Goal: Task Accomplishment & Management: Complete application form

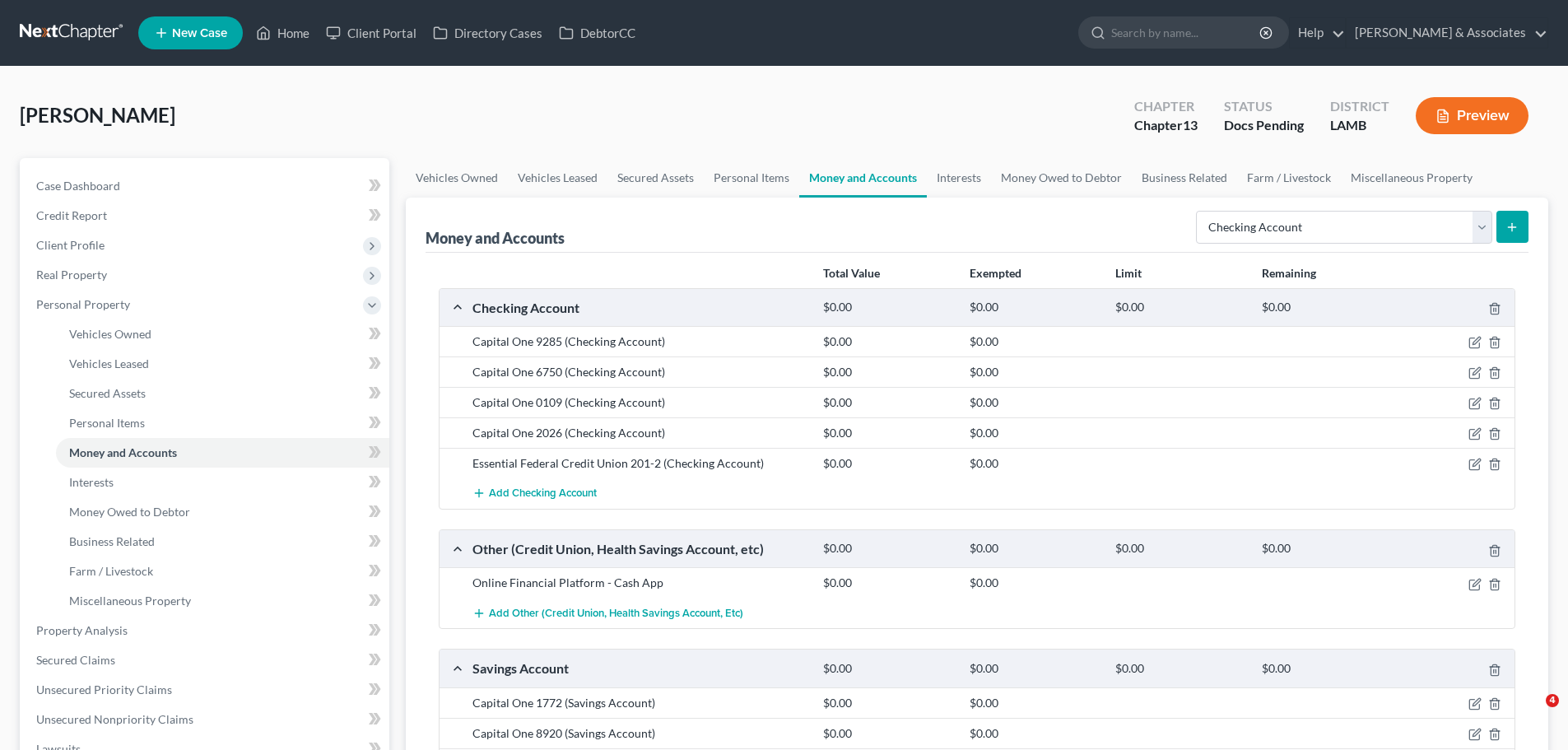
select select "checking"
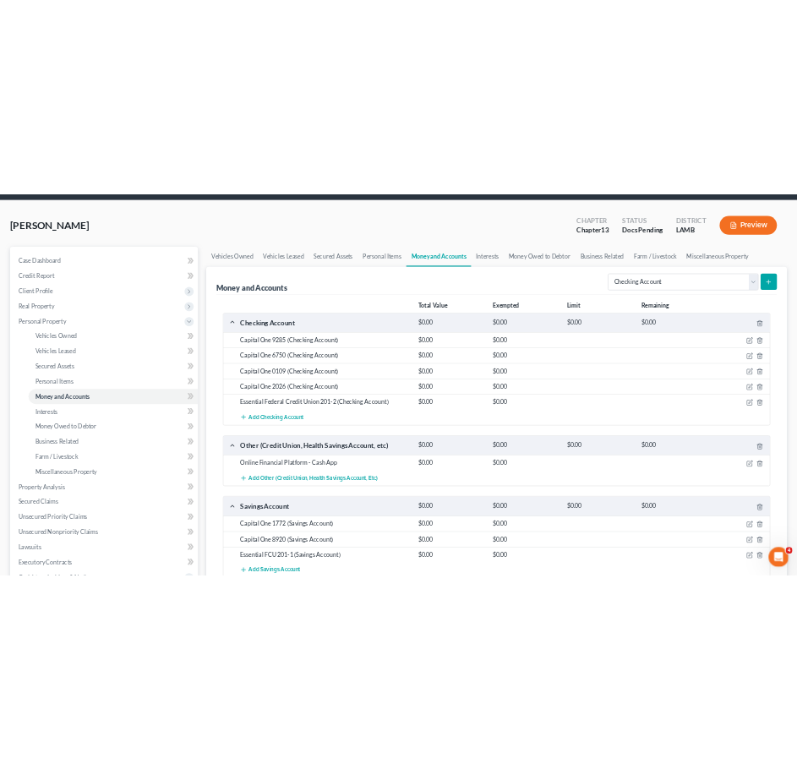
scroll to position [84, 0]
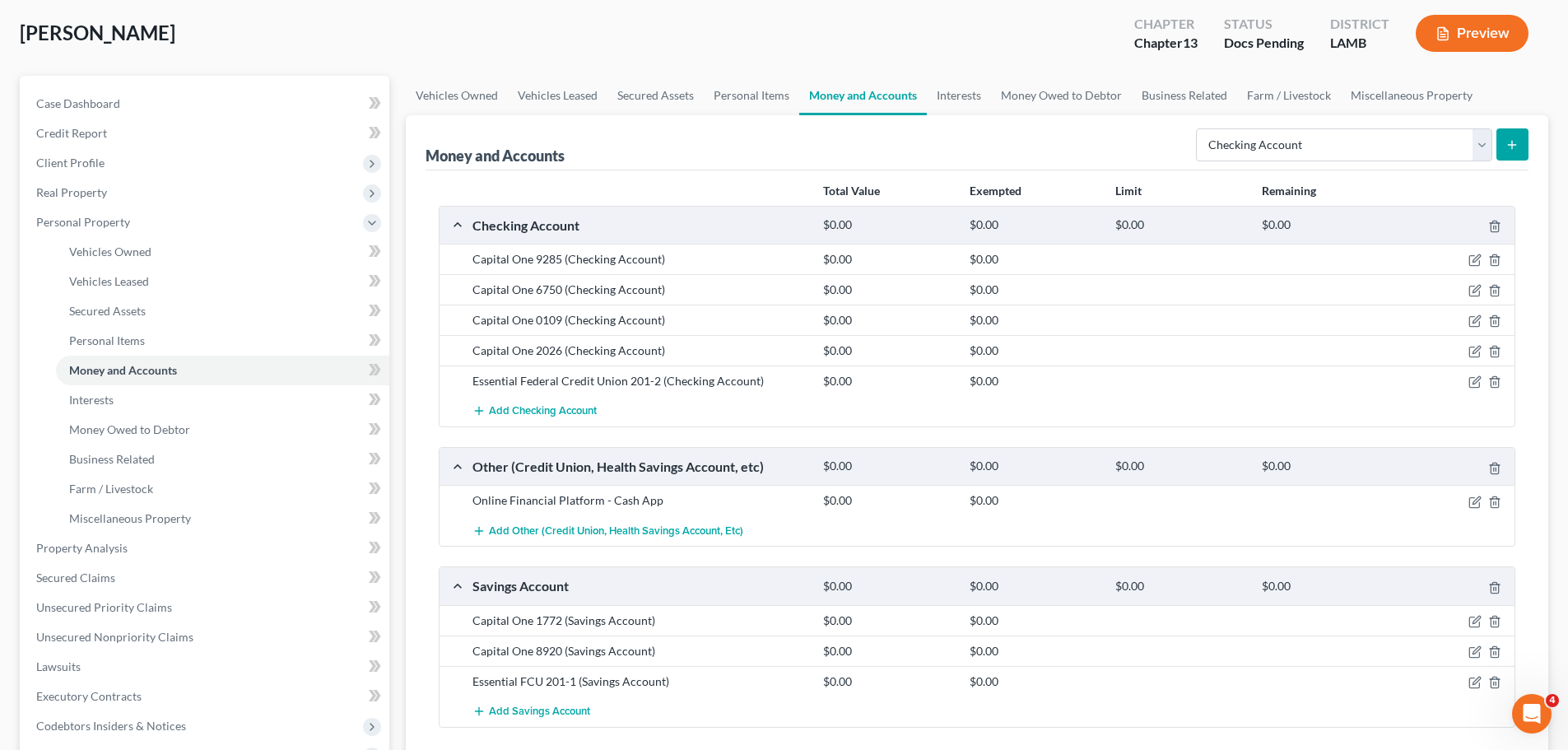
click at [532, 41] on div "[PERSON_NAME] Upgraded Chapter Chapter 13 Status Docs Pending District [GEOGRAP…" at bounding box center [783, 40] width 1528 height 72
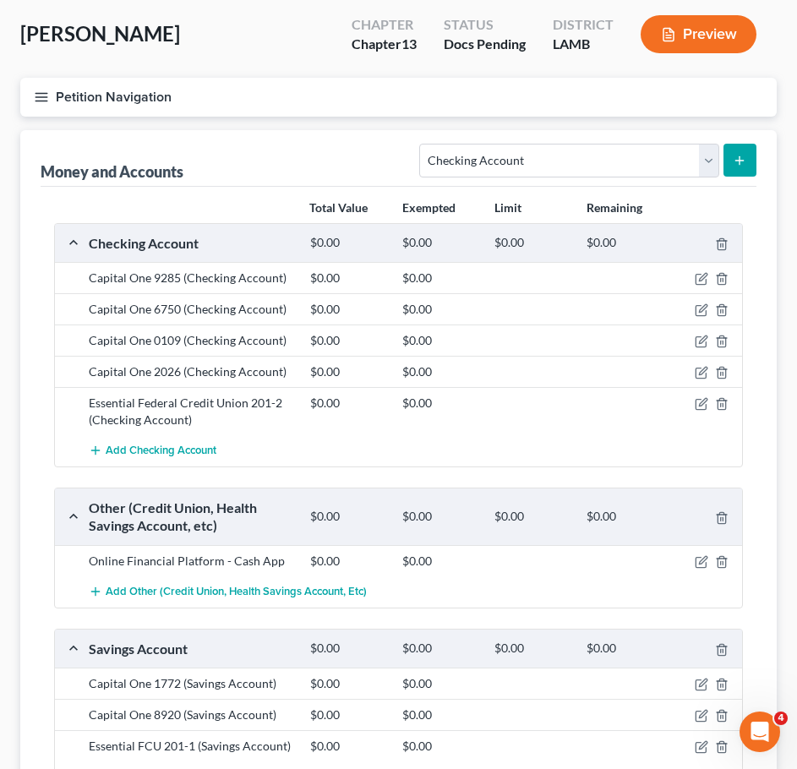
click at [38, 90] on icon "button" at bounding box center [41, 97] width 15 height 15
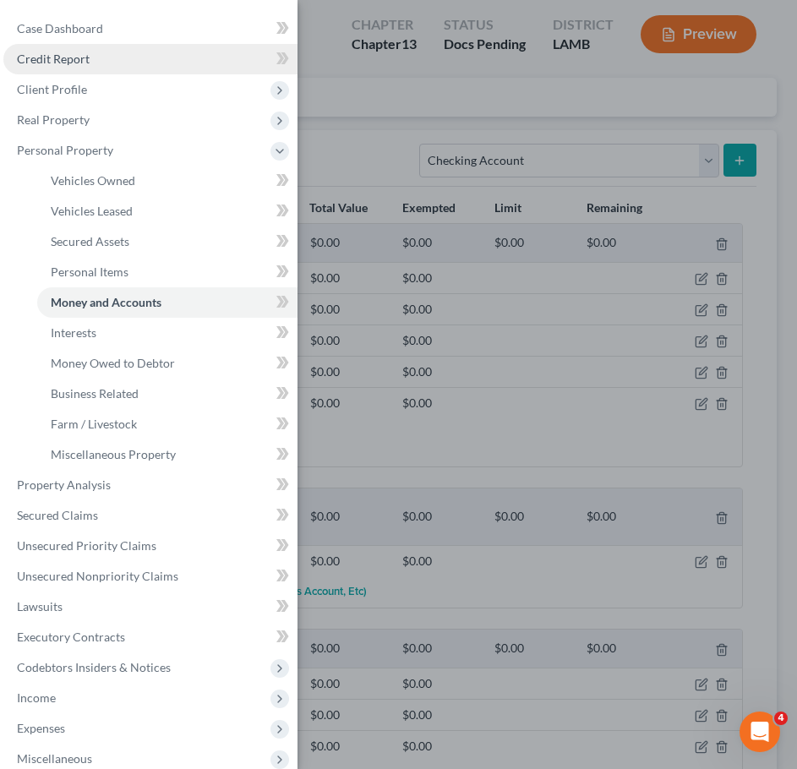
click at [84, 56] on span "Credit Report" at bounding box center [53, 59] width 73 height 14
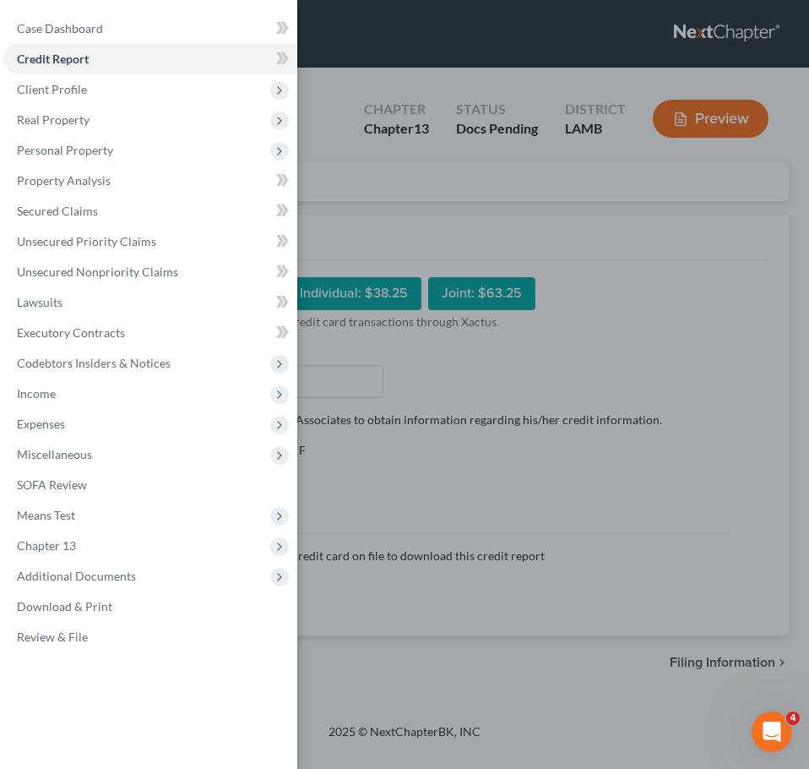
click at [344, 106] on div "Case Dashboard Payments Invoices Payments Payments Credit Report Client Profile" at bounding box center [404, 384] width 809 height 769
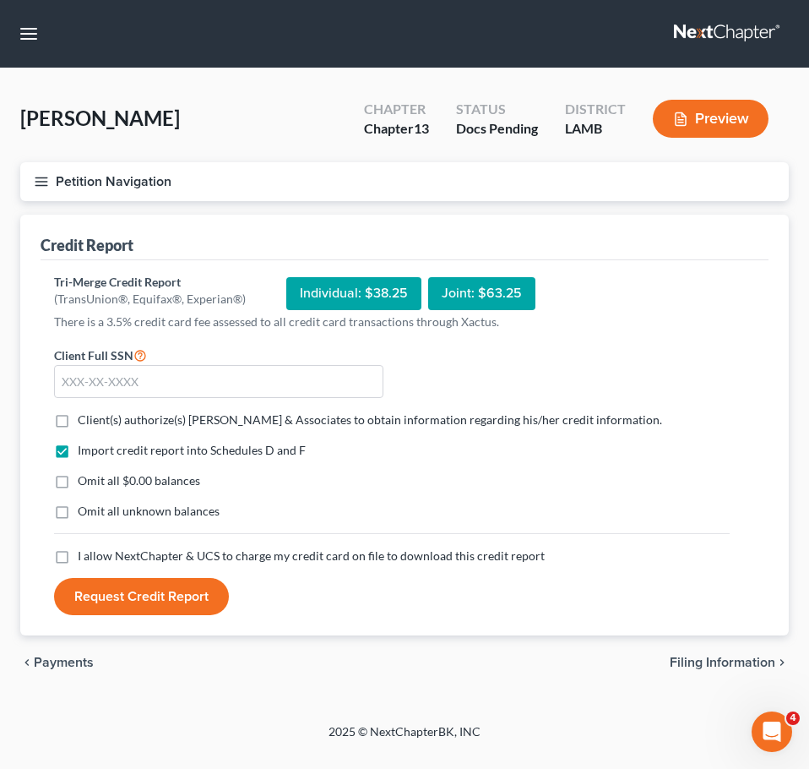
click at [78, 421] on label "Client(s) authorize(s) [PERSON_NAME] & Associates to obtain information regardi…" at bounding box center [370, 419] width 585 height 17
click at [84, 421] on input "Client(s) authorize(s) [PERSON_NAME] & Associates to obtain information regardi…" at bounding box center [89, 416] width 11 height 11
checkbox input "true"
click at [78, 488] on label "Omit all $0.00 balances" at bounding box center [139, 480] width 123 height 17
click at [84, 483] on input "Omit all $0.00 balances" at bounding box center [89, 477] width 11 height 11
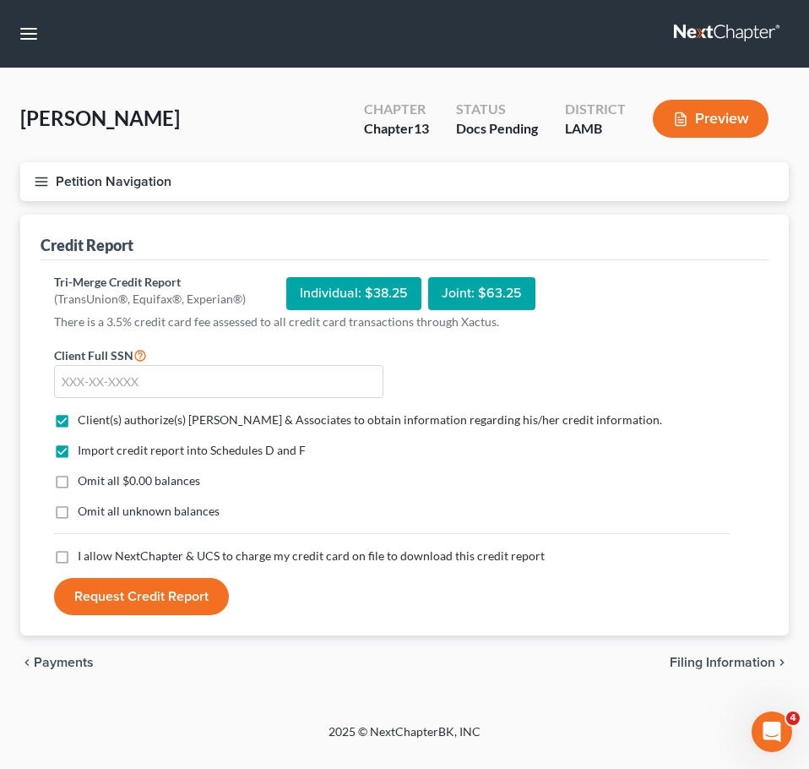
checkbox input "true"
drag, startPoint x: 60, startPoint y: 515, endPoint x: 56, endPoint y: 549, distance: 34.1
click at [78, 520] on label "Omit all unknown balances" at bounding box center [149, 511] width 142 height 17
click at [84, 514] on input "Omit all unknown balances" at bounding box center [89, 508] width 11 height 11
checkbox input "true"
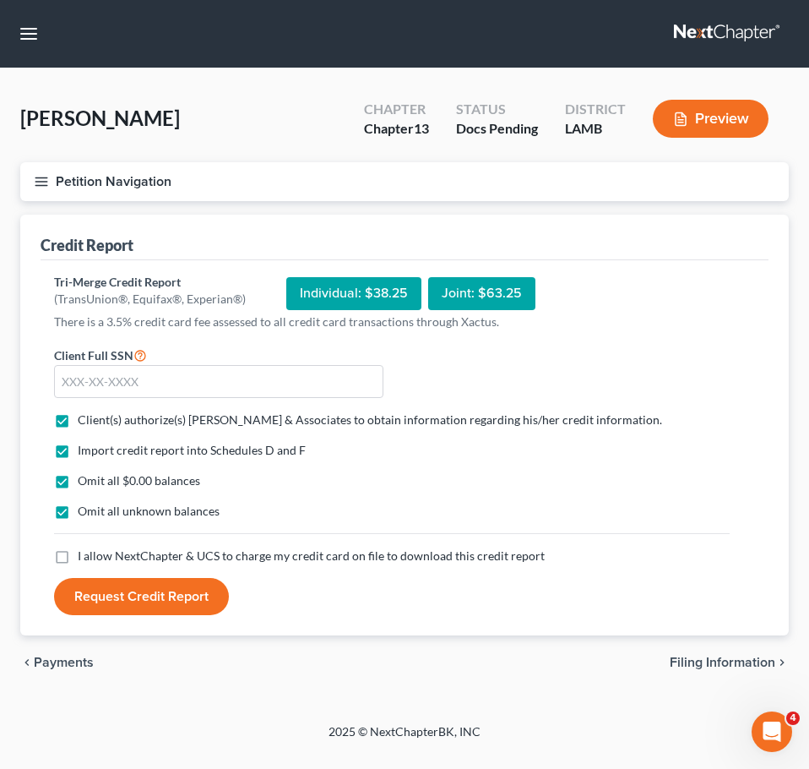
click at [78, 564] on label "I allow NextChapter & UCS to charge my credit card on file to download this cre…" at bounding box center [311, 556] width 467 height 17
click at [84, 559] on input "I allow NextChapter & UCS to charge my credit card on file to download this cre…" at bounding box center [89, 553] width 11 height 11
checkbox input "true"
click at [112, 379] on input "text" at bounding box center [219, 382] width 330 height 34
type input "433-79-8798"
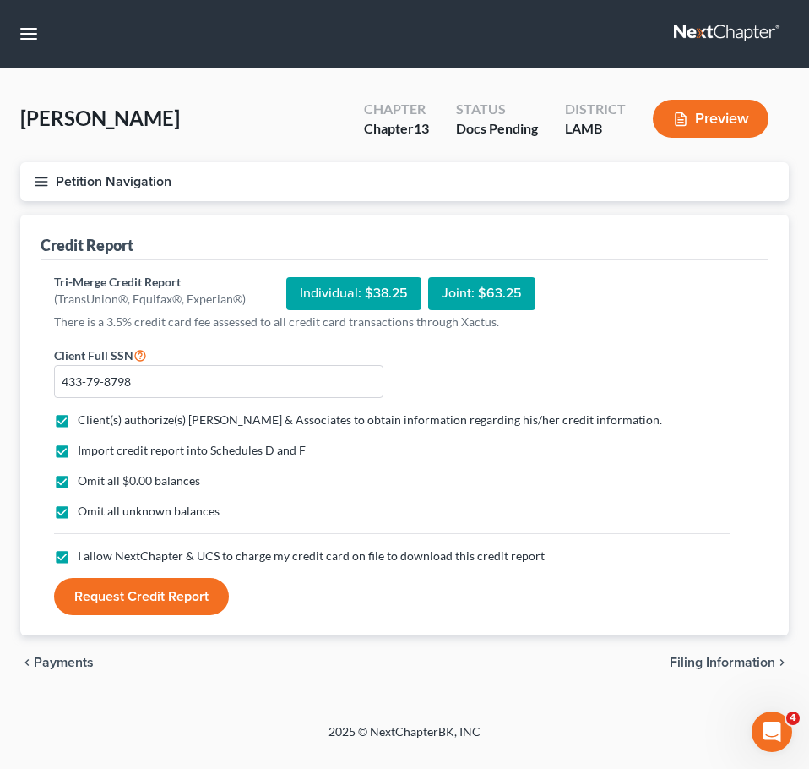
click at [194, 598] on button "Request Credit Report" at bounding box center [141, 596] width 175 height 37
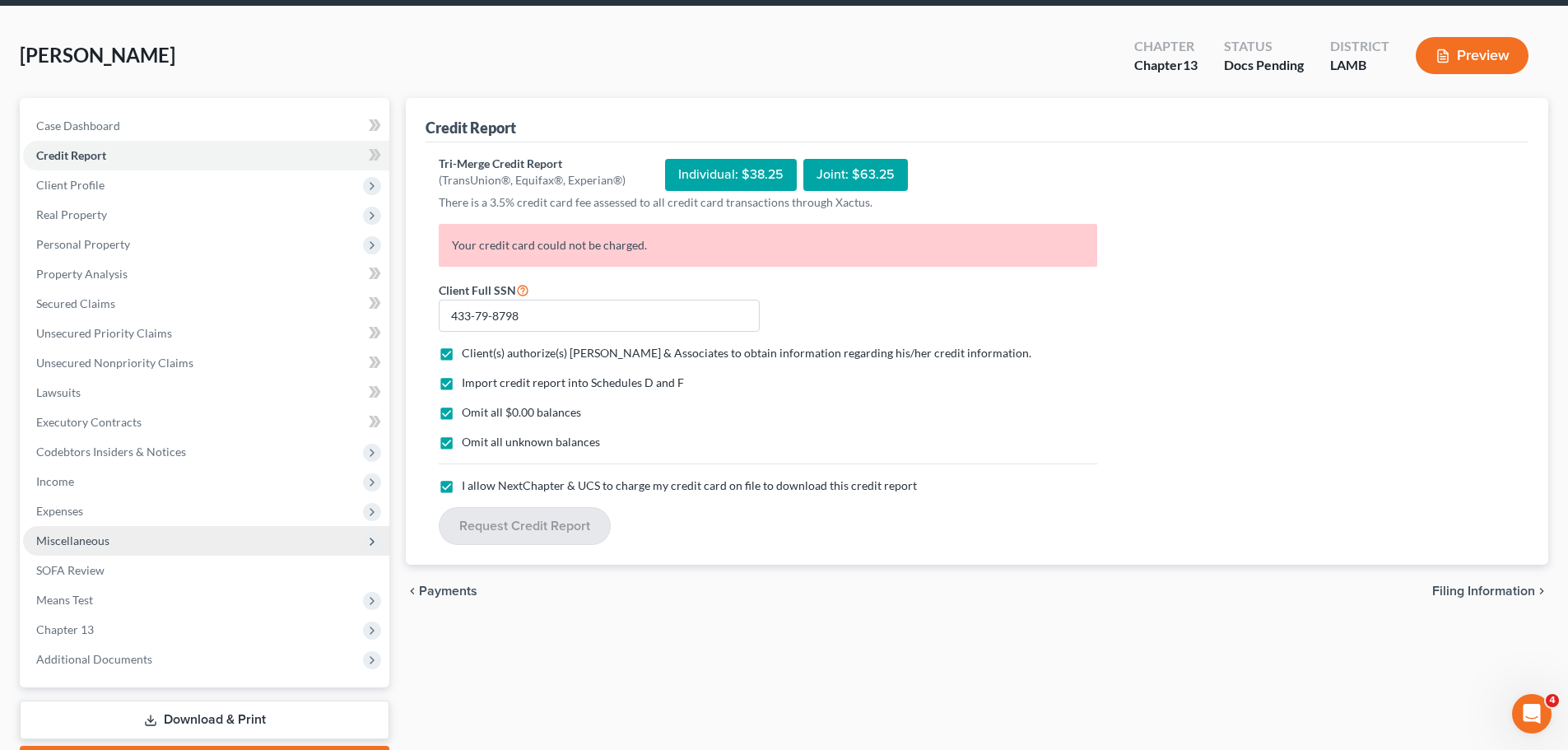
scroll to position [155, 0]
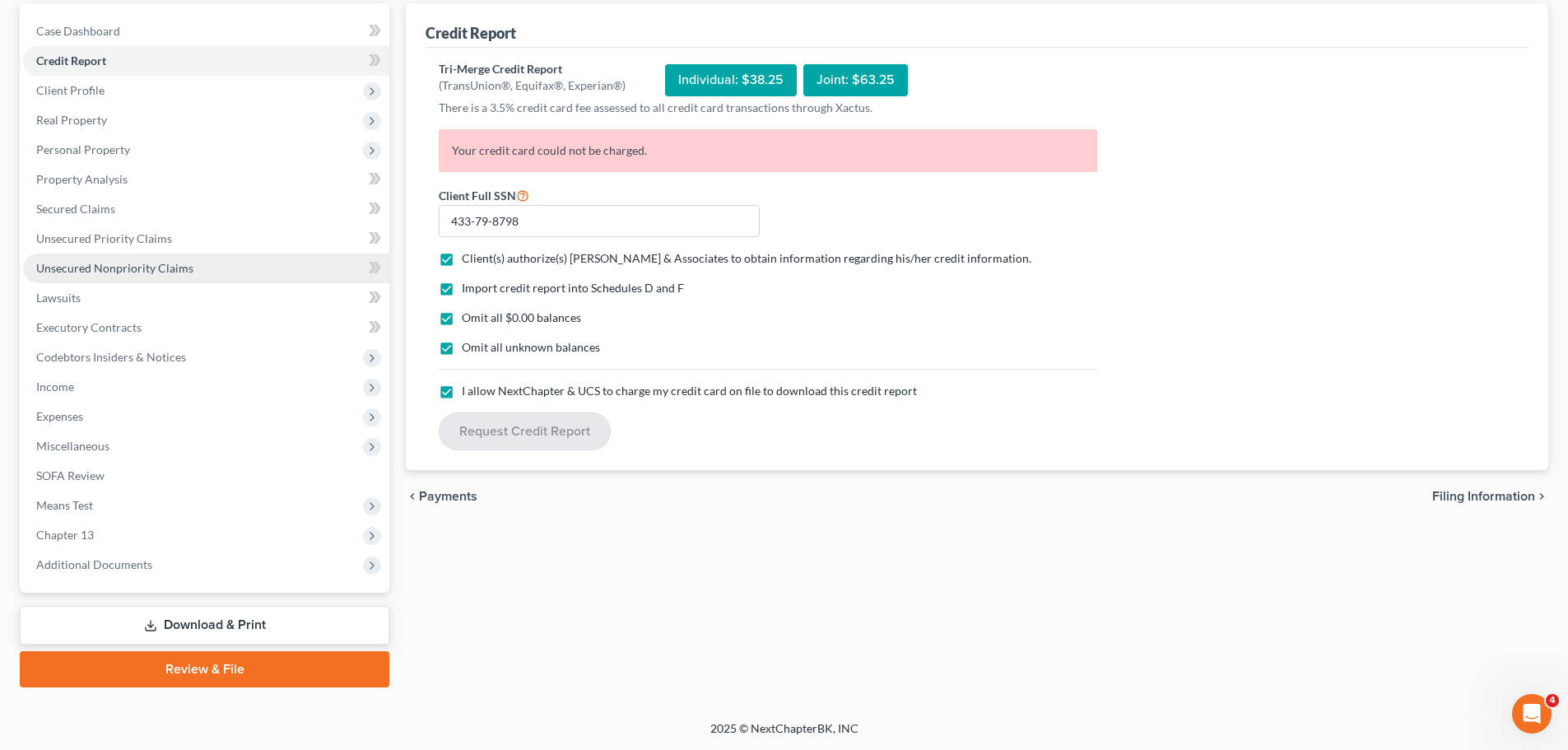
click at [131, 263] on span "Unsecured Nonpriority Claims" at bounding box center [114, 268] width 157 height 14
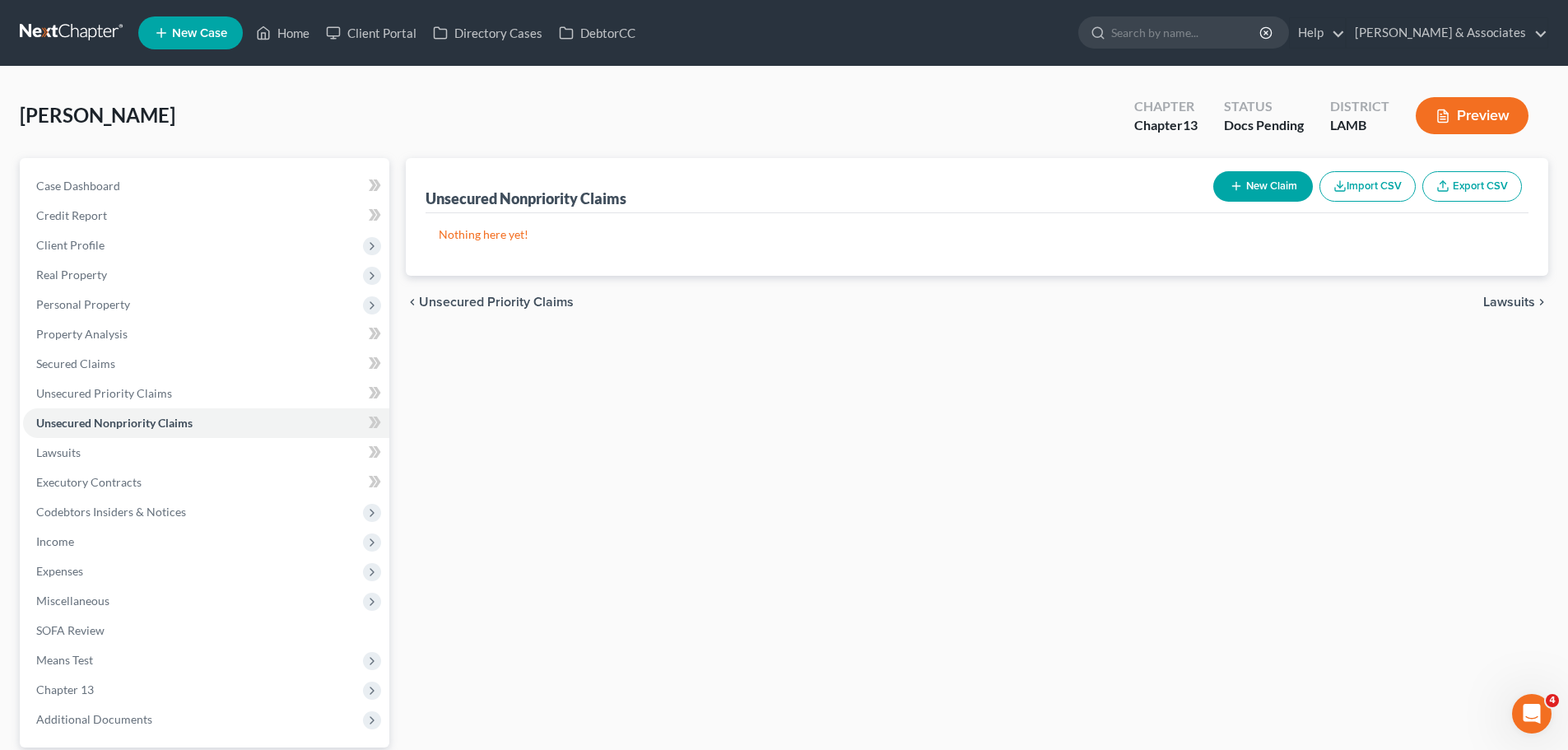
click at [1256, 195] on button "New Claim" at bounding box center [1262, 186] width 99 height 30
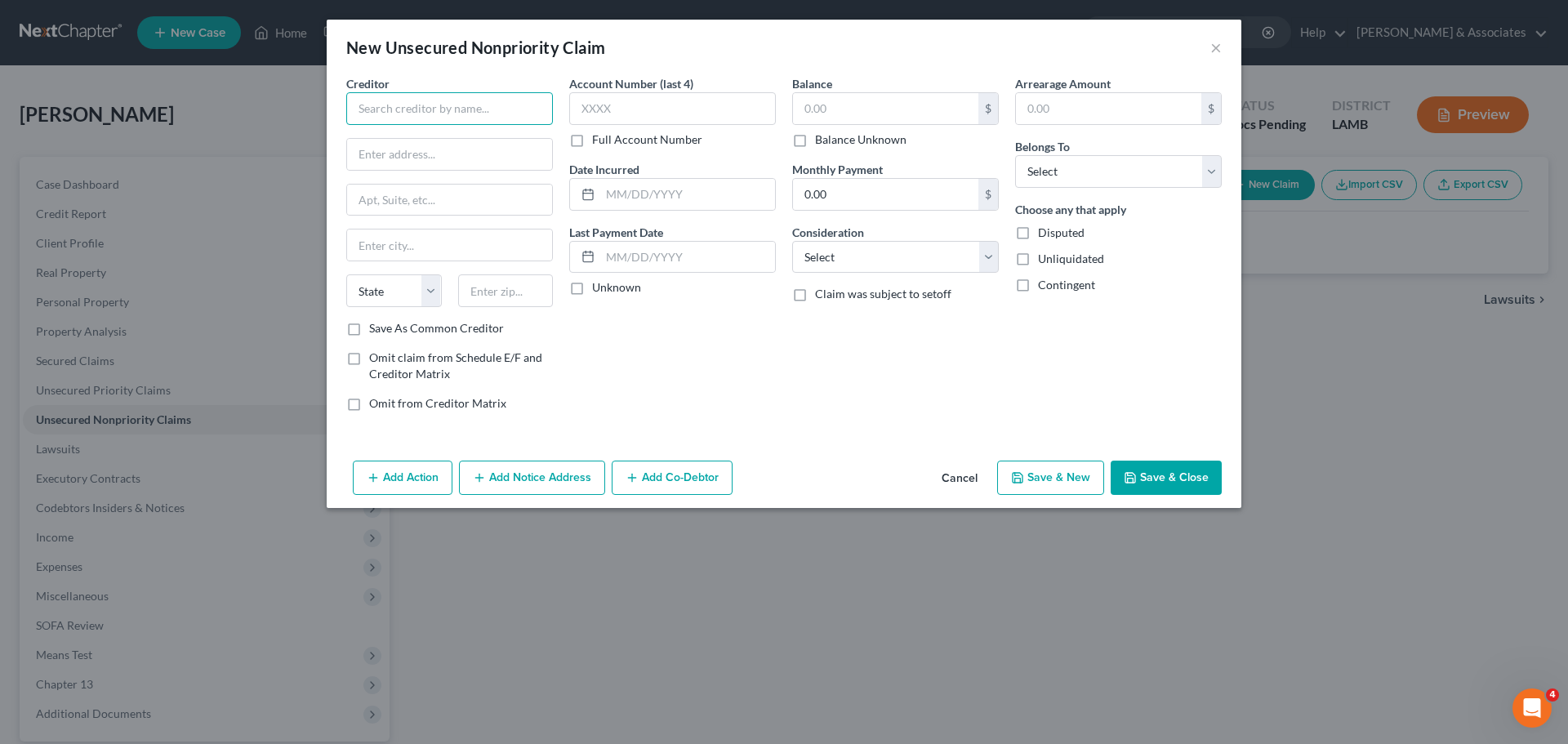
drag, startPoint x: 489, startPoint y: 114, endPoint x: 485, endPoint y: 134, distance: 20.4
click at [488, 114] on input "text" at bounding box center [450, 108] width 207 height 33
type input "Afterpay"
click at [447, 150] on div "[STREET_ADDRESS]" at bounding box center [445, 152] width 170 height 14
type input "[STREET_ADDRESS]"
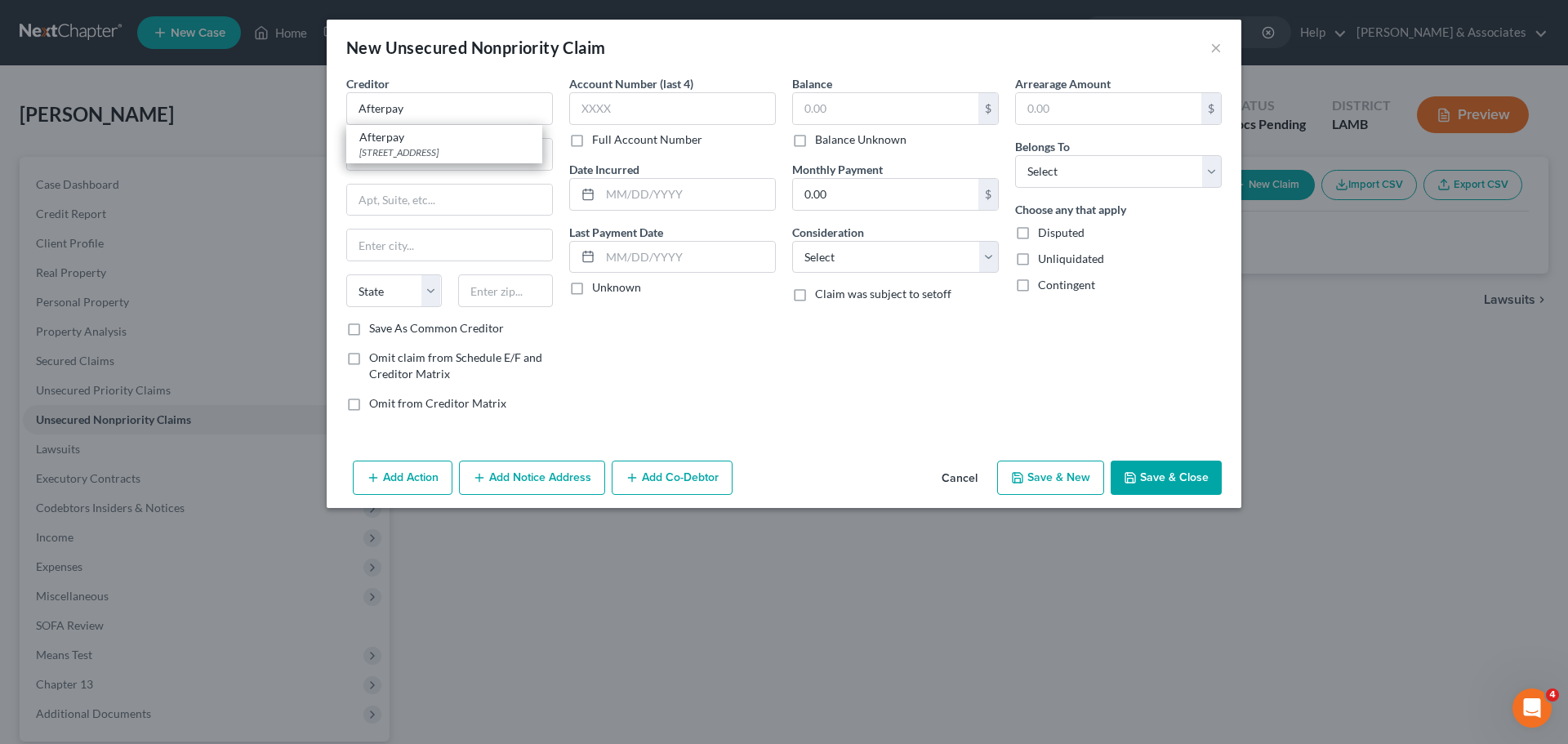
type input "Floor 2 Unit 2.03"
type input "[GEOGRAPHIC_DATA]"
select select "4"
type input "94102"
click at [846, 141] on label "Balance Unknown" at bounding box center [860, 139] width 92 height 16
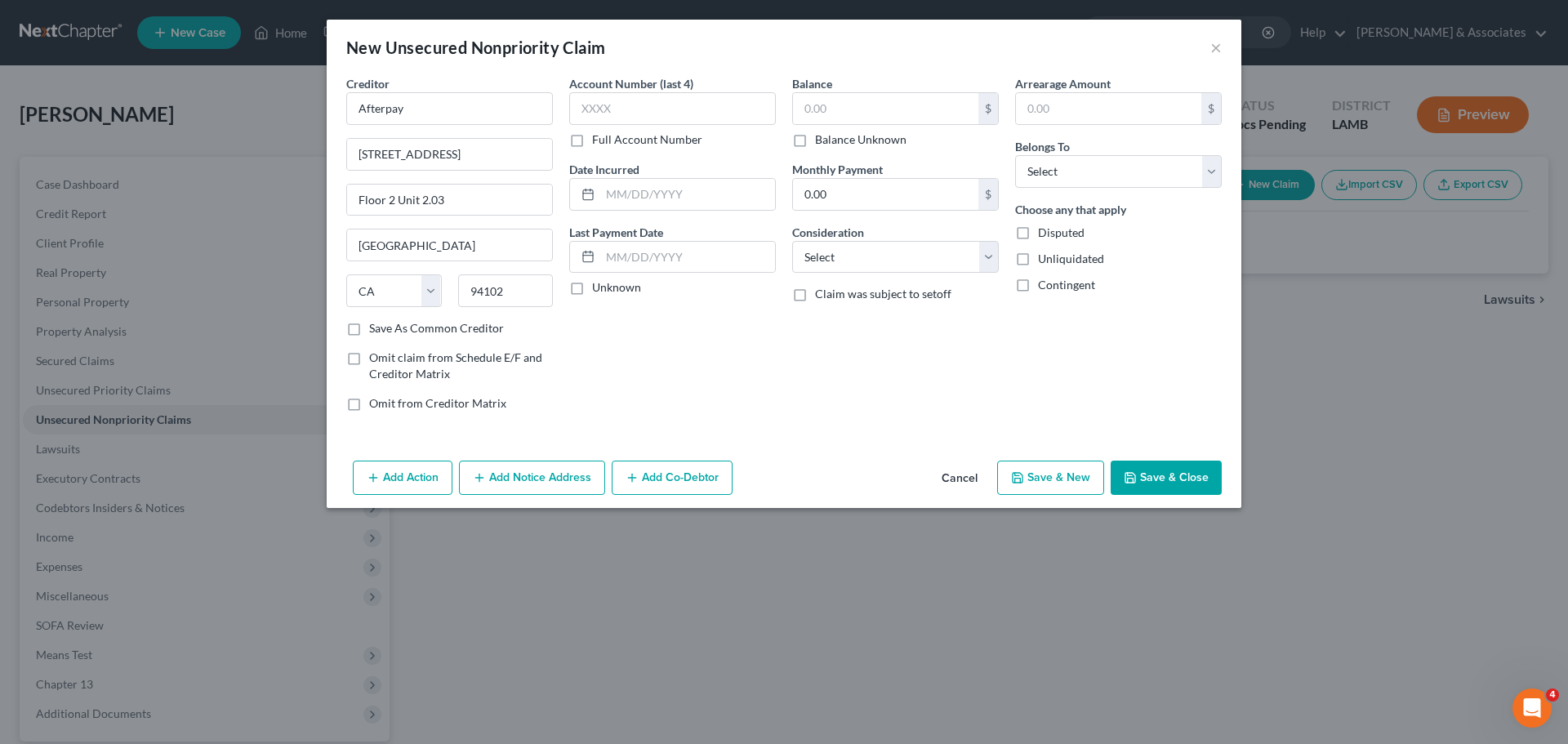
click at [832, 141] on input "Balance Unknown" at bounding box center [827, 136] width 11 height 11
checkbox input "true"
type input "0.00"
click at [1162, 482] on button "Save & Close" at bounding box center [1166, 477] width 111 height 34
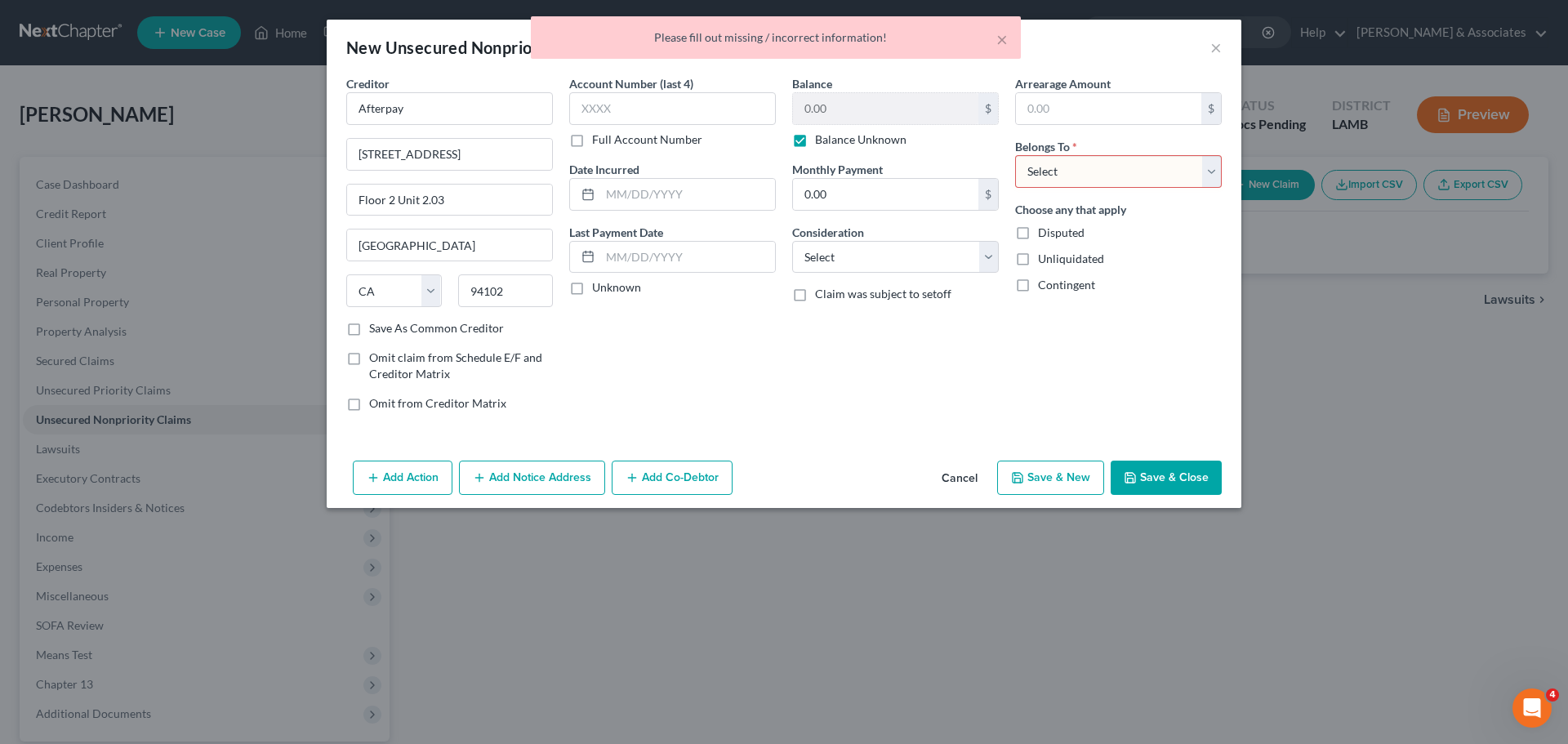
click at [1024, 162] on select "Select Debtor 1 Only Debtor 2 Only Debtor 1 And Debtor 2 Only At Least One Of T…" at bounding box center [1118, 172] width 207 height 33
select select "0"
click at [1015, 156] on select "Select Debtor 1 Only Debtor 2 Only Debtor 1 And Debtor 2 Only At Least One Of T…" at bounding box center [1118, 172] width 207 height 33
click at [893, 261] on select "Select Cable / Satellite Services Collection Agency Credit Card Debt Debt Couns…" at bounding box center [896, 257] width 207 height 33
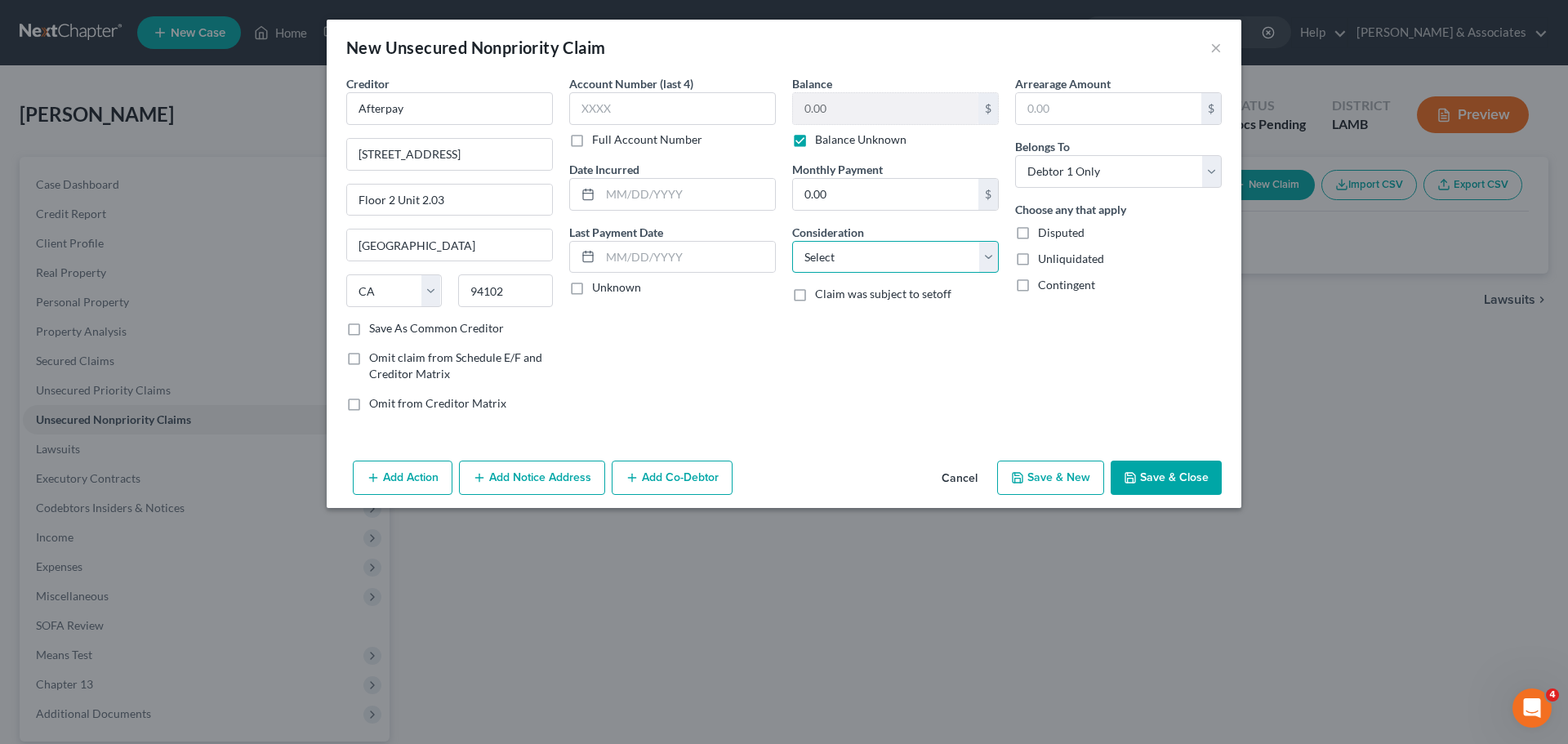
select select "10"
click at [793, 241] on select "Select Cable / Satellite Services Collection Agency Credit Card Debt Debt Couns…" at bounding box center [896, 257] width 207 height 33
click at [1164, 472] on button "Save & Close" at bounding box center [1166, 477] width 111 height 34
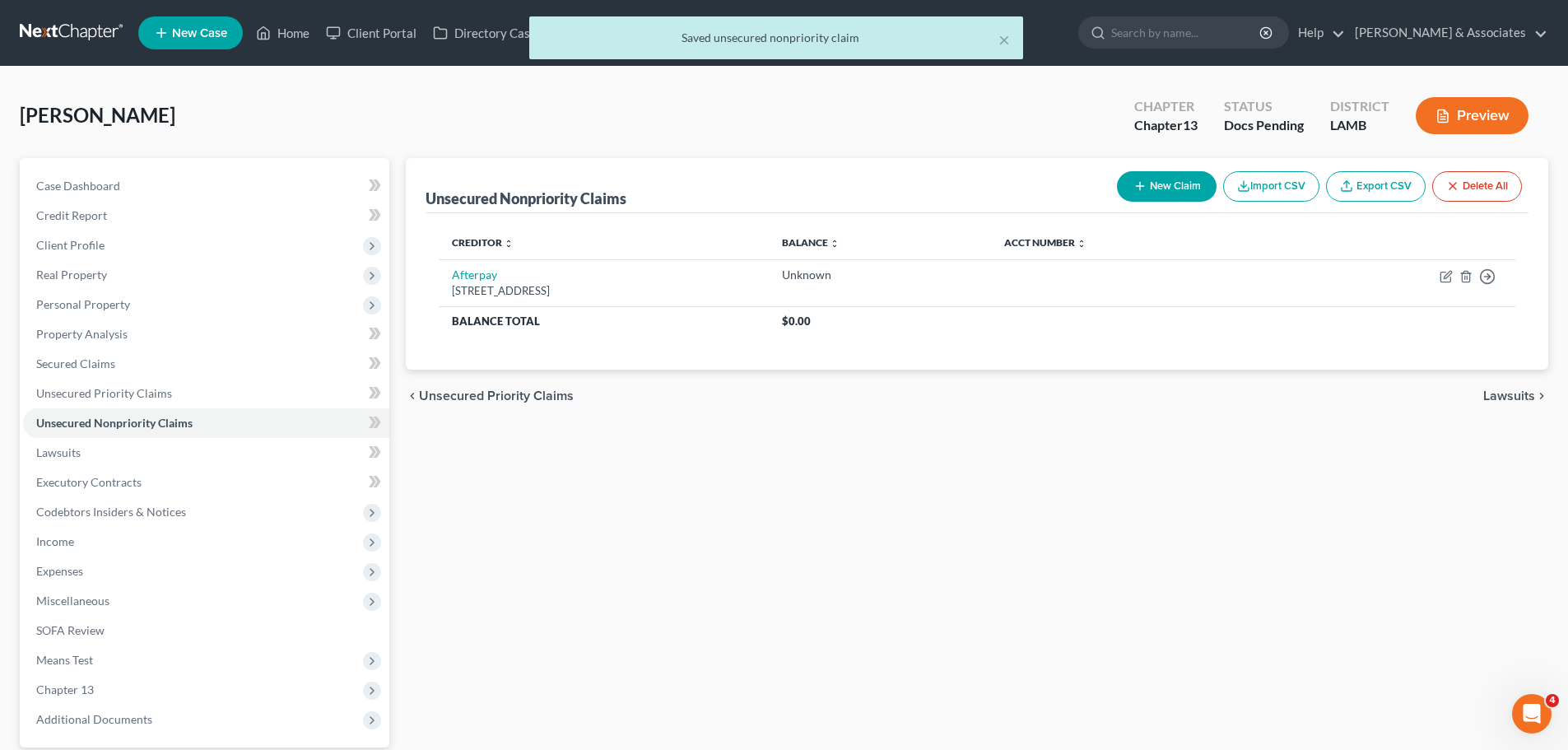
click at [1255, 174] on button "Import CSV" at bounding box center [1271, 186] width 96 height 30
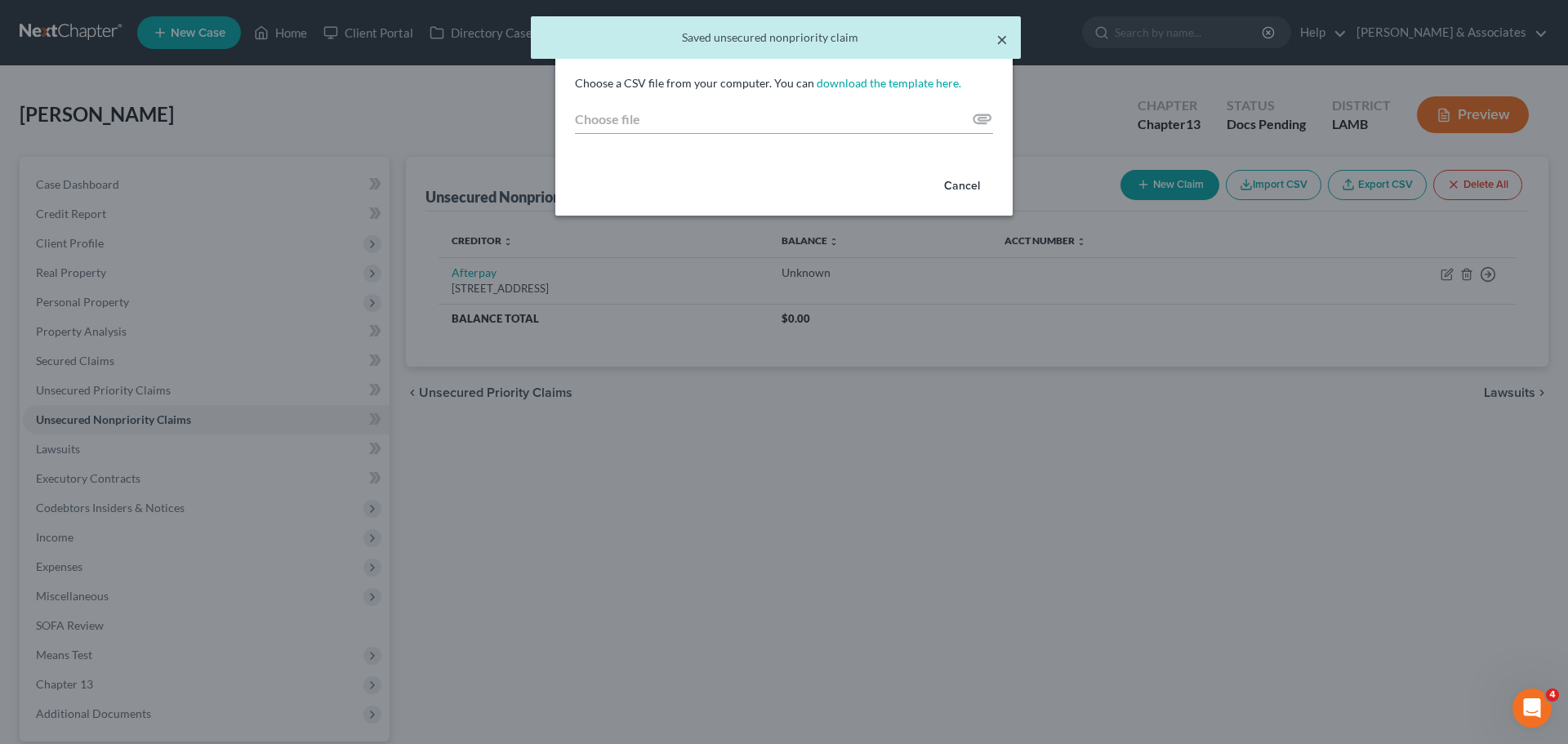
click at [1000, 43] on button "×" at bounding box center [1002, 39] width 12 height 19
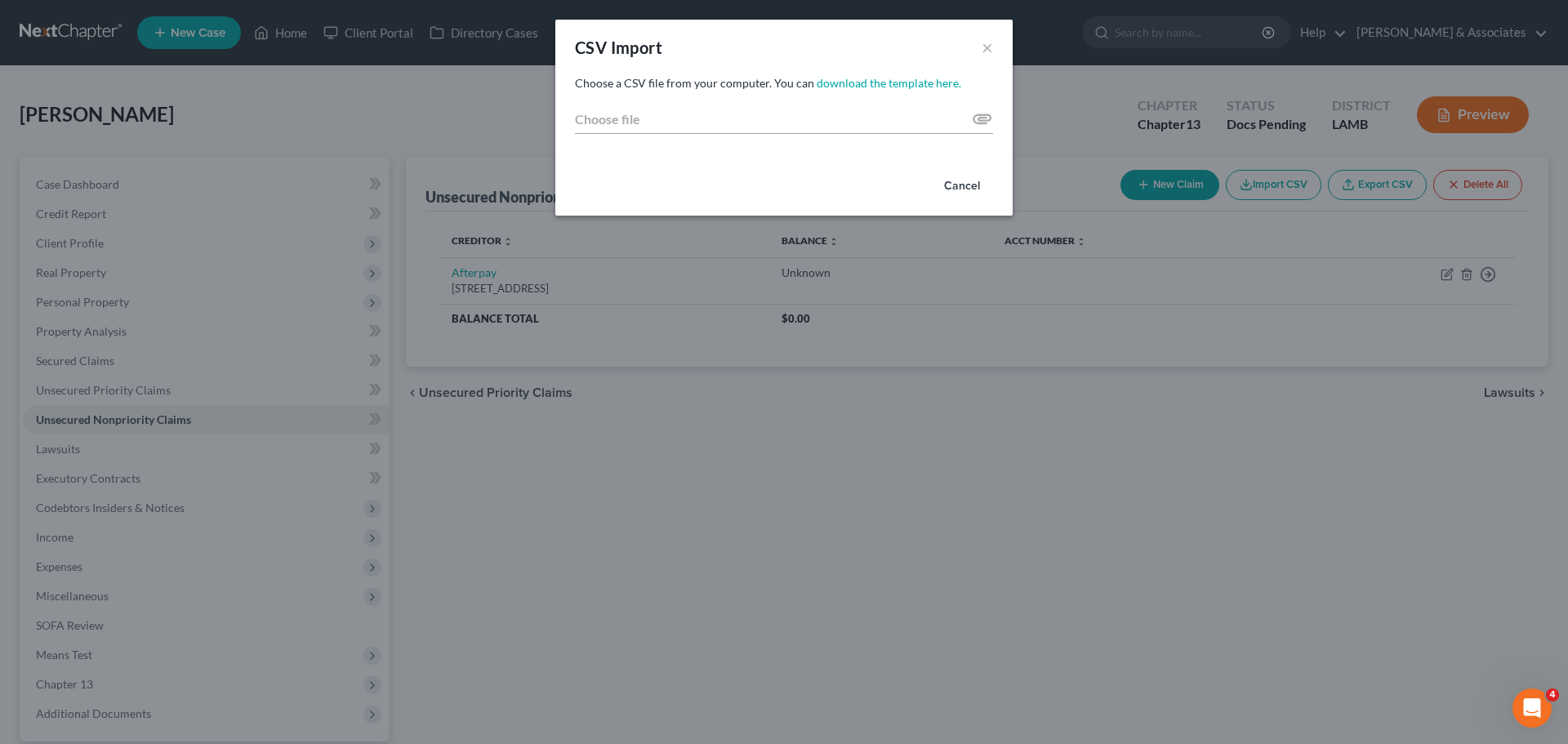
click at [982, 186] on button "Cancel" at bounding box center [962, 186] width 62 height 33
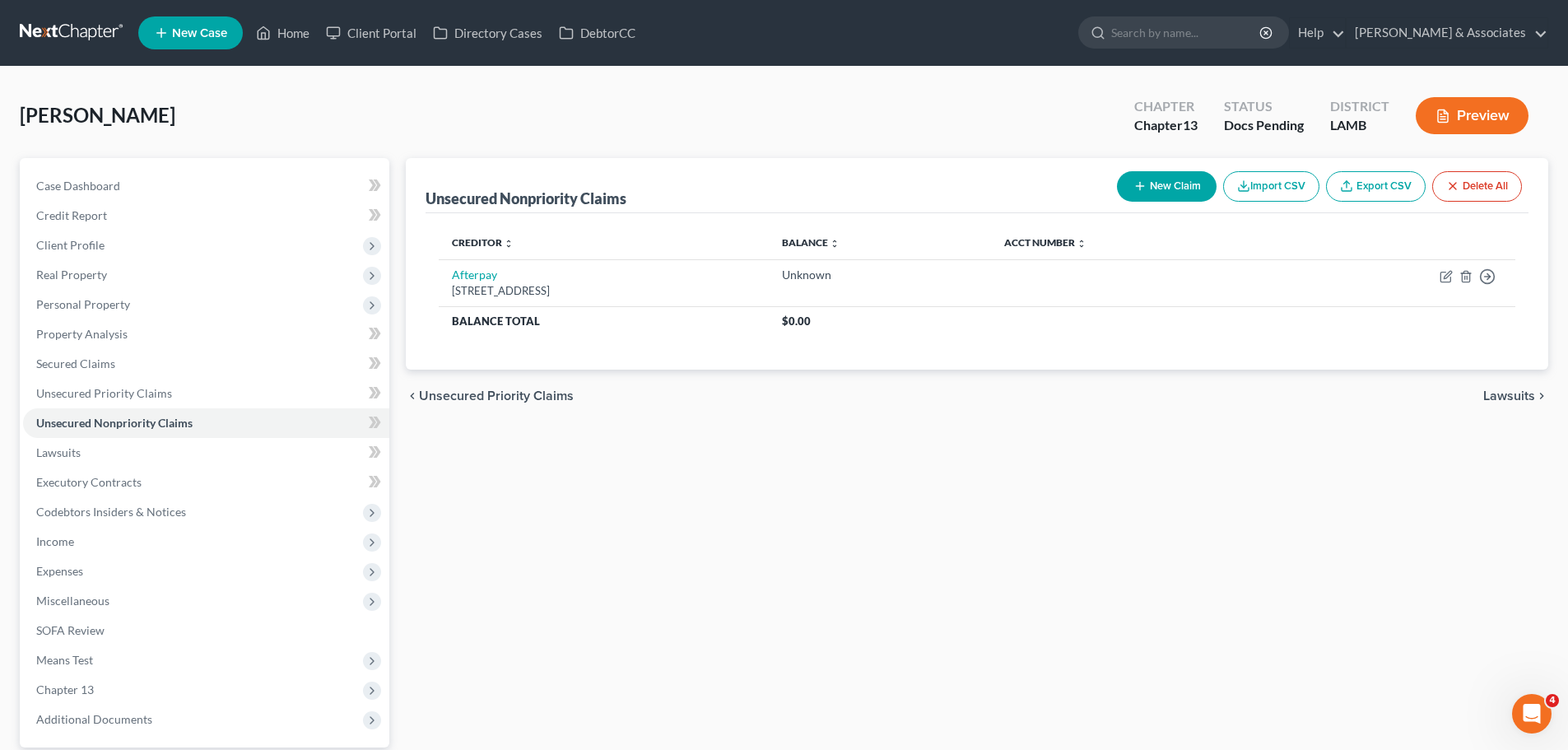
click at [1144, 186] on button "New Claim" at bounding box center [1167, 186] width 99 height 30
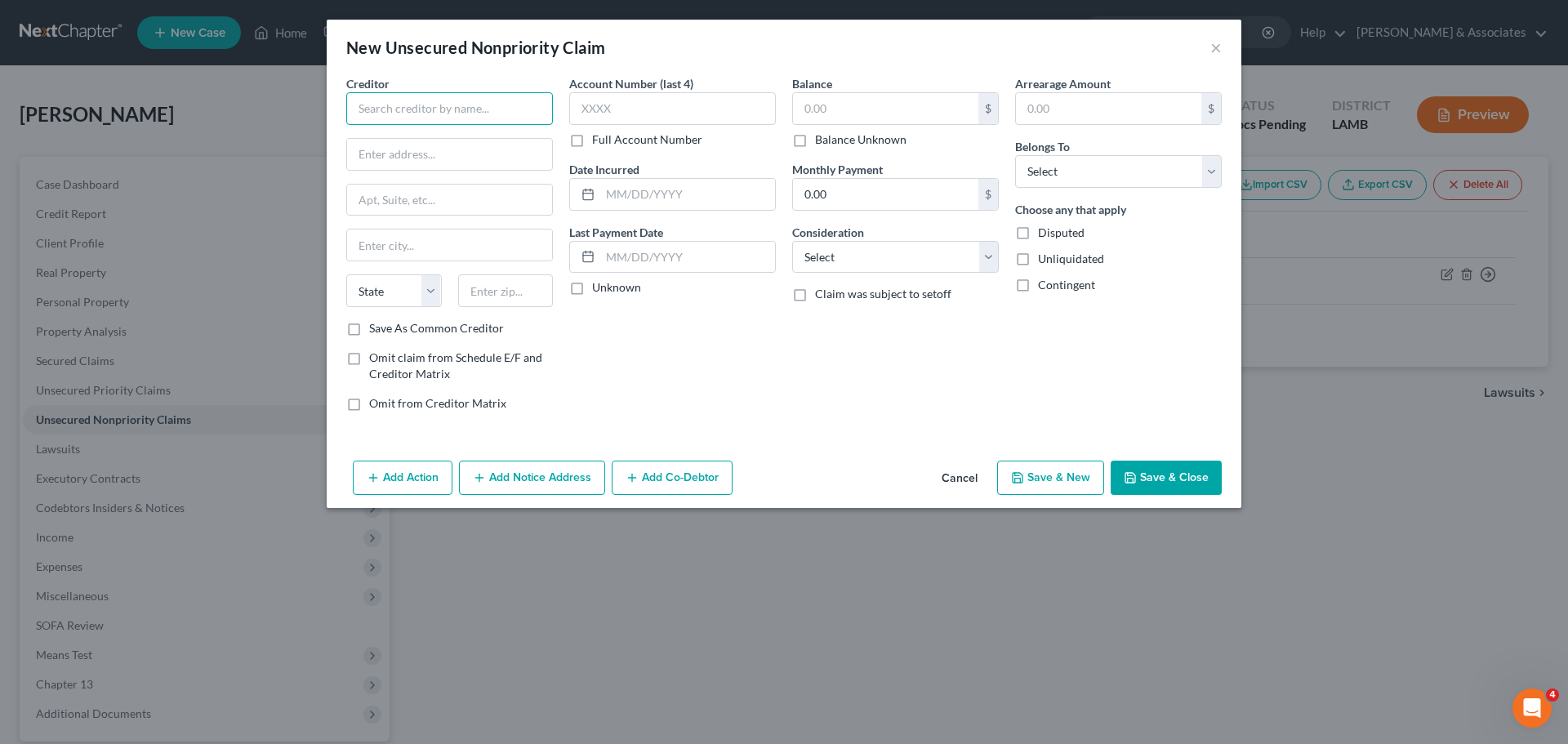
click at [492, 107] on input "text" at bounding box center [450, 108] width 207 height 33
click at [442, 145] on div "[STREET_ADDRESS]" at bounding box center [445, 152] width 170 height 14
type input "Klarna, Inc"
type input "[STREET_ADDRESS]"
type input "Suite 300"
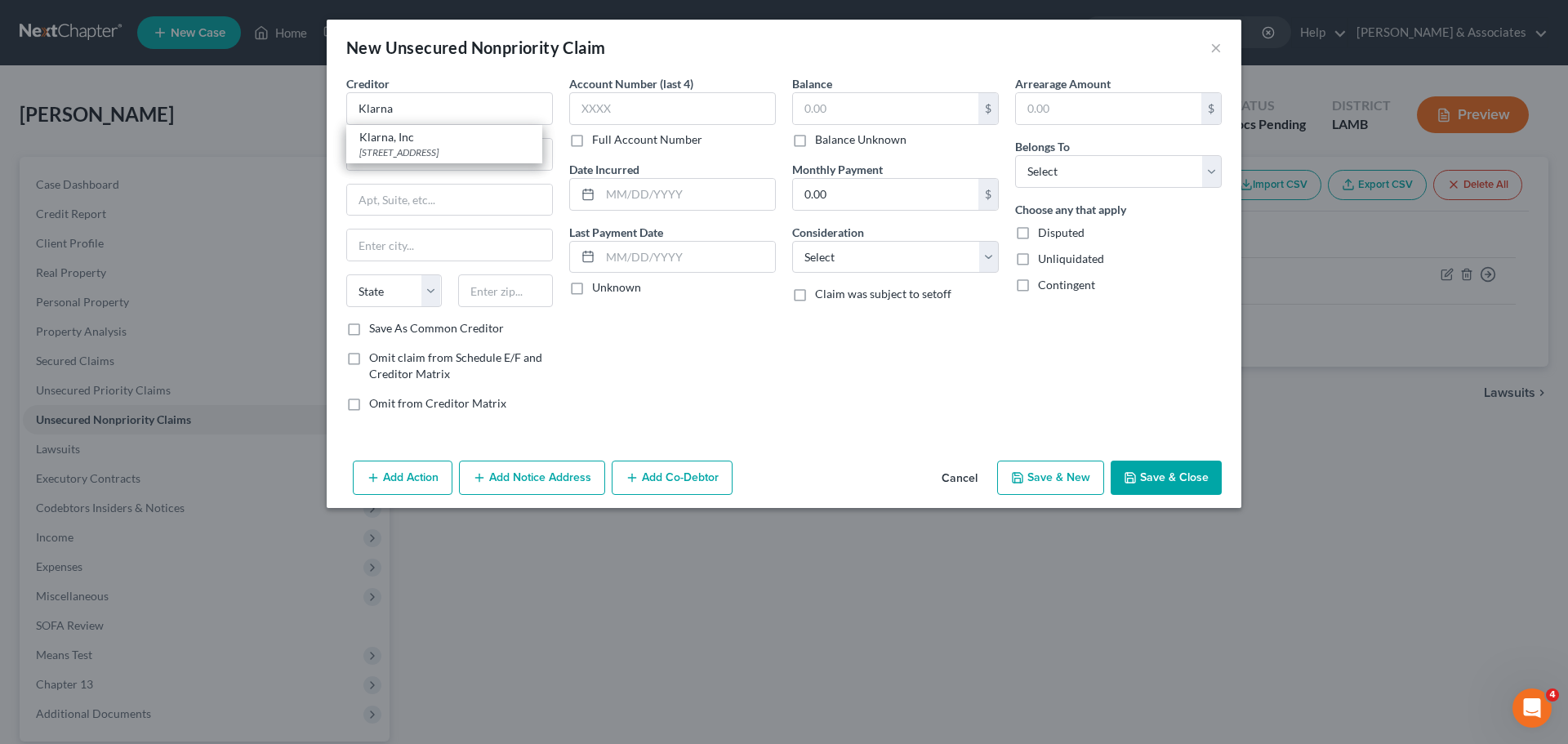
type input "Columbus"
select select "36"
type input "43215"
click at [858, 150] on div "Balance $ Balance Unknown Balance Undetermined $ Balance Unknown Monthly Paymen…" at bounding box center [895, 250] width 223 height 350
click at [840, 136] on label "Balance Unknown" at bounding box center [860, 139] width 92 height 16
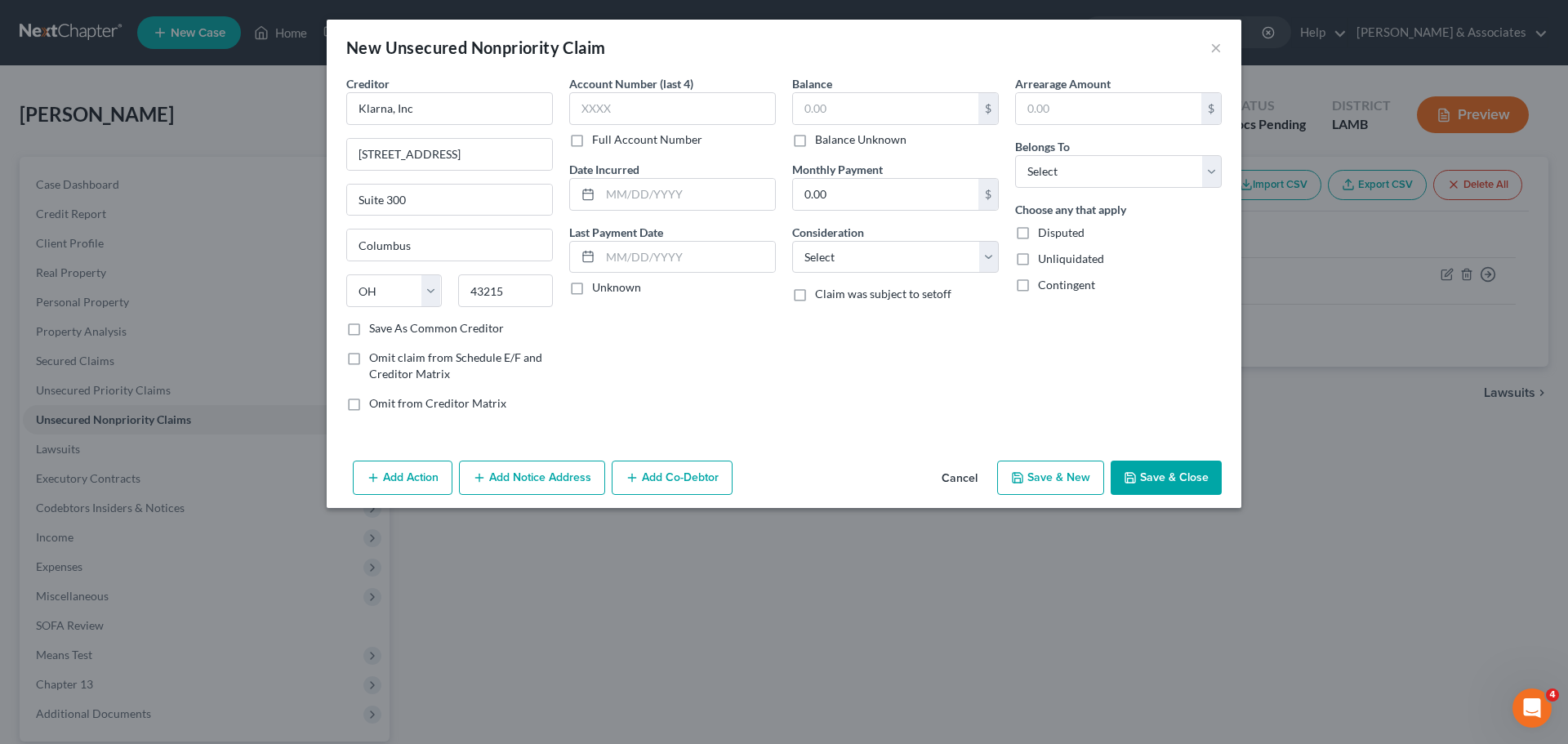
click at [832, 136] on input "Balance Unknown" at bounding box center [827, 136] width 11 height 11
checkbox input "true"
type input "0.00"
click at [1036, 160] on select "Select Debtor 1 Only Debtor 2 Only Debtor 1 And Debtor 2 Only At Least One Of T…" at bounding box center [1118, 172] width 207 height 33
select select "0"
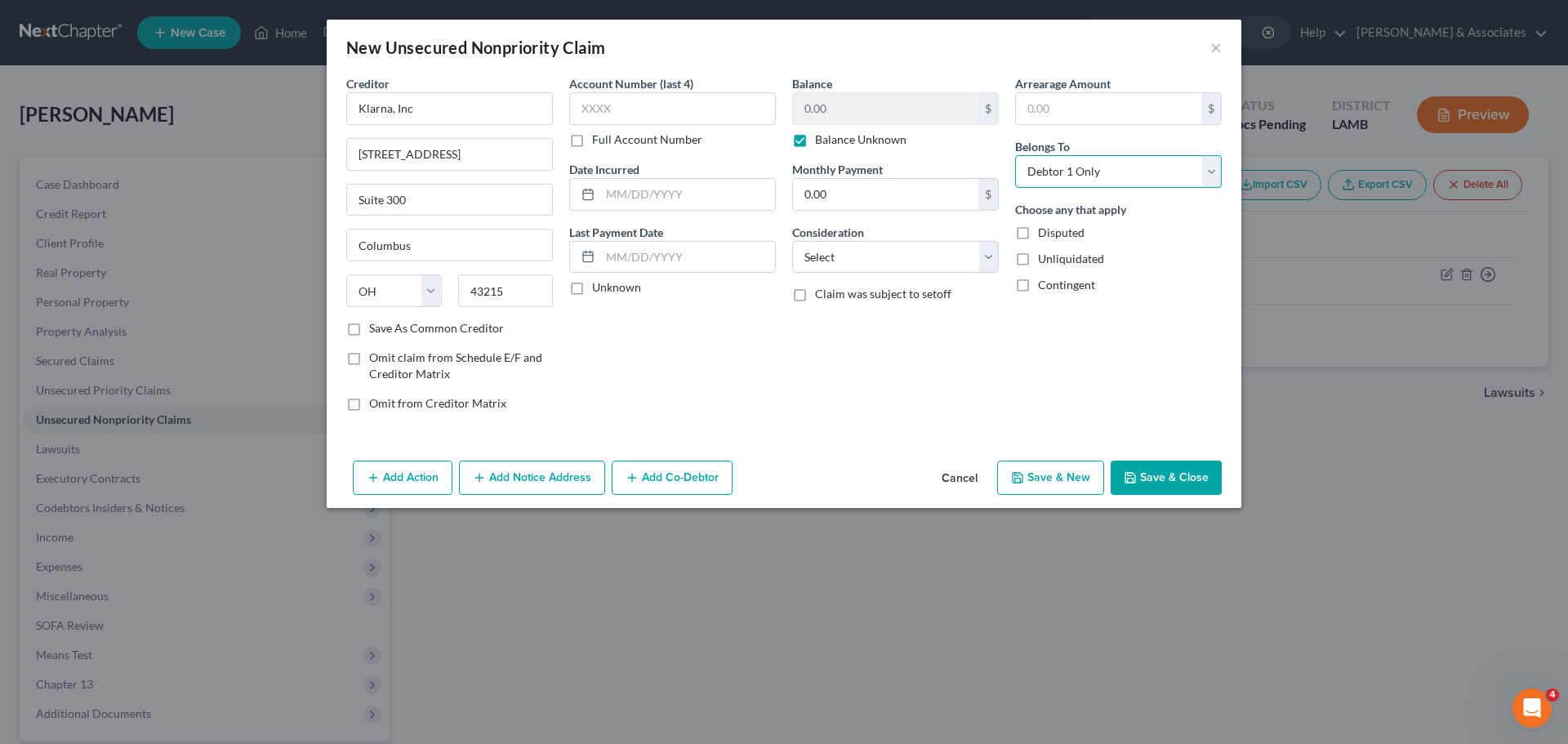
click at [1015, 156] on select "Select Debtor 1 Only Debtor 2 Only Debtor 1 And Debtor 2 Only At Least One Of T…" at bounding box center [1118, 172] width 207 height 33
click at [871, 259] on select "Select Cable / Satellite Services Collection Agency Credit Card Debt Debt Couns…" at bounding box center [896, 257] width 207 height 33
select select "10"
click at [793, 241] on select "Select Cable / Satellite Services Collection Agency Credit Card Debt Debt Couns…" at bounding box center [896, 257] width 207 height 33
click at [1151, 476] on button "Save & Close" at bounding box center [1166, 477] width 111 height 34
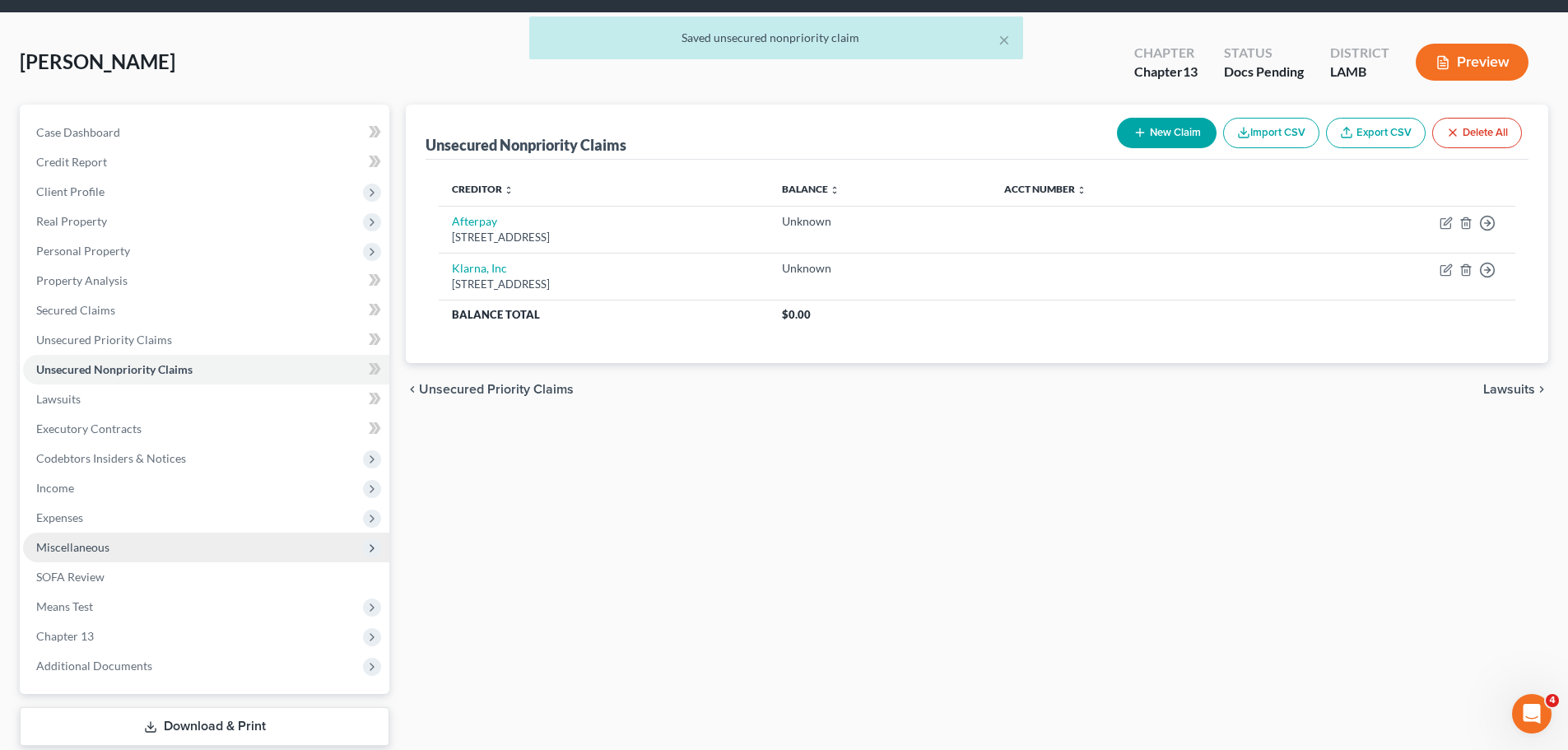
scroll to position [82, 0]
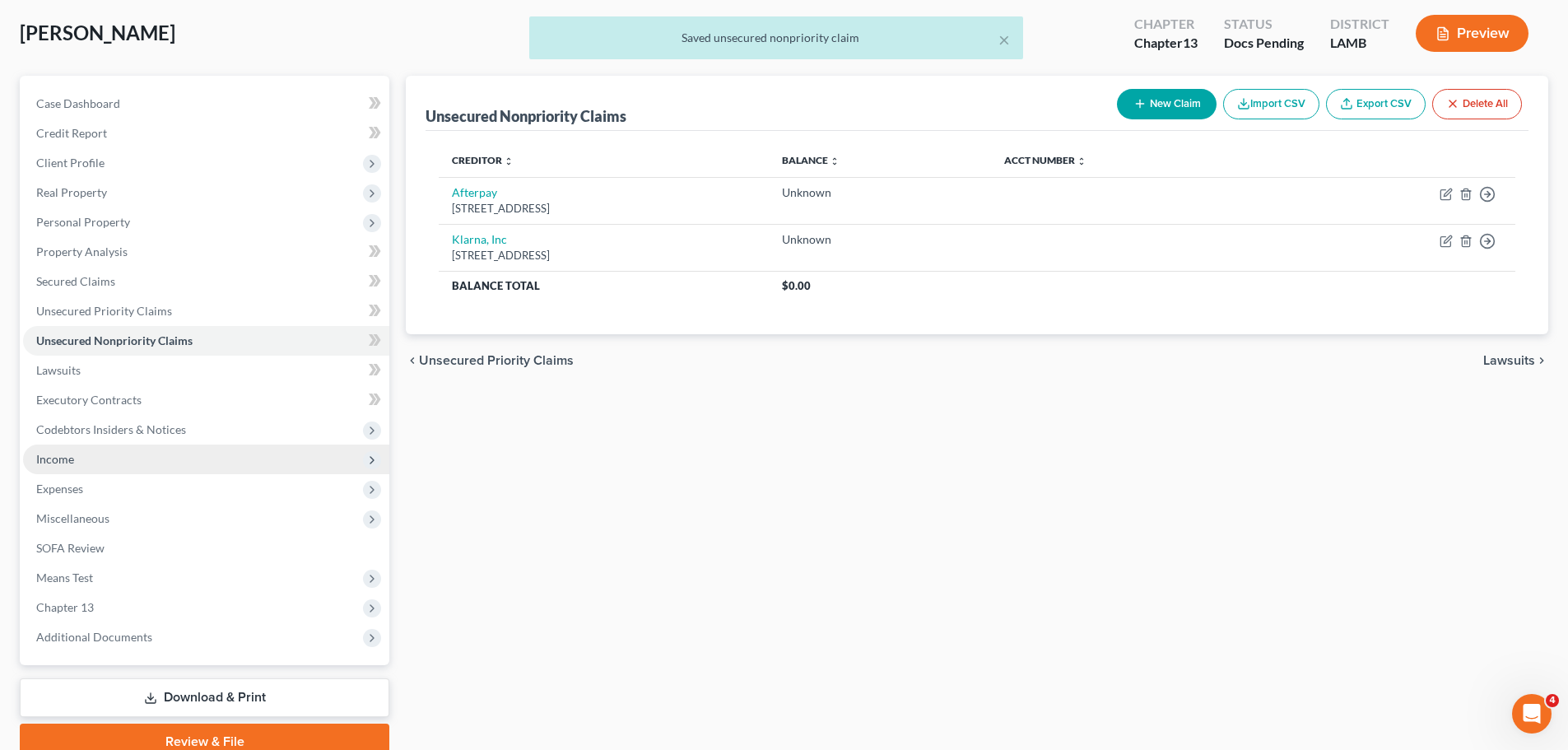
click at [103, 457] on span "Income" at bounding box center [206, 459] width 366 height 29
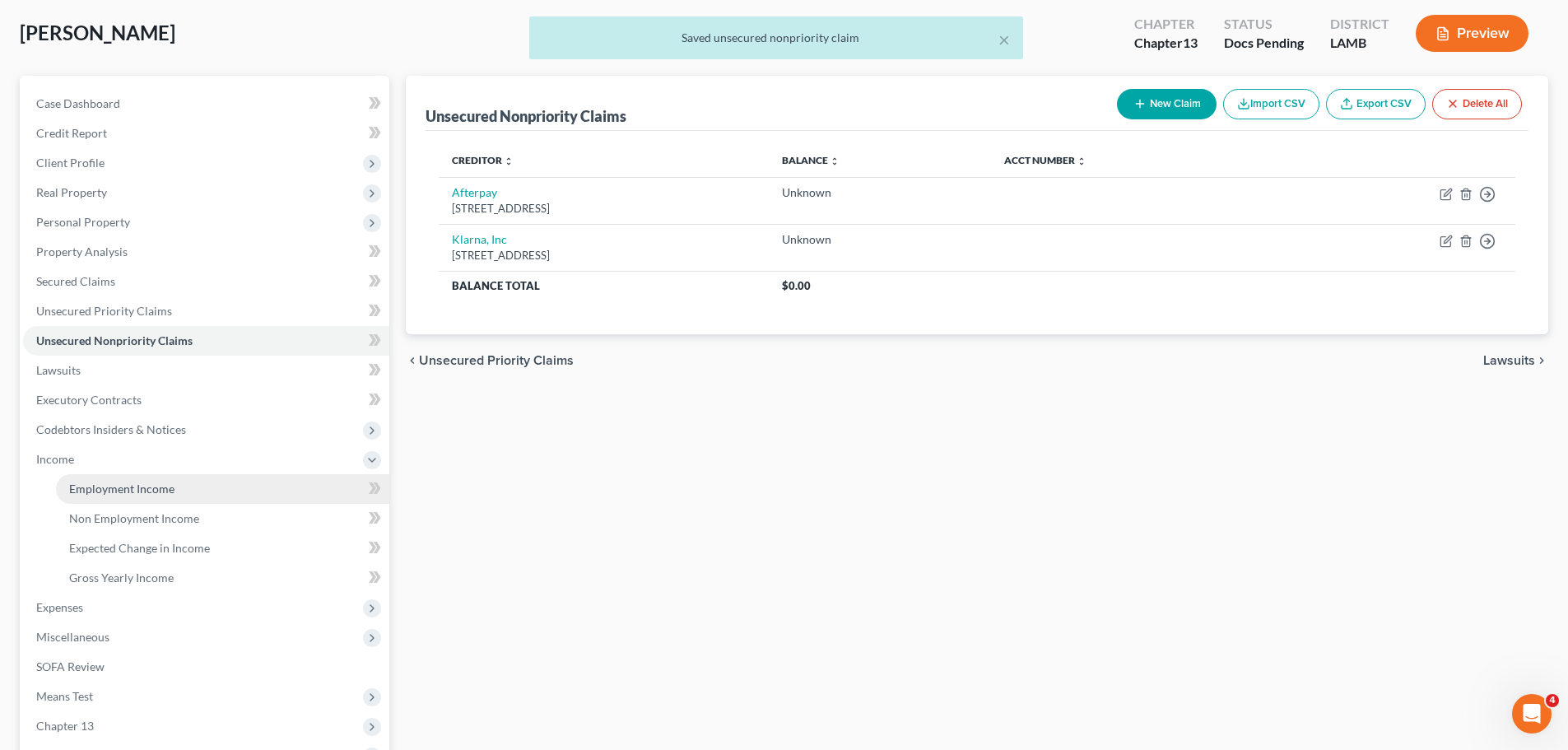
click at [114, 496] on link "Employment Income" at bounding box center [222, 489] width 333 height 29
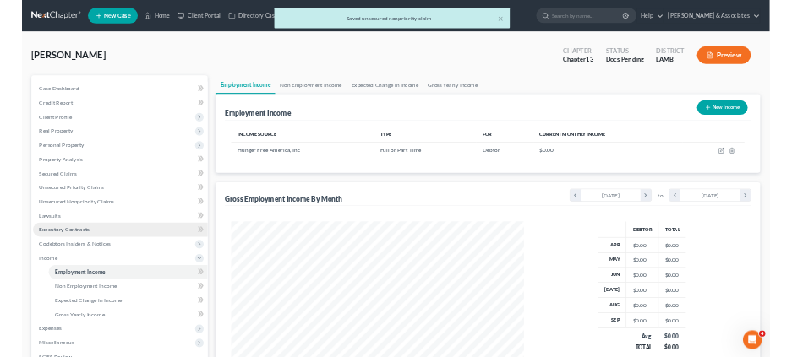
scroll to position [315, 664]
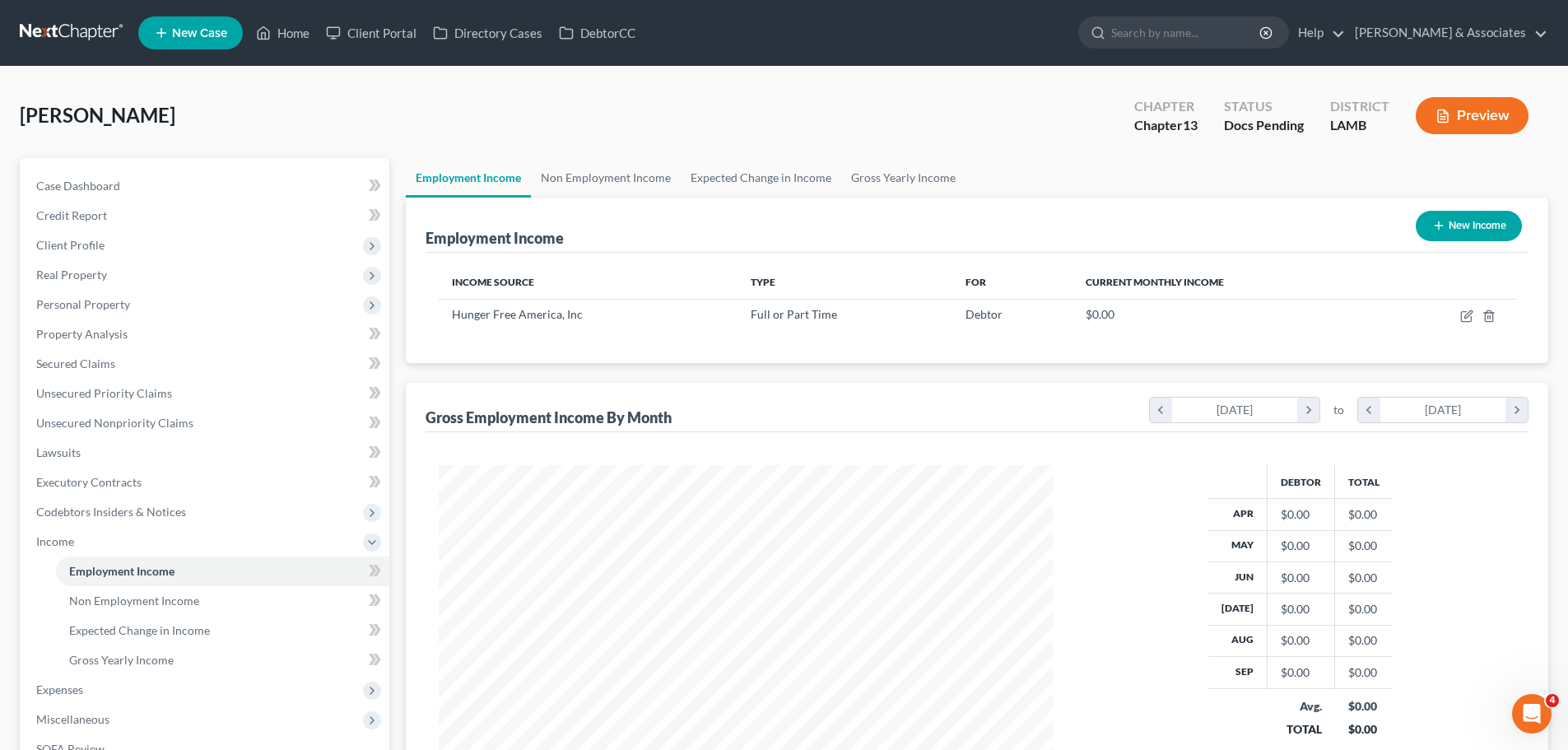
click at [683, 43] on ul "New Case Home Client Portal Directory Cases DebtorCC - No Result - See all resu…" at bounding box center [842, 33] width 1409 height 43
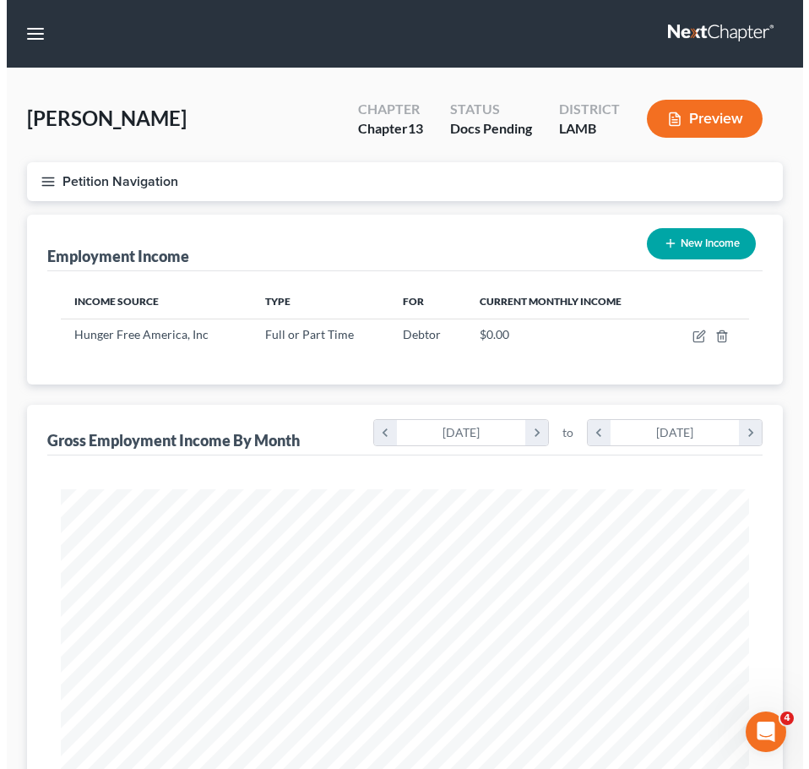
scroll to position [344, 722]
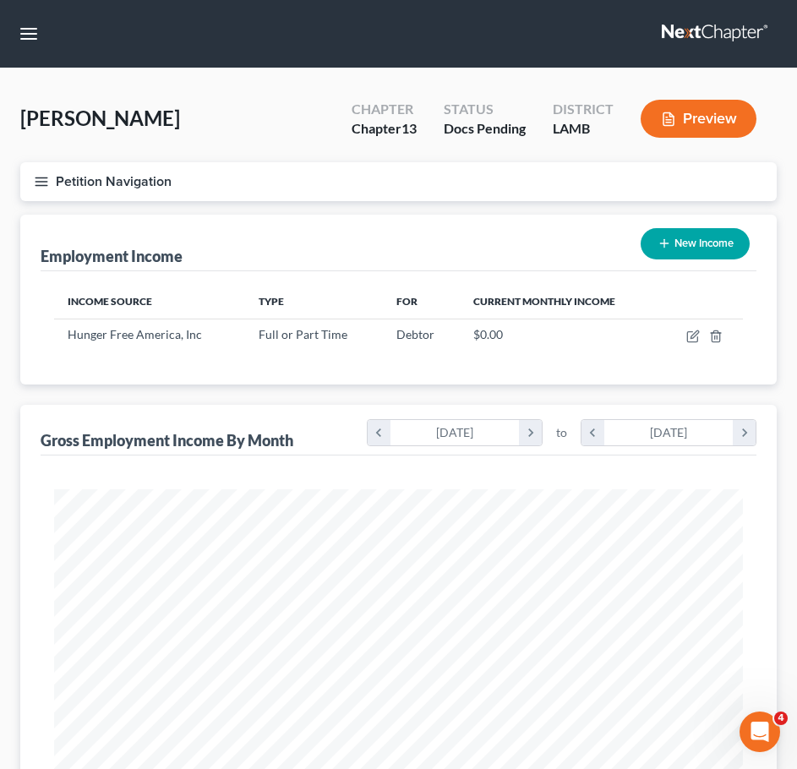
click at [709, 246] on button "New Income" at bounding box center [694, 243] width 109 height 31
select select "0"
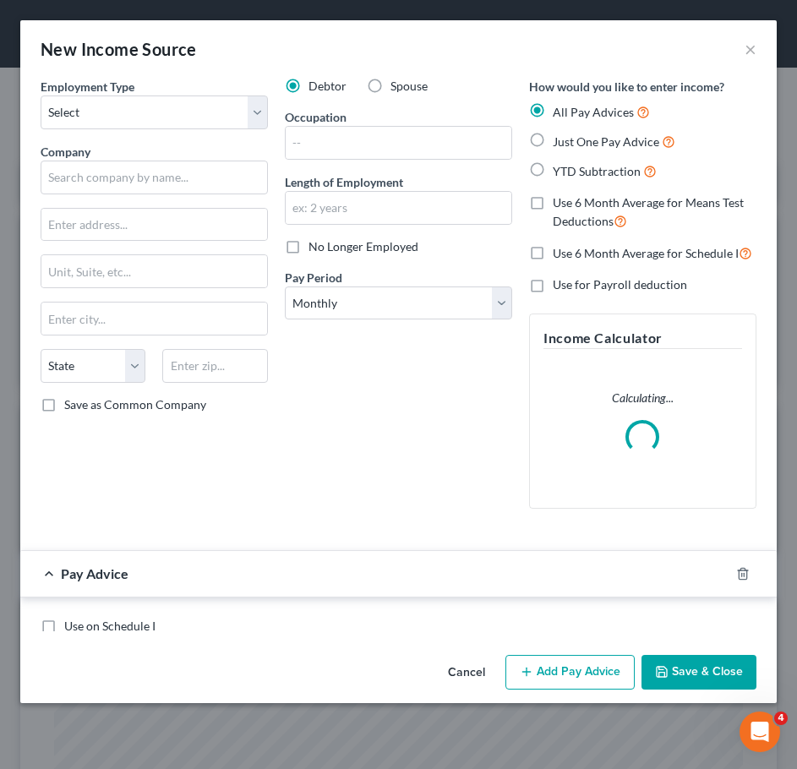
scroll to position [351, 735]
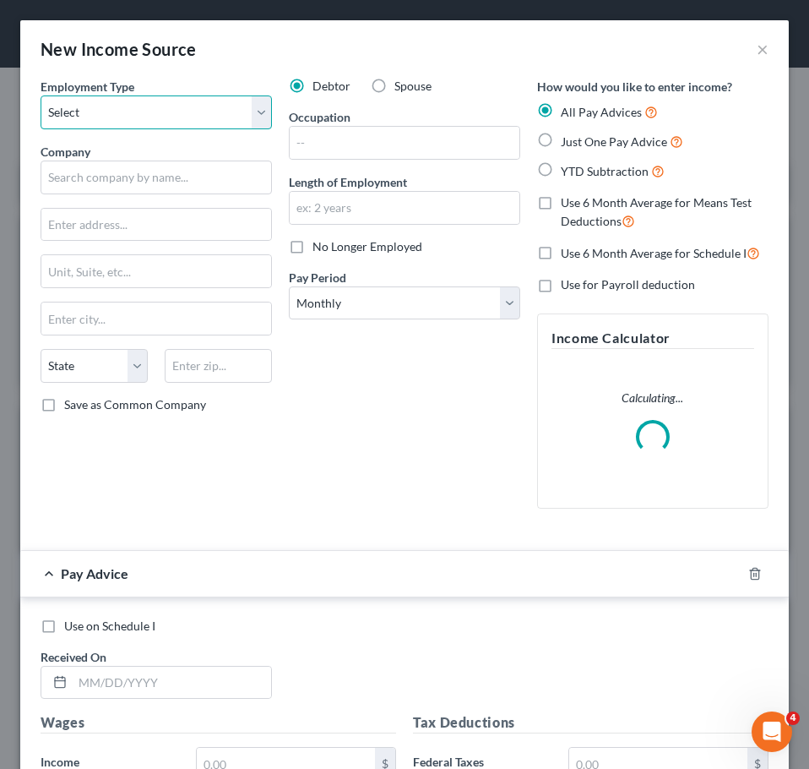
click at [142, 115] on select "Select Full or [DEMOGRAPHIC_DATA] Employment Self Employment" at bounding box center [157, 112] width 232 height 34
select select "0"
click at [41, 95] on select "Select Full or [DEMOGRAPHIC_DATA] Employment Self Employment" at bounding box center [157, 112] width 232 height 34
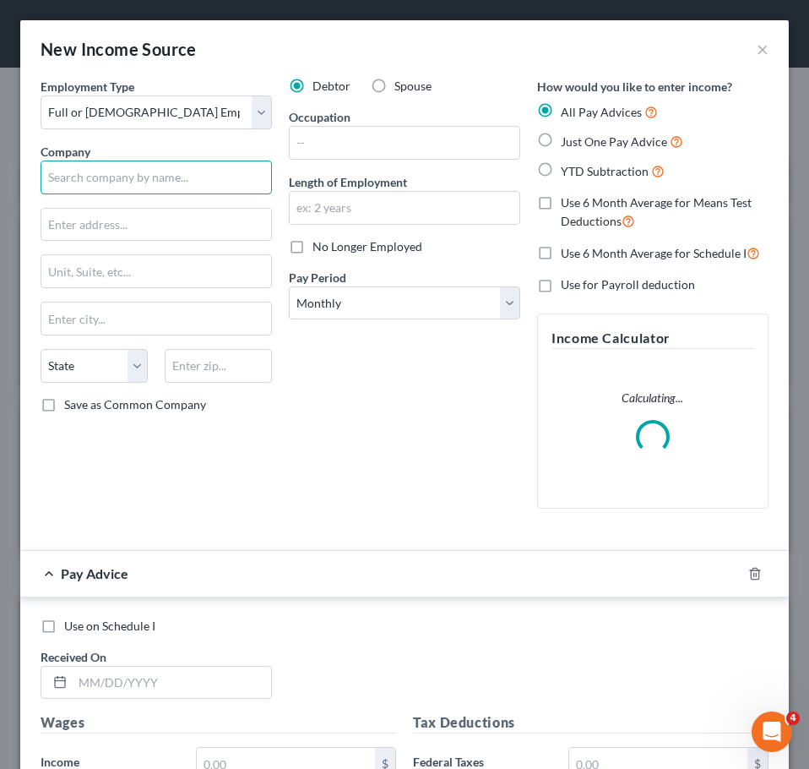
click at [141, 167] on input "text" at bounding box center [157, 178] width 232 height 34
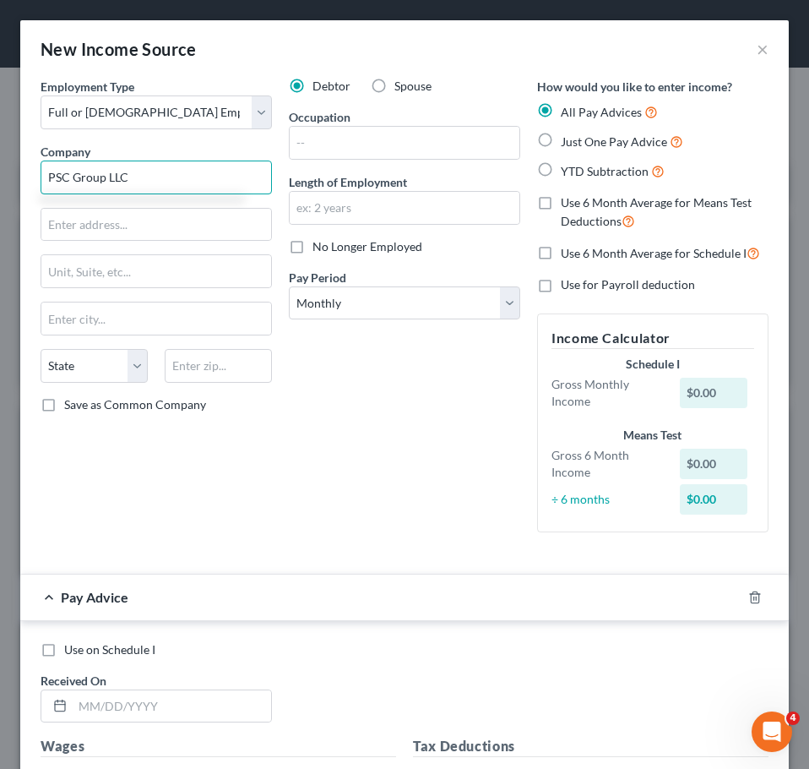
type input "PSC Group LLC"
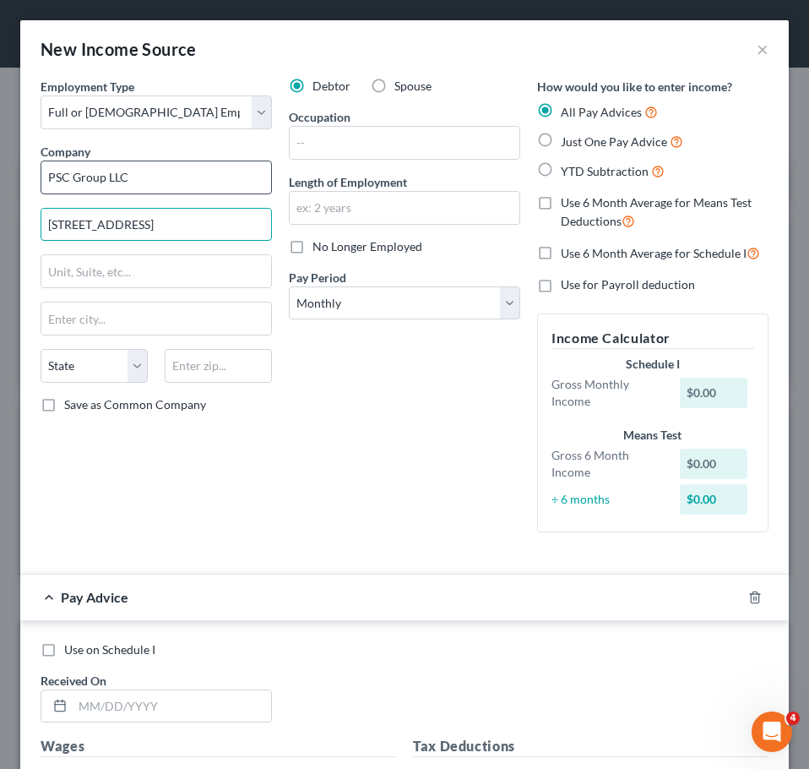
type input "[STREET_ADDRESS]"
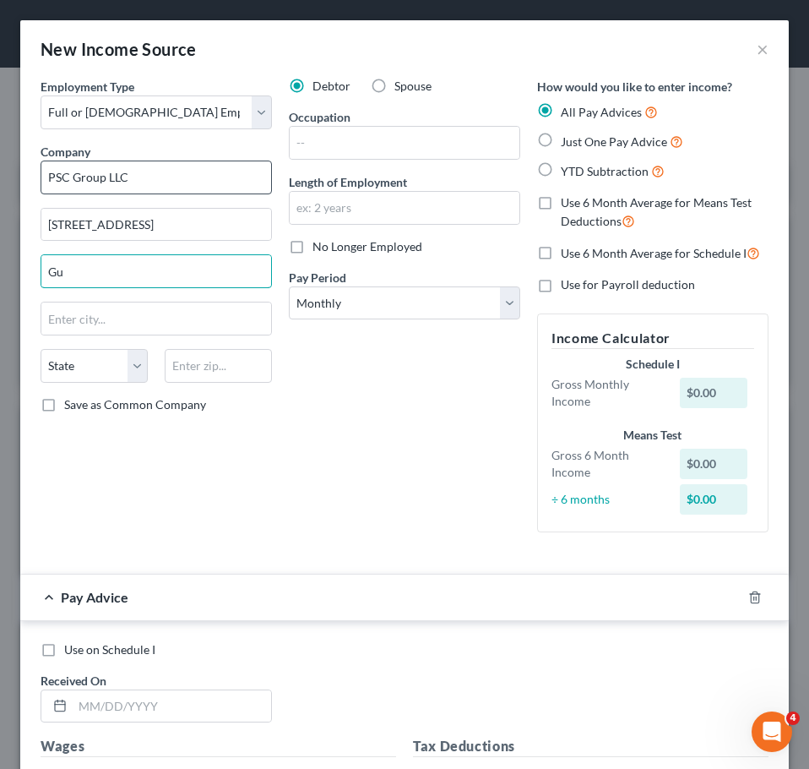
type input "G"
type input "Building 8"
type input "70806"
type input "Baton Rouge"
select select "19"
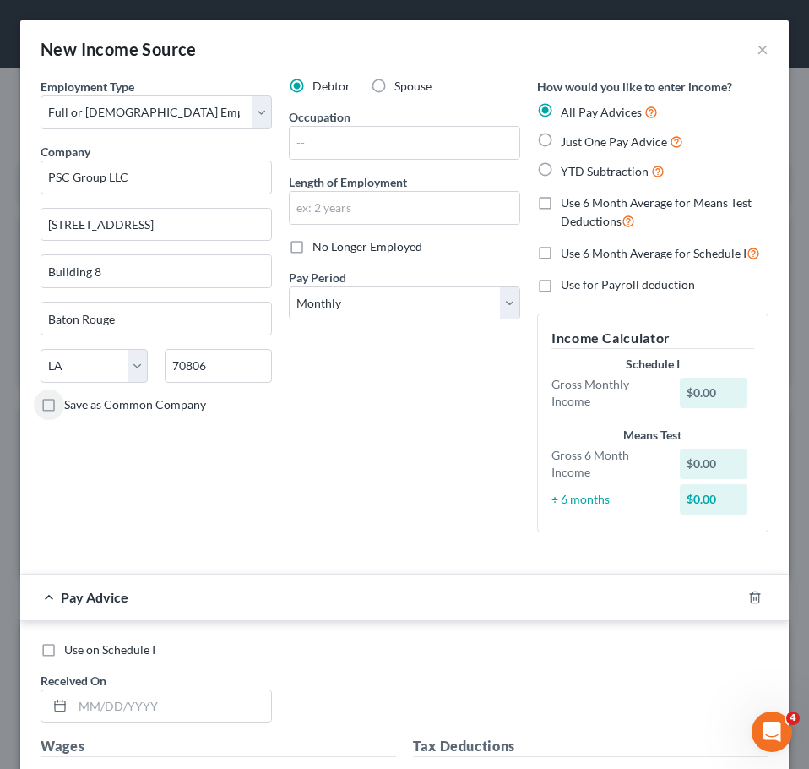
click at [312, 493] on div "Debtor Spouse Occupation Length of Employment No Longer Employed Pay Period * S…" at bounding box center [405, 312] width 248 height 468
click at [751, 593] on icon "button" at bounding box center [755, 596] width 8 height 11
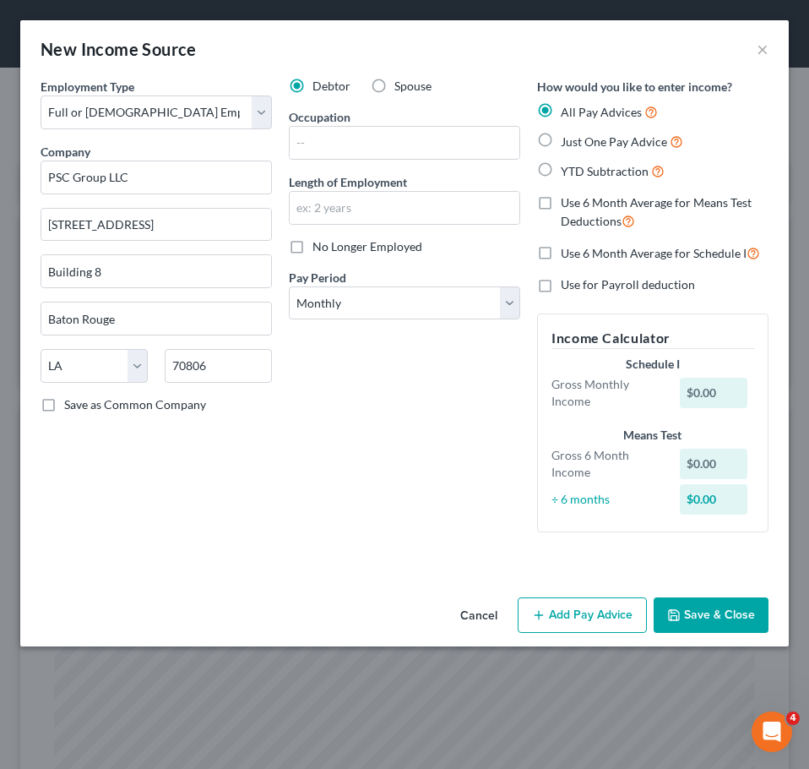
click at [732, 613] on button "Save & Close" at bounding box center [711, 614] width 115 height 35
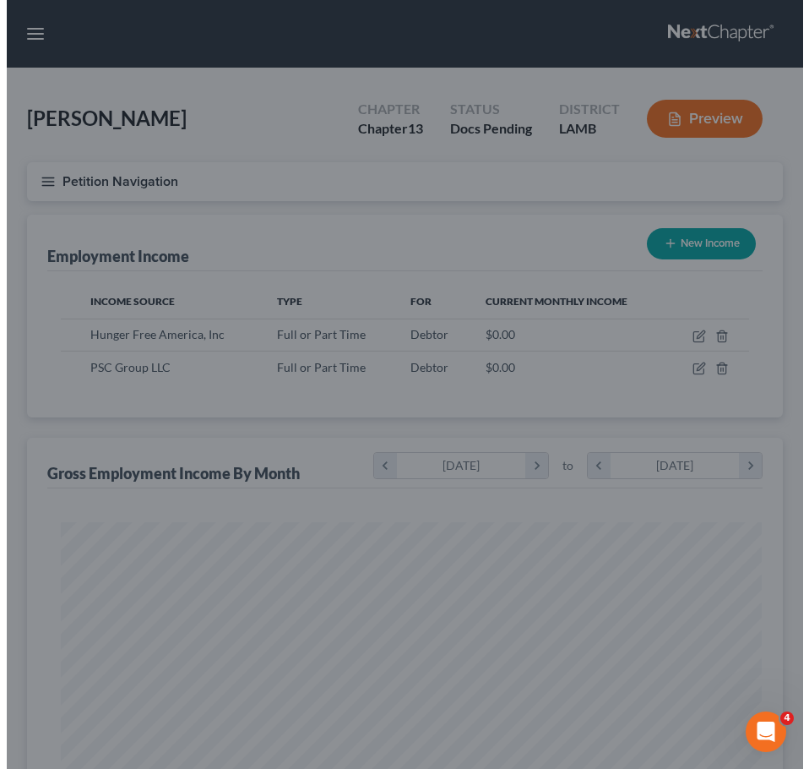
scroll to position [844595, 844216]
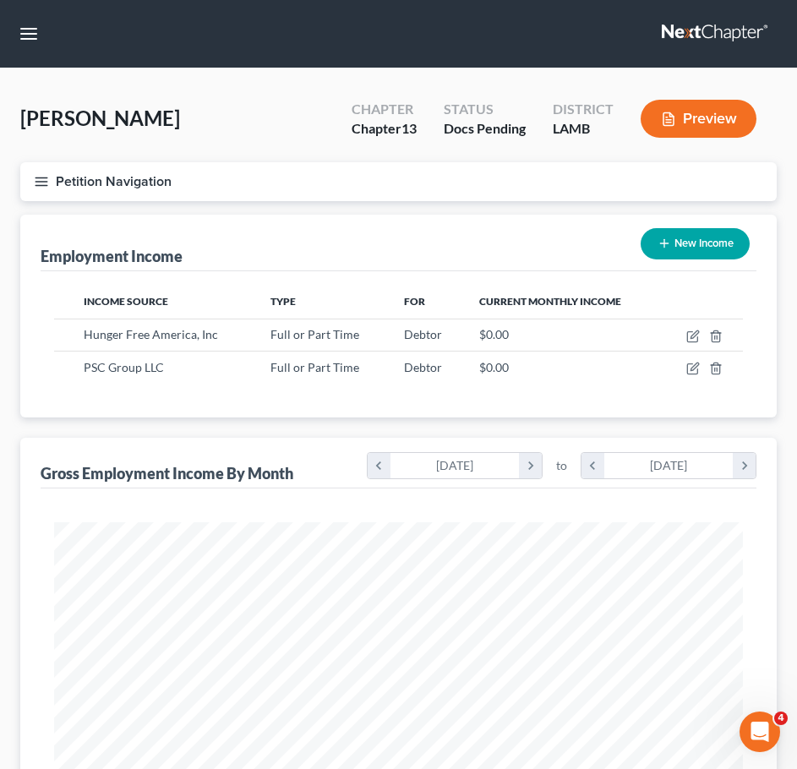
click at [572, 81] on div "[PERSON_NAME] Upgraded Chapter Chapter 13 Status Docs Pending District LAMB Pre…" at bounding box center [398, 682] width 797 height 1229
click at [727, 249] on button "New Income" at bounding box center [694, 243] width 109 height 31
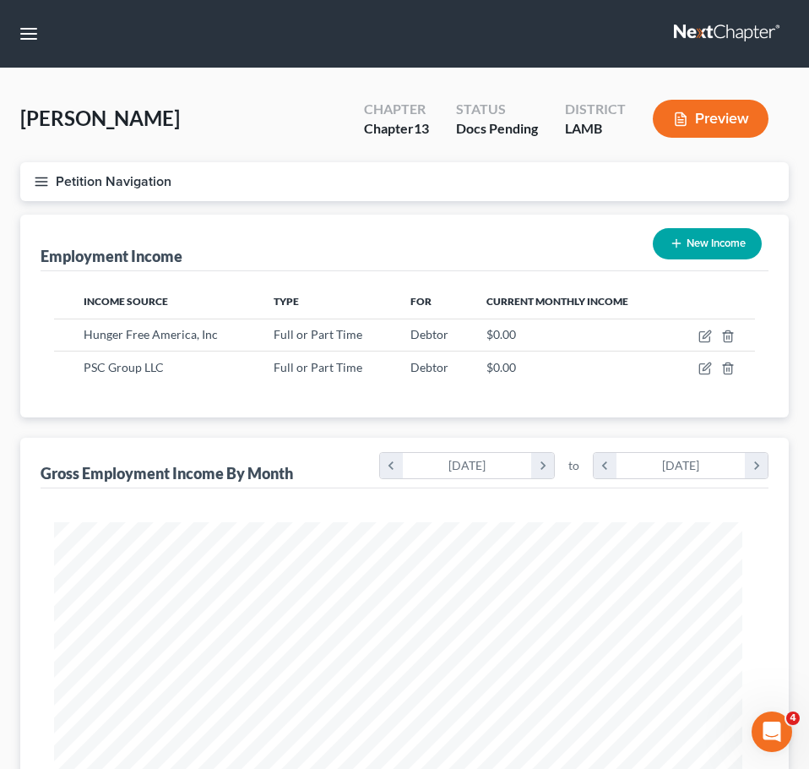
select select "0"
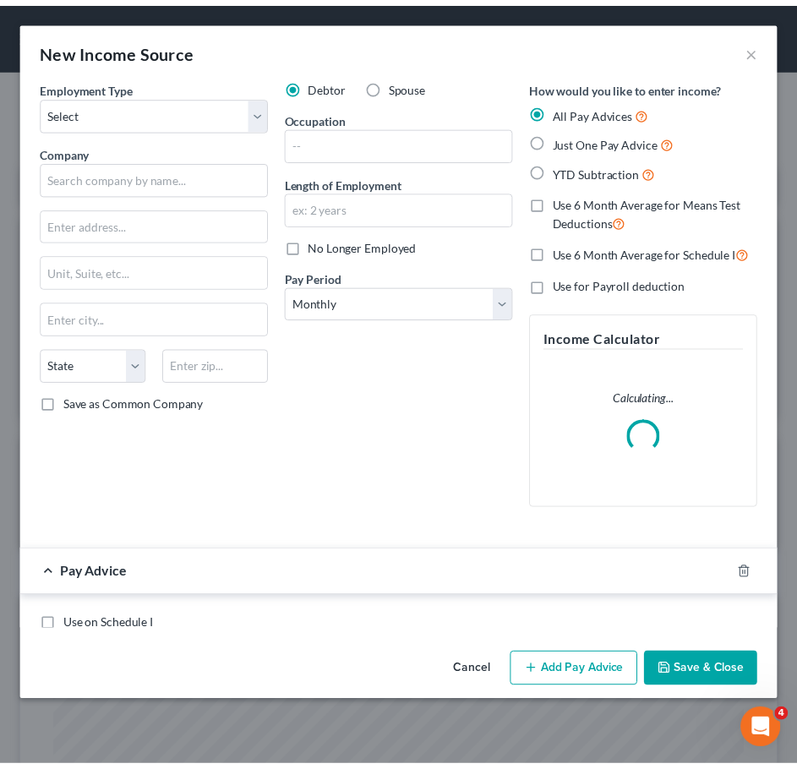
scroll to position [351, 735]
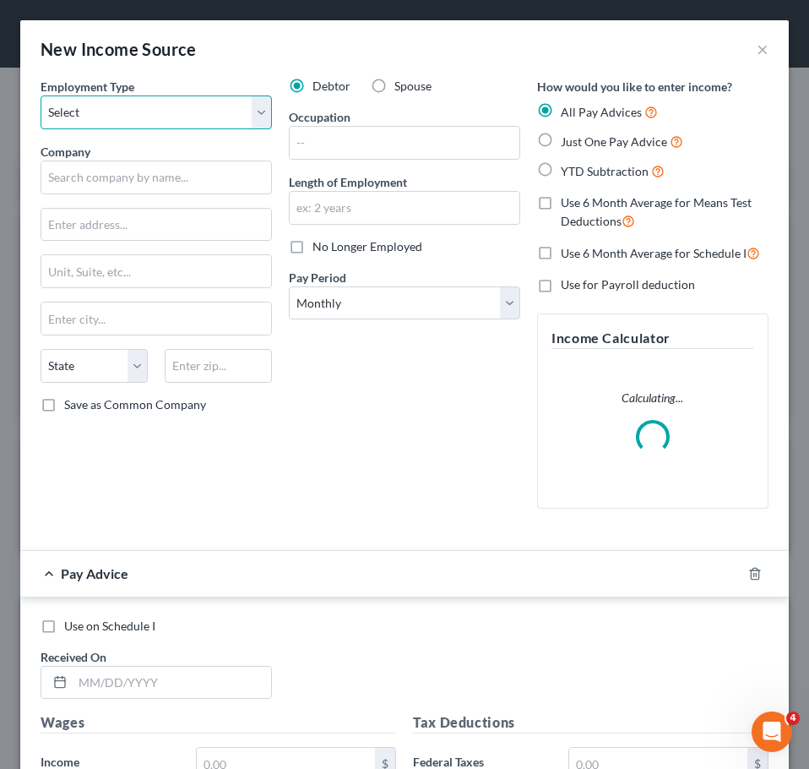
click at [142, 110] on select "Select Full or [DEMOGRAPHIC_DATA] Employment Self Employment" at bounding box center [157, 112] width 232 height 34
select select "0"
click at [41, 95] on select "Select Full or [DEMOGRAPHIC_DATA] Employment Self Employment" at bounding box center [157, 112] width 232 height 34
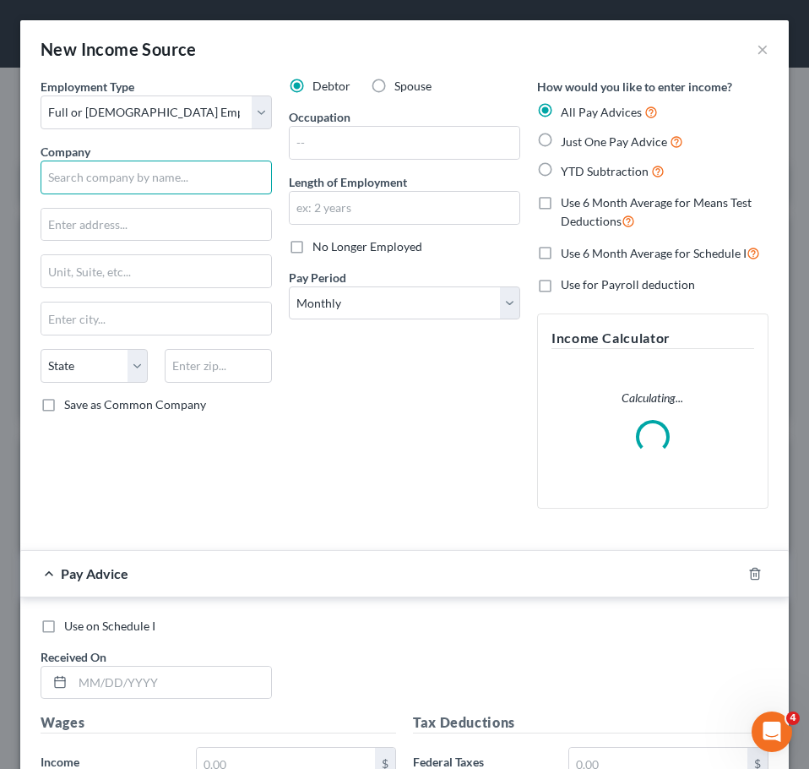
click at [146, 168] on input "text" at bounding box center [157, 178] width 232 height 34
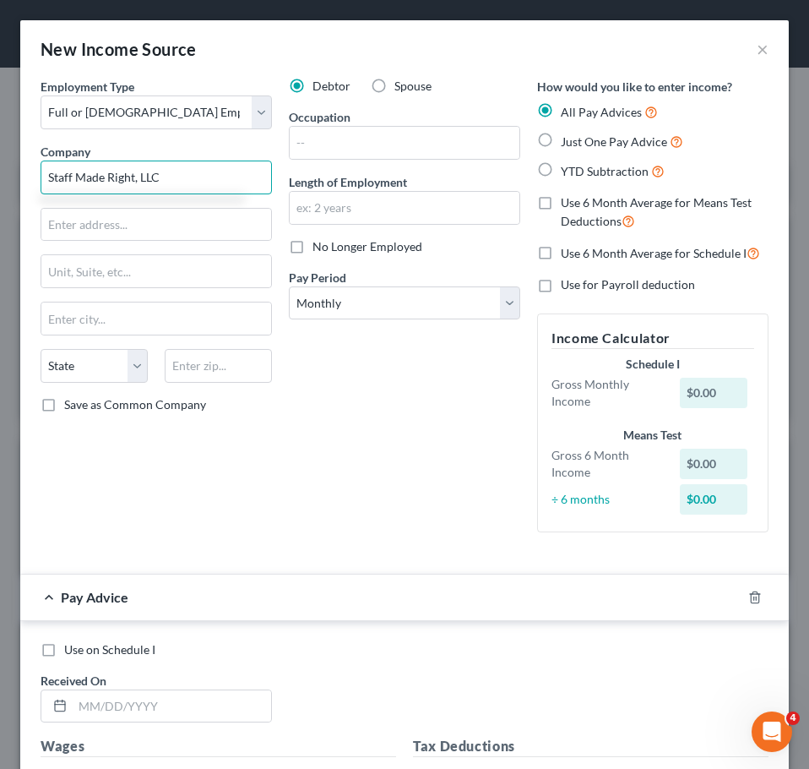
type input "Staff Made Right, LLC"
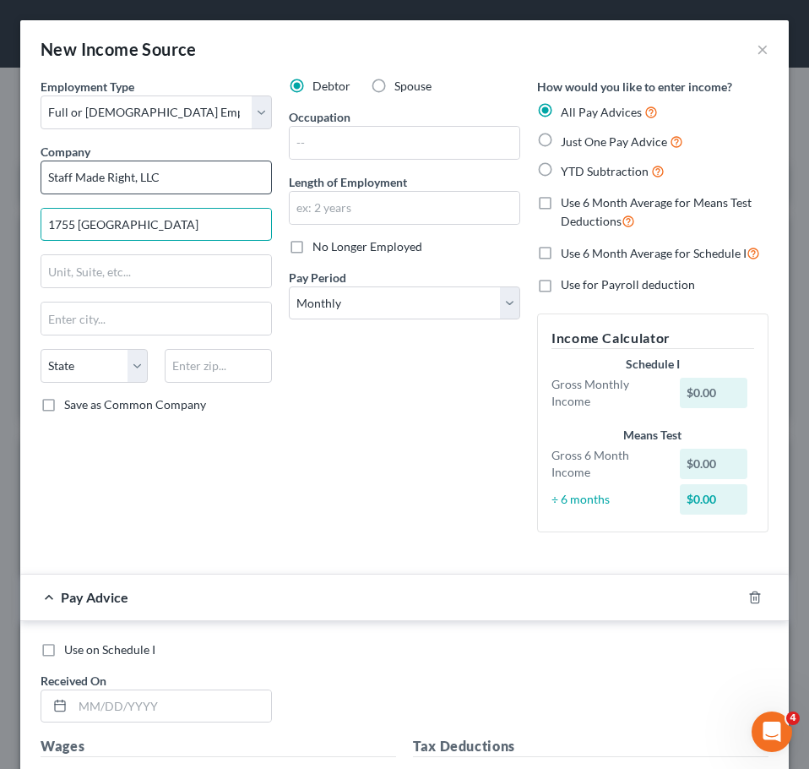
type input "1755 [GEOGRAPHIC_DATA]"
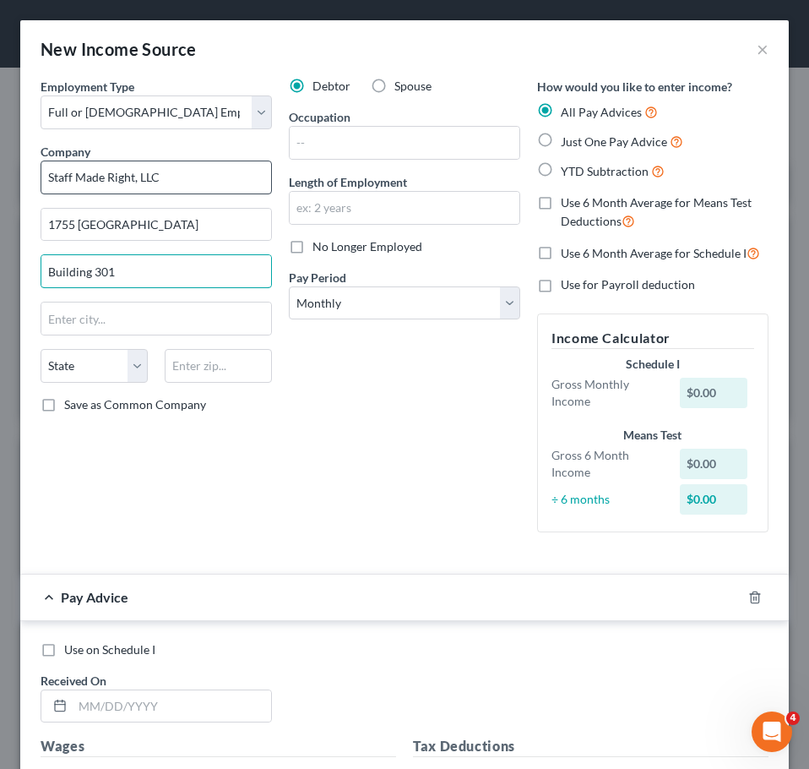
type input "Building 301"
type input "0"
type input "97401"
type input "[PERSON_NAME]"
select select "38"
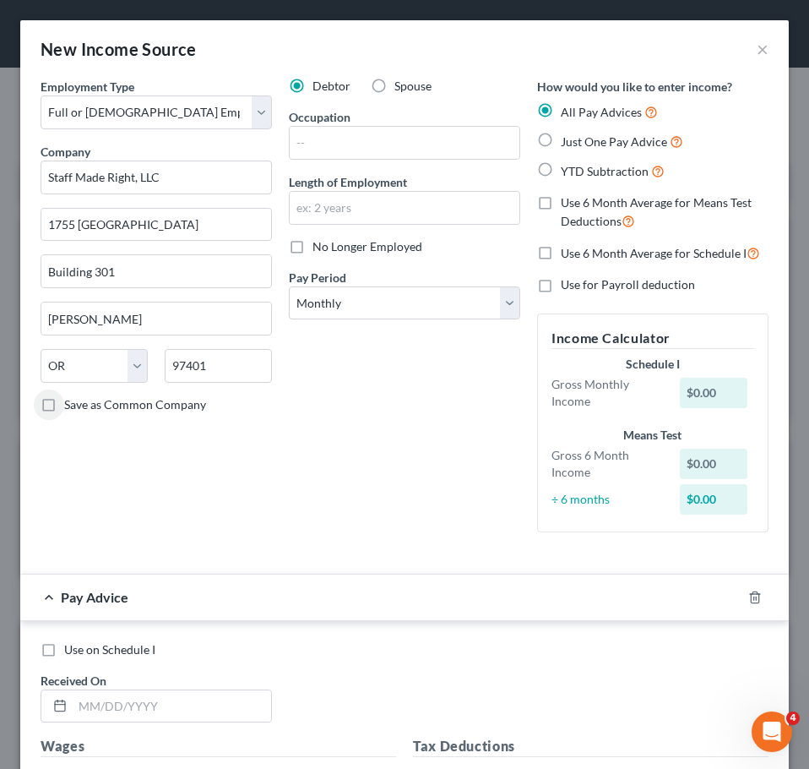
click at [385, 378] on div "Debtor Spouse Occupation Length of Employment No Longer Employed Pay Period * S…" at bounding box center [405, 312] width 248 height 468
click at [749, 597] on icon "button" at bounding box center [756, 598] width 14 height 14
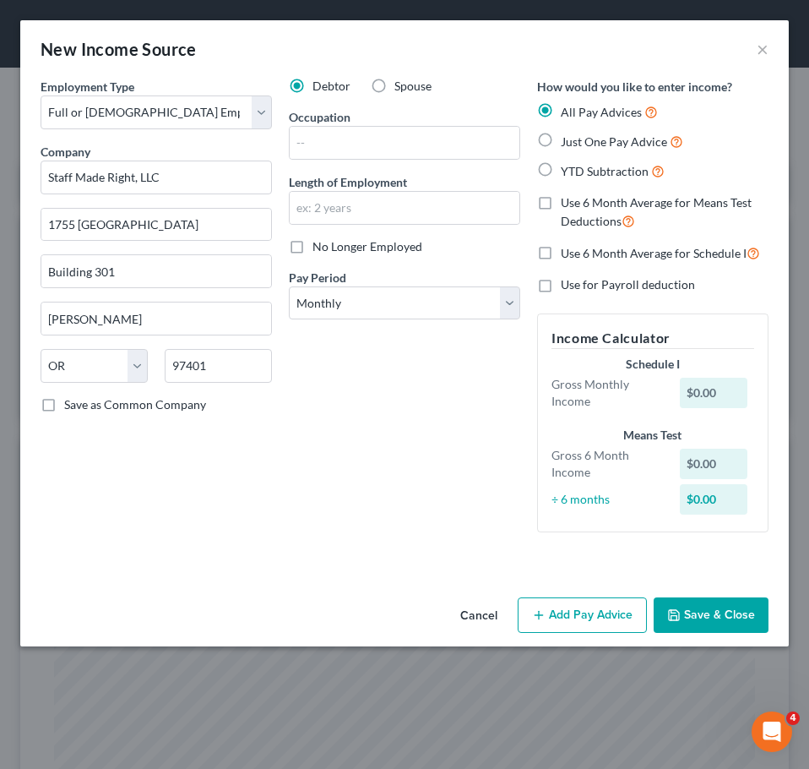
click at [715, 613] on button "Save & Close" at bounding box center [711, 614] width 115 height 35
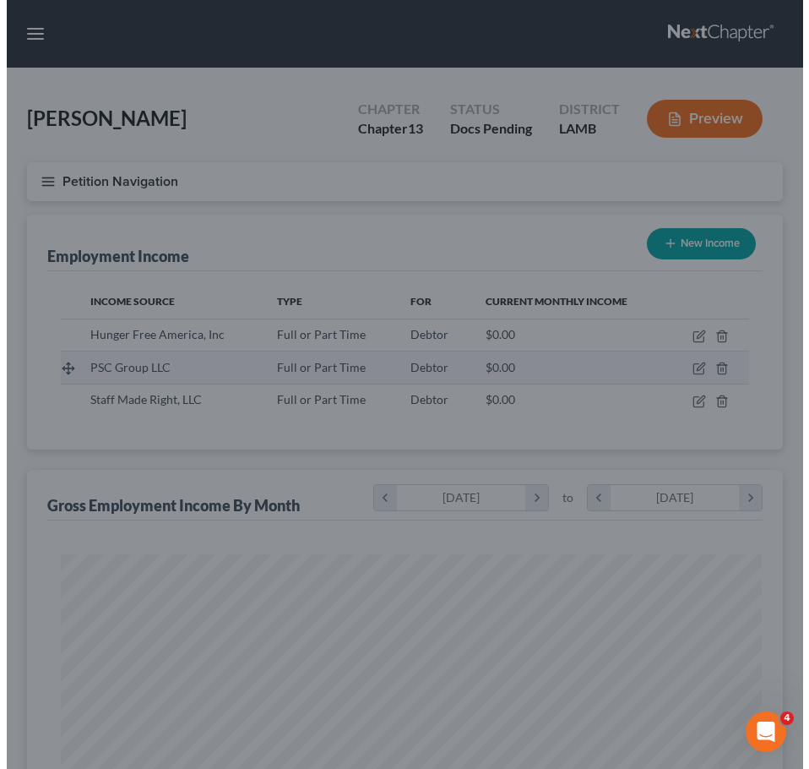
scroll to position [844595, 844216]
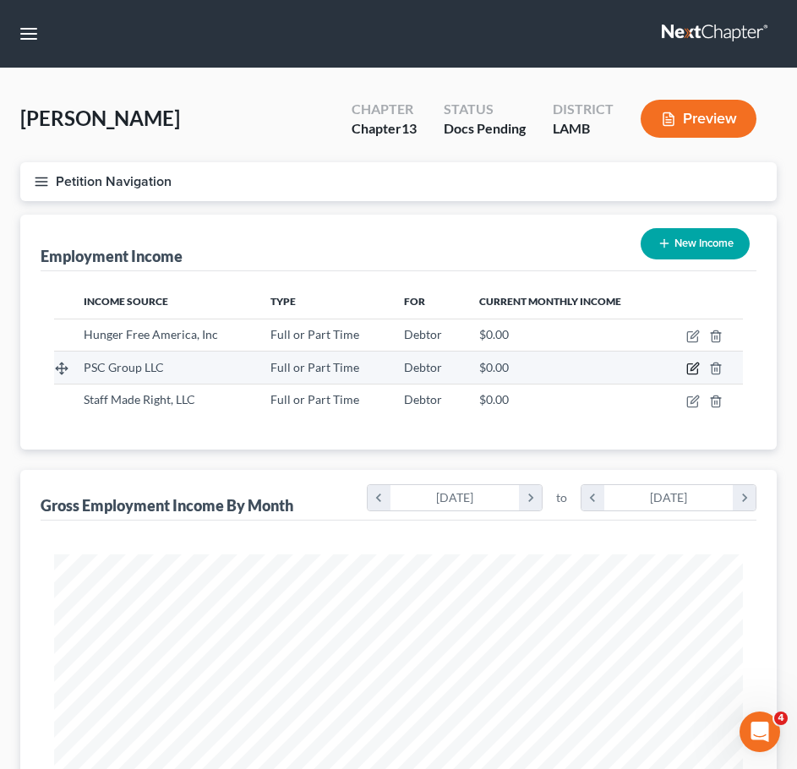
click at [694, 372] on icon "button" at bounding box center [693, 369] width 14 height 14
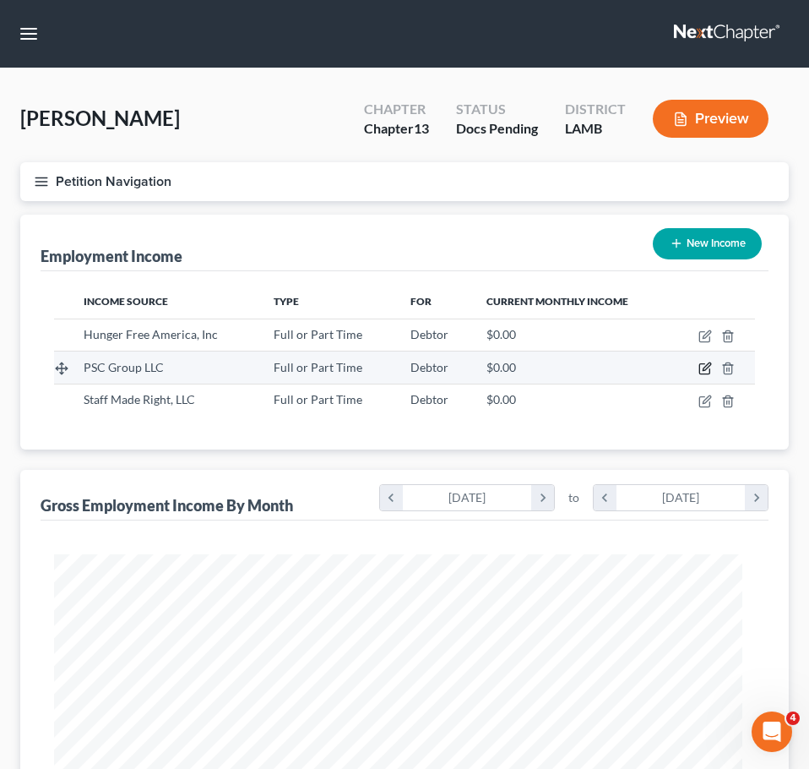
select select "0"
select select "19"
select select "0"
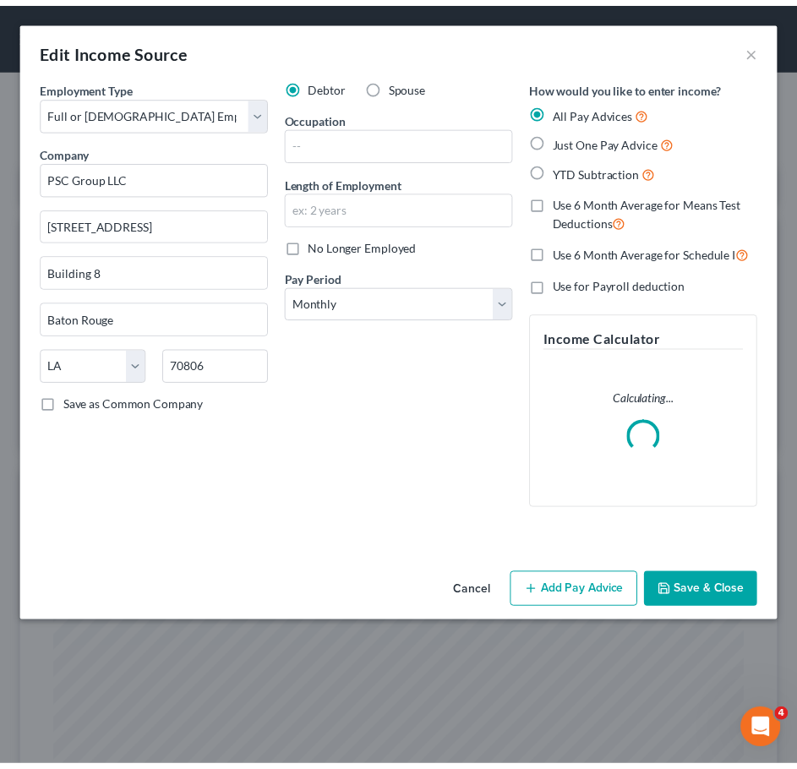
scroll to position [351, 735]
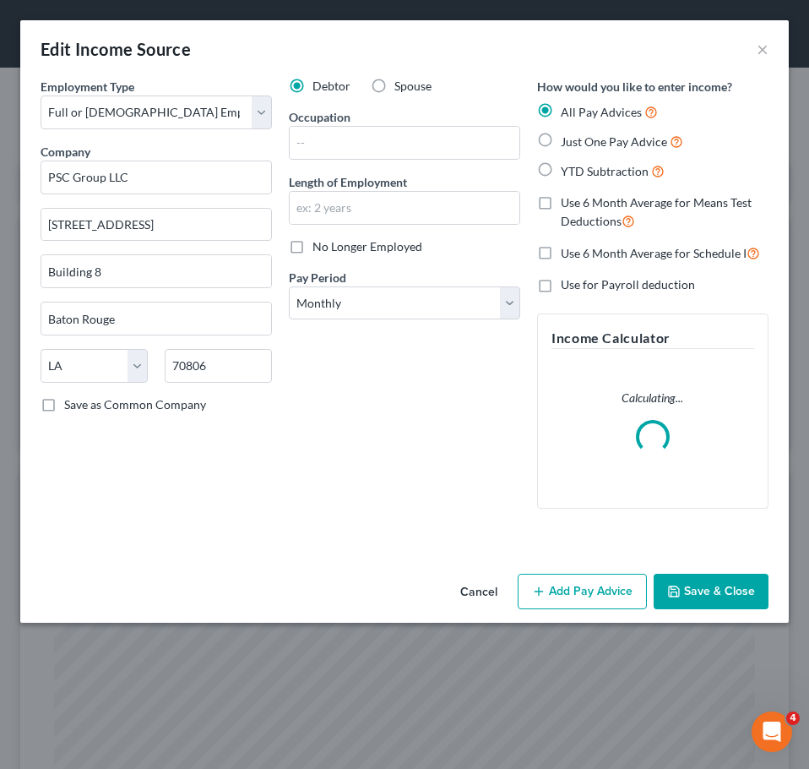
click at [395, 80] on label "Spouse" at bounding box center [413, 86] width 37 height 17
click at [401, 80] on input "Spouse" at bounding box center [406, 83] width 11 height 11
radio input "true"
click at [708, 586] on button "Save & Close" at bounding box center [711, 591] width 115 height 35
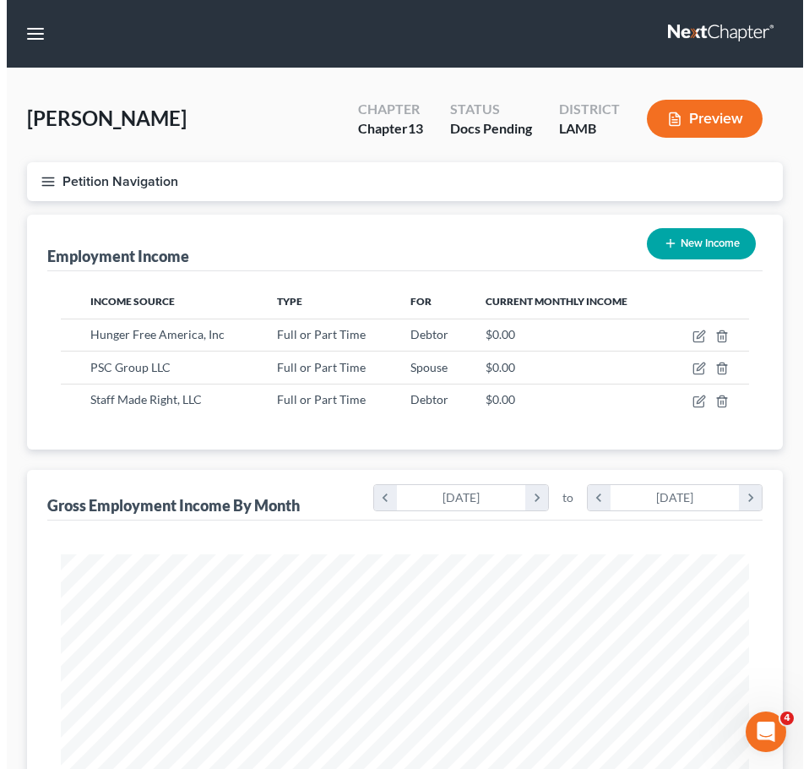
scroll to position [844595, 844216]
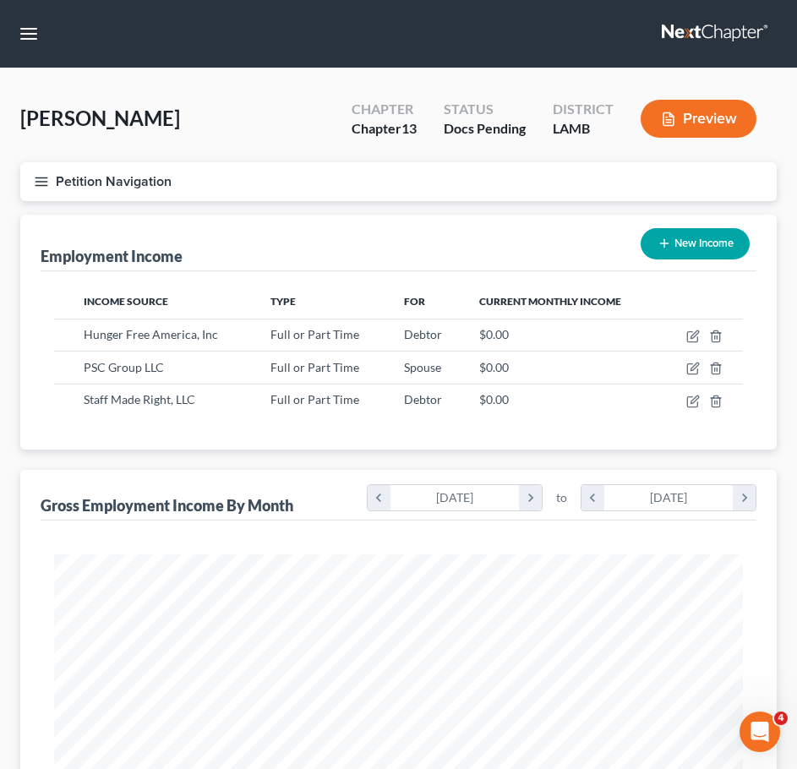
click at [559, 34] on nav "Home New Case Client Portal Directory Cases DebtorCC [PERSON_NAME] & Associates…" at bounding box center [398, 34] width 797 height 68
click at [708, 251] on button "New Income" at bounding box center [694, 243] width 109 height 31
select select "0"
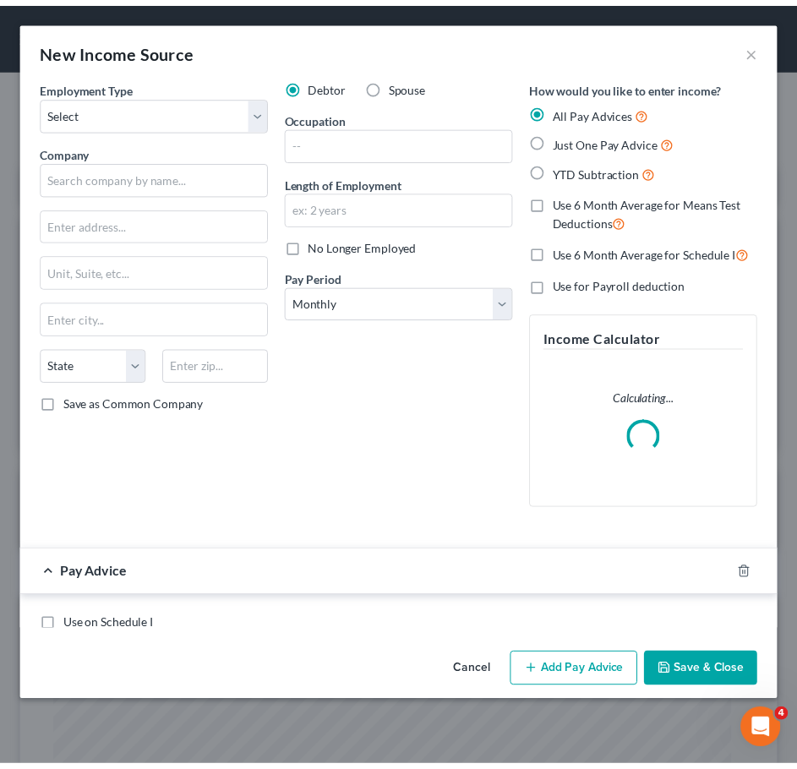
scroll to position [351, 735]
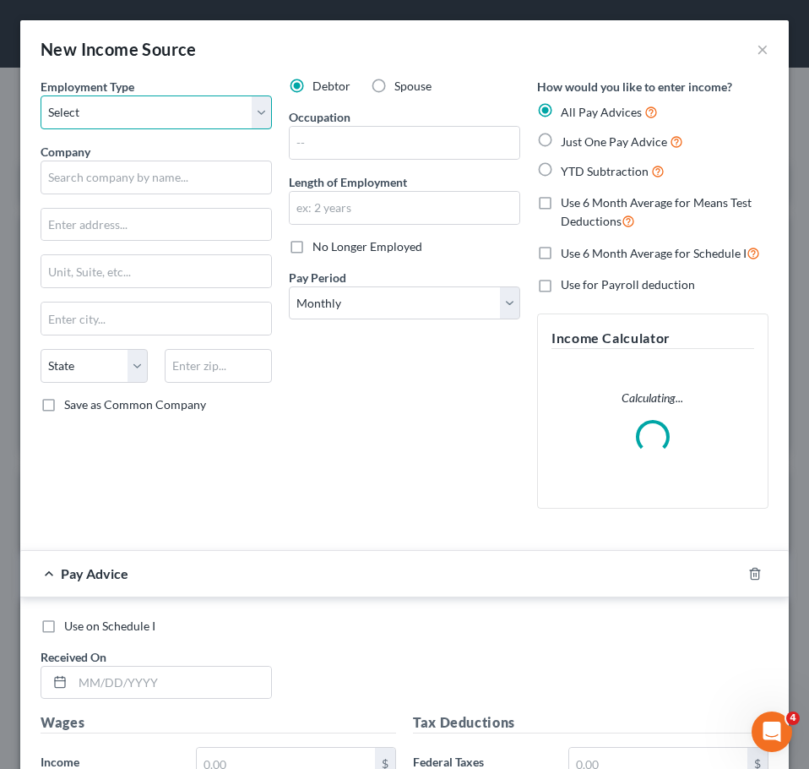
drag, startPoint x: 170, startPoint y: 114, endPoint x: 170, endPoint y: 123, distance: 9.3
click at [170, 114] on select "Select Full or [DEMOGRAPHIC_DATA] Employment Self Employment" at bounding box center [157, 112] width 232 height 34
select select "0"
click at [41, 95] on select "Select Full or [DEMOGRAPHIC_DATA] Employment Self Employment" at bounding box center [157, 112] width 232 height 34
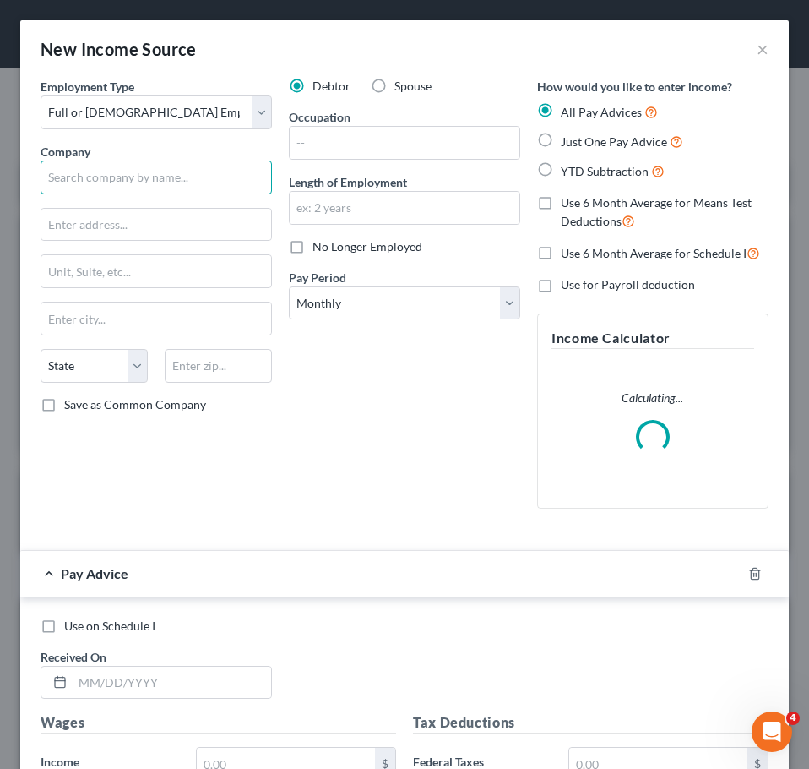
click at [166, 179] on input "text" at bounding box center [157, 178] width 232 height 34
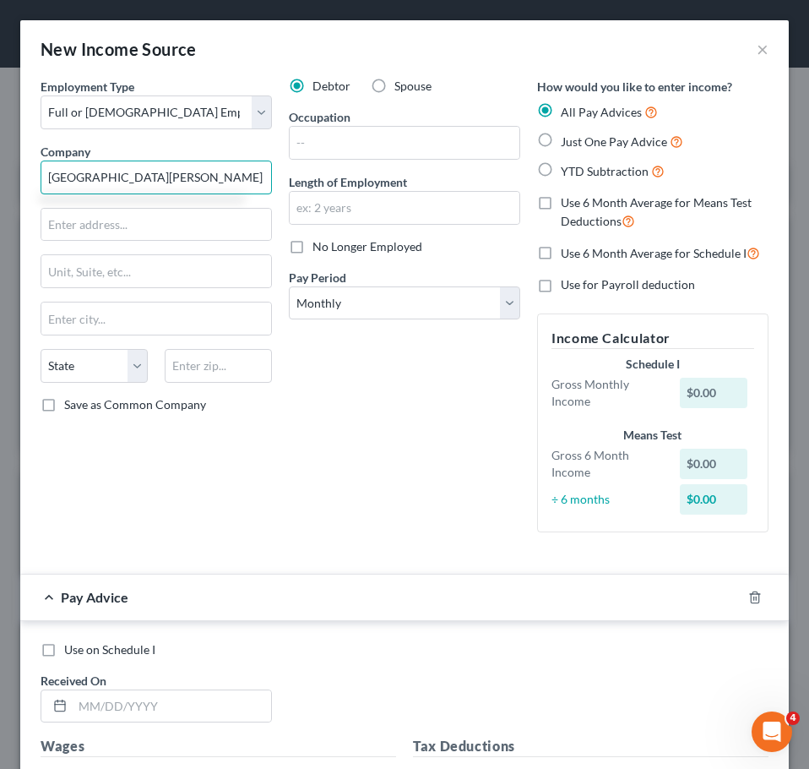
type input "[GEOGRAPHIC_DATA][PERSON_NAME] and Textiles"
click at [394, 406] on div "Debtor Spouse Occupation Length of Employment No Longer Employed Pay Period * S…" at bounding box center [405, 312] width 248 height 468
click at [187, 185] on input "[GEOGRAPHIC_DATA][PERSON_NAME] and Textiles" at bounding box center [157, 178] width 232 height 34
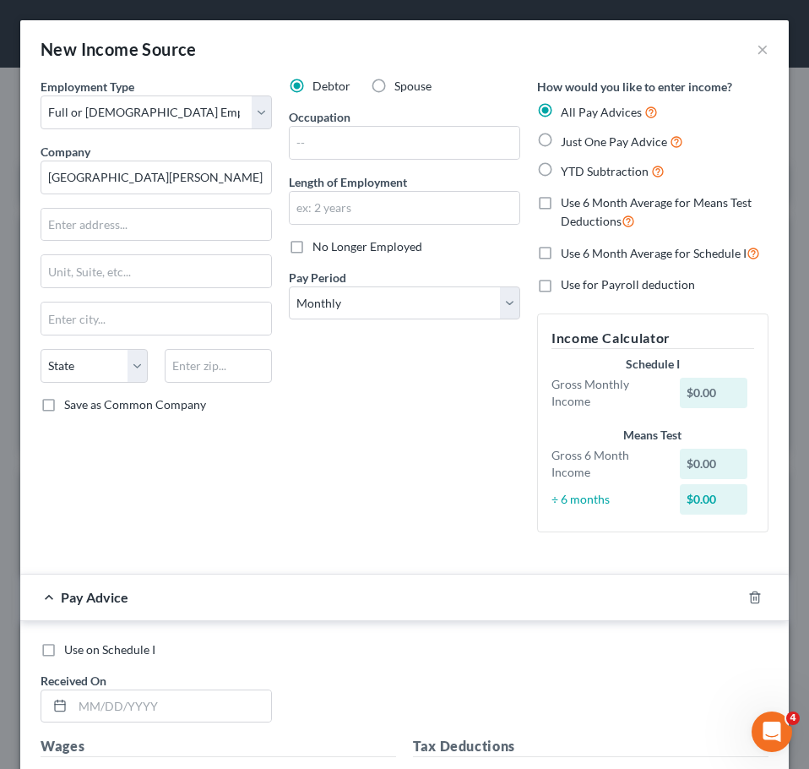
click at [307, 451] on div "Debtor Spouse Occupation Length of Employment No Longer Employed Pay Period * S…" at bounding box center [405, 312] width 248 height 468
click at [751, 598] on icon "button" at bounding box center [755, 596] width 8 height 11
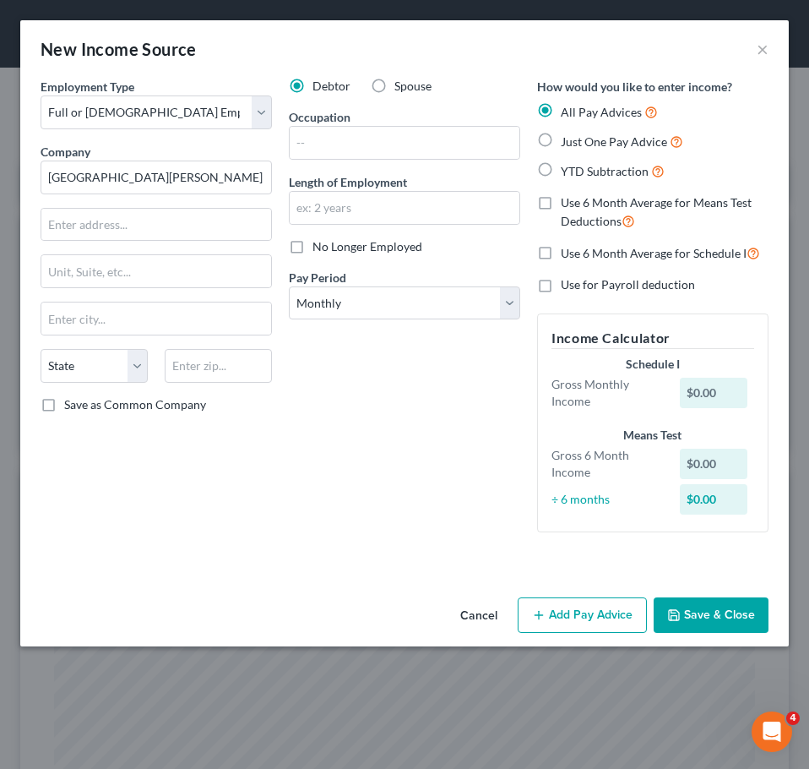
click at [730, 615] on button "Save & Close" at bounding box center [711, 614] width 115 height 35
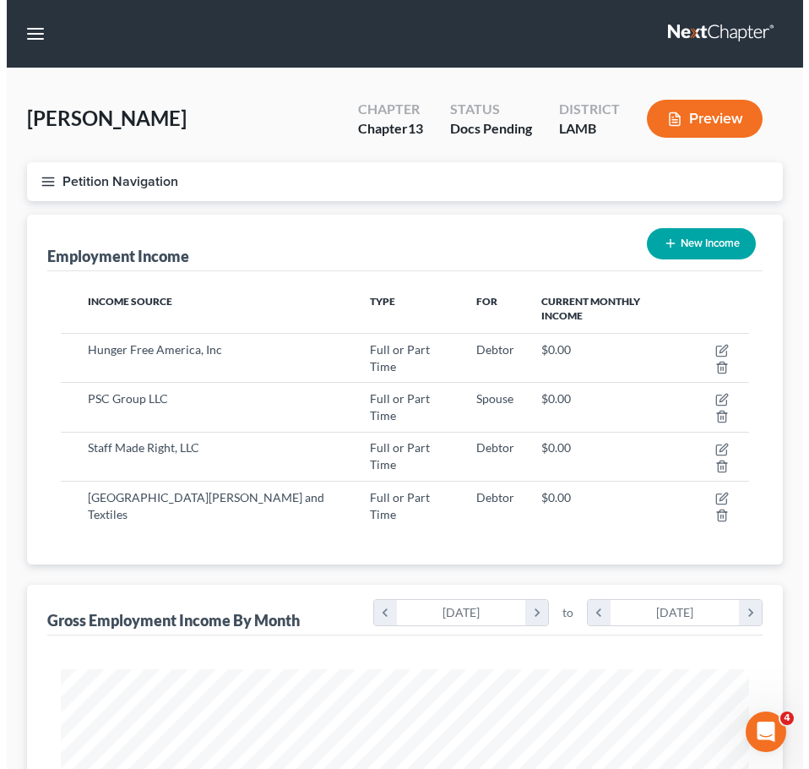
scroll to position [844595, 844216]
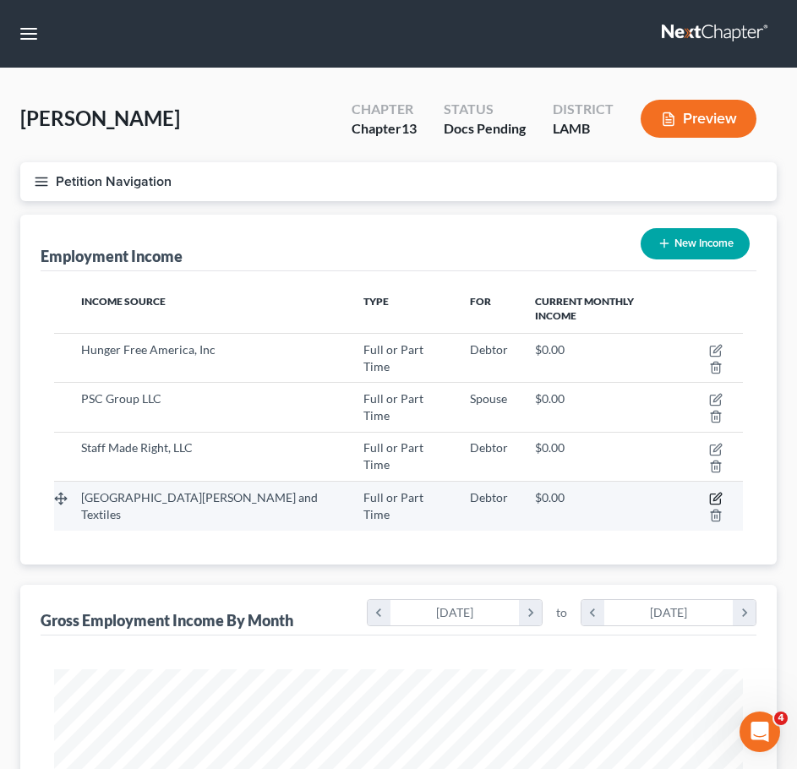
click at [709, 492] on icon "button" at bounding box center [716, 499] width 14 height 14
select select "0"
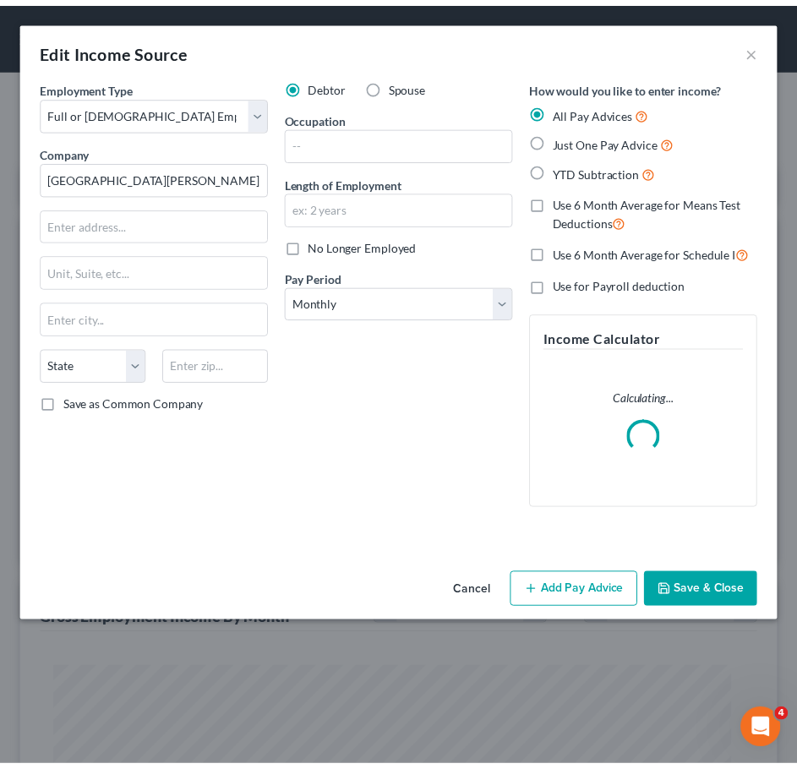
scroll to position [351, 735]
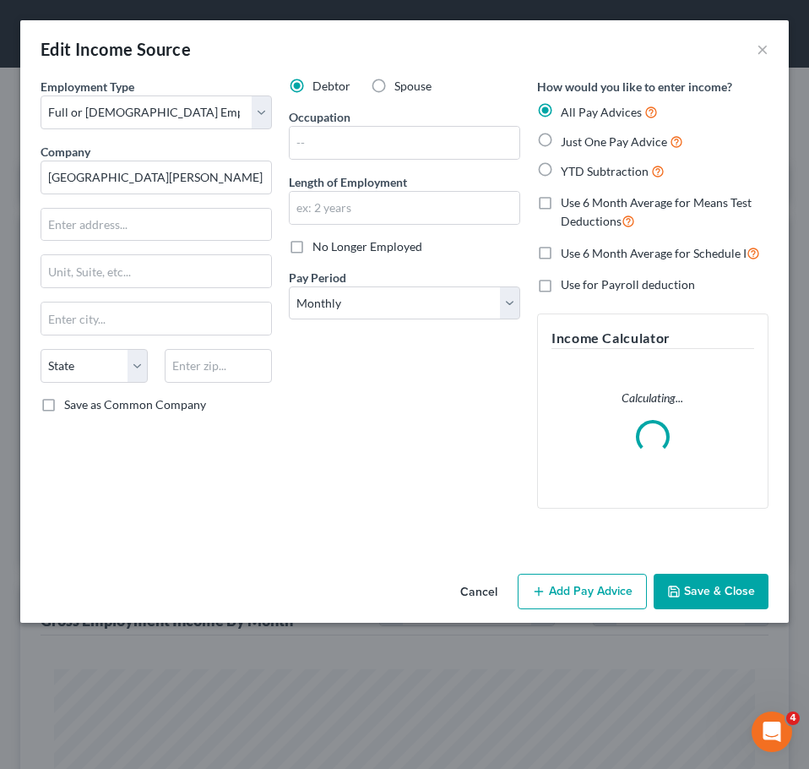
click at [404, 239] on span "No Longer Employed" at bounding box center [368, 246] width 110 height 14
click at [330, 239] on input "No Longer Employed" at bounding box center [324, 243] width 11 height 11
checkbox input "true"
click at [744, 613] on div "Cancel Add Pay Advice Save & Close" at bounding box center [404, 595] width 769 height 56
click at [700, 590] on button "Save & Close" at bounding box center [711, 591] width 115 height 35
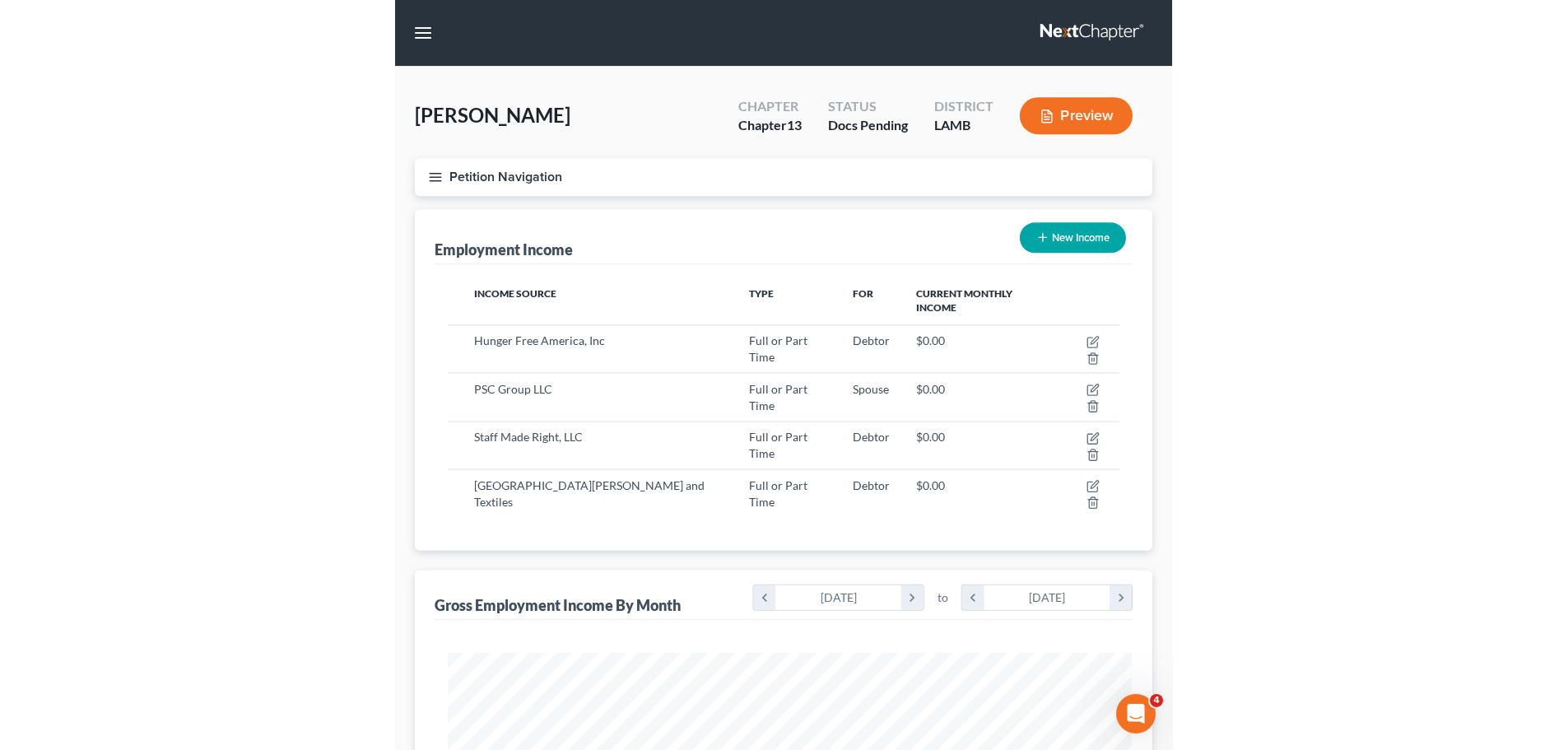
scroll to position [822657, 822193]
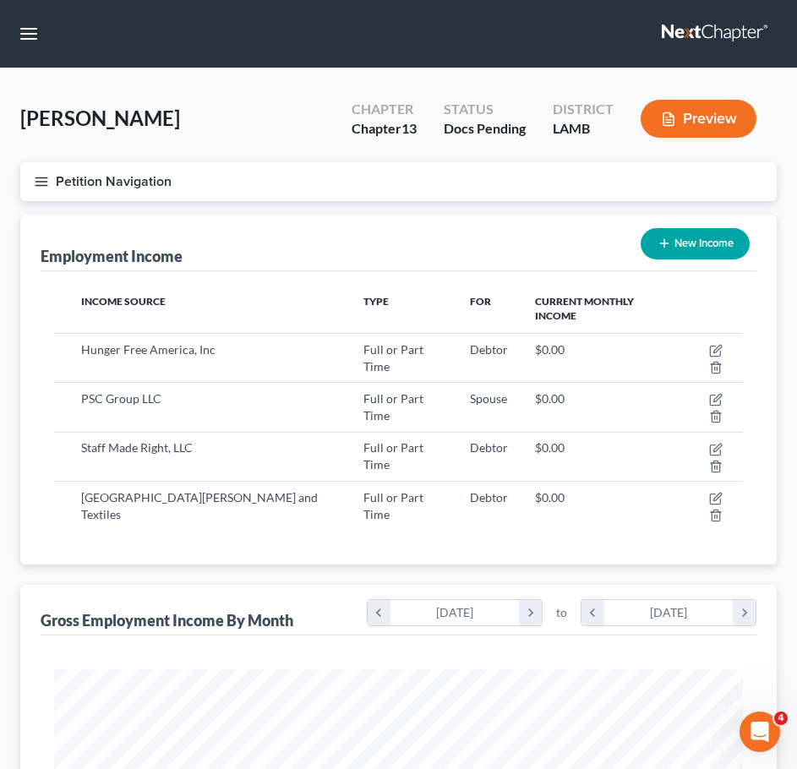
drag, startPoint x: 319, startPoint y: 81, endPoint x: 312, endPoint y: 112, distance: 32.0
click at [319, 81] on div "[PERSON_NAME] Upgraded Chapter Chapter 13 Status Docs Pending District LAMB Pre…" at bounding box center [398, 756] width 797 height 1376
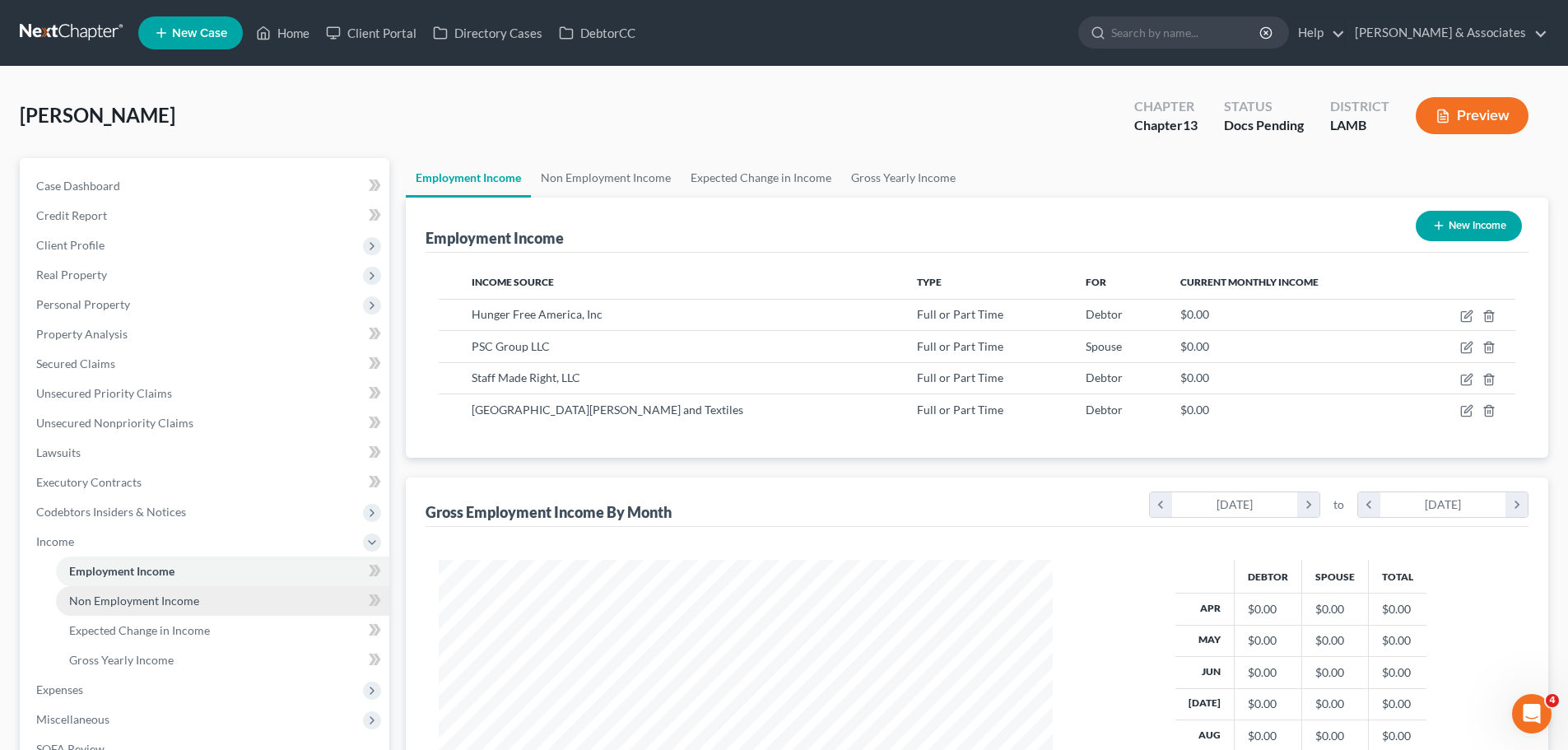
scroll to position [274, 0]
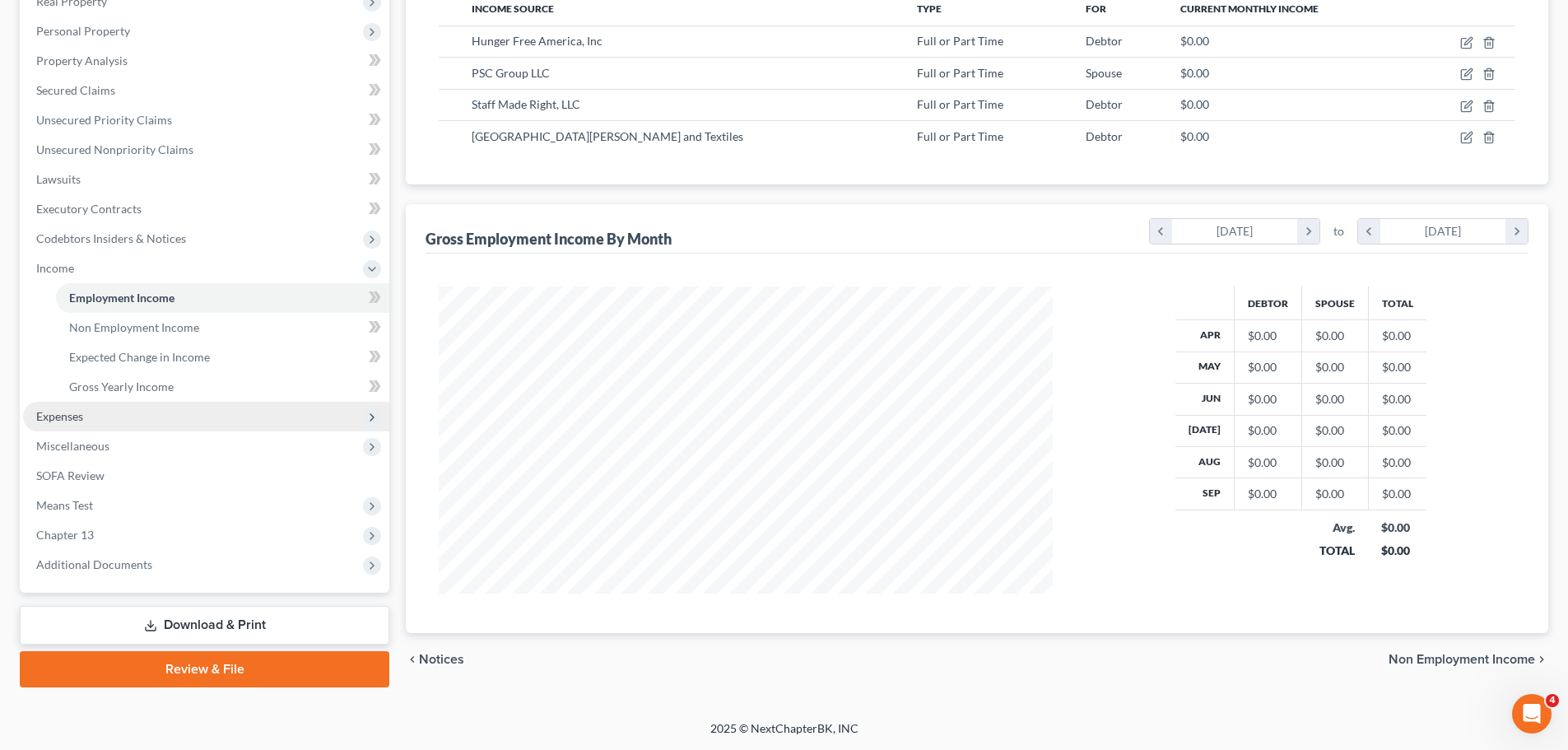
click at [72, 417] on span "Expenses" at bounding box center [59, 416] width 47 height 14
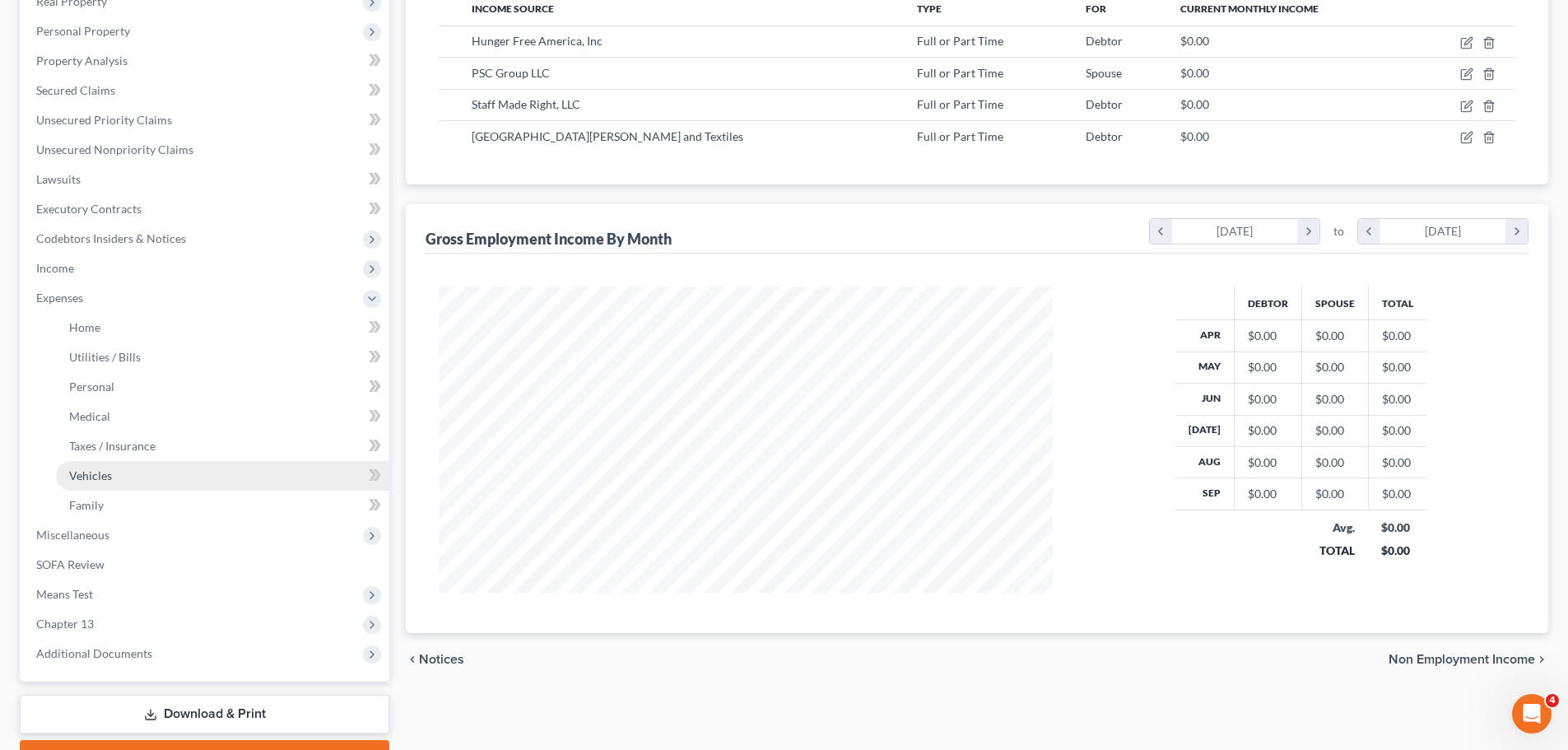
click at [91, 480] on span "Vehicles" at bounding box center [91, 475] width 43 height 14
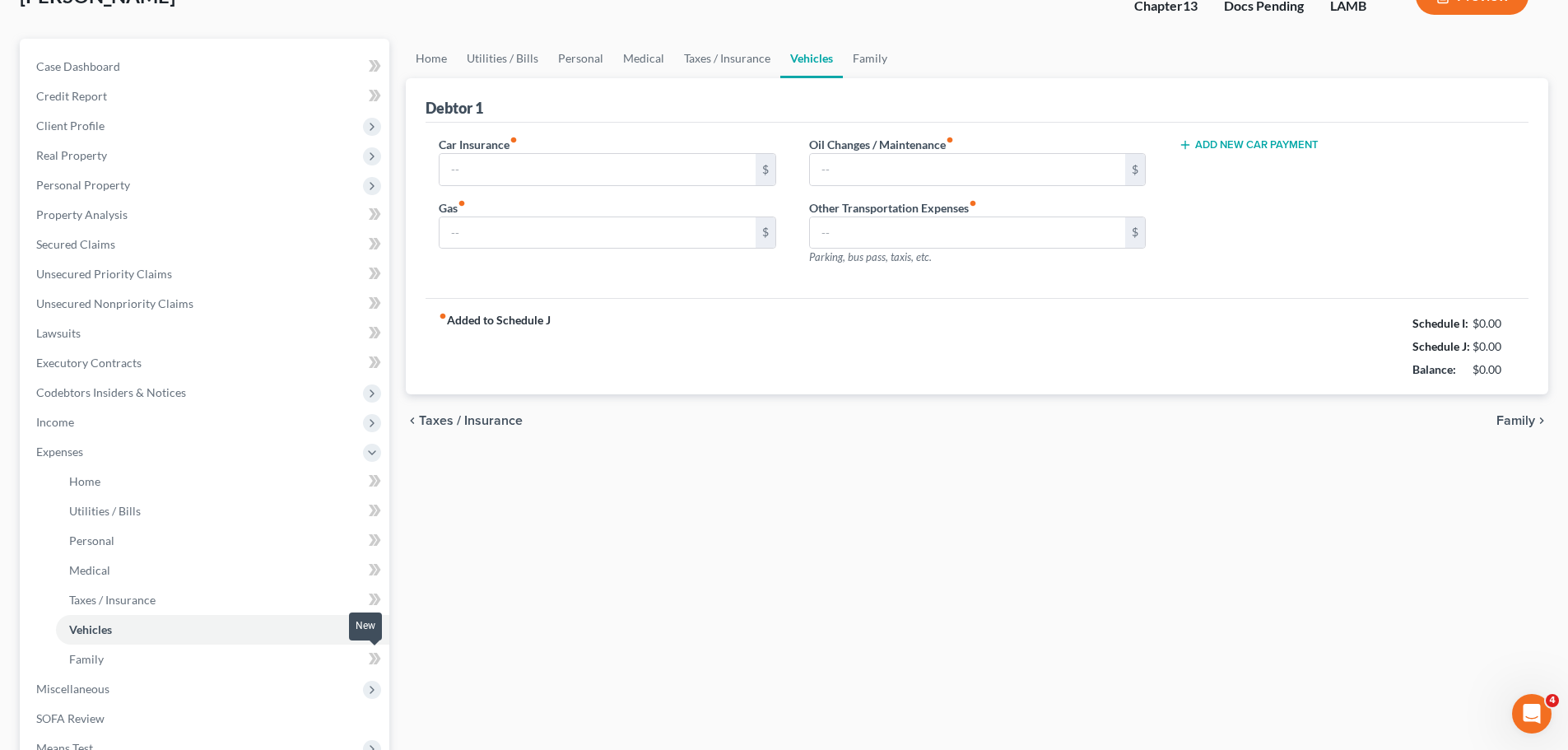
type input "308.83"
type input "0.00"
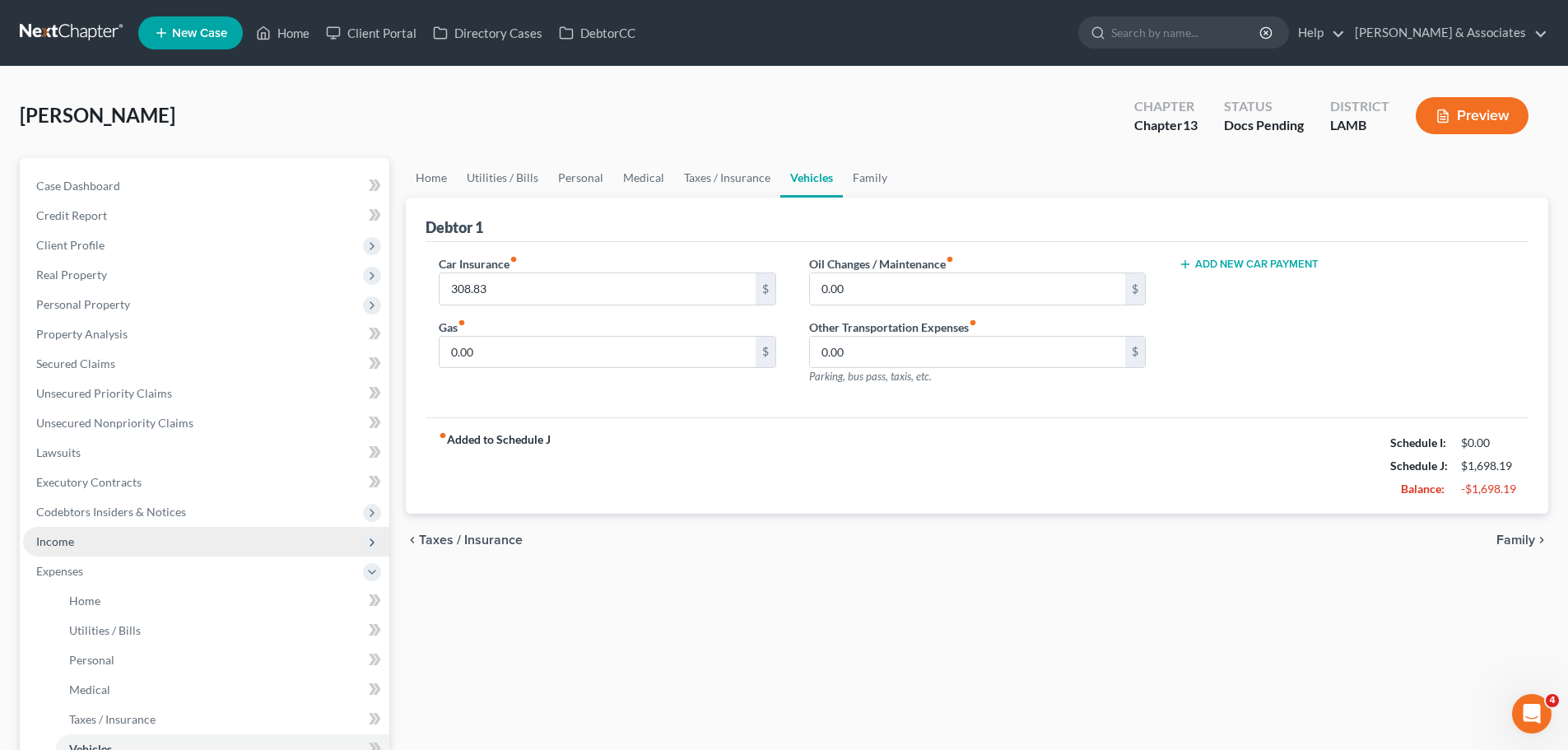
click at [92, 545] on span "Income" at bounding box center [206, 542] width 366 height 29
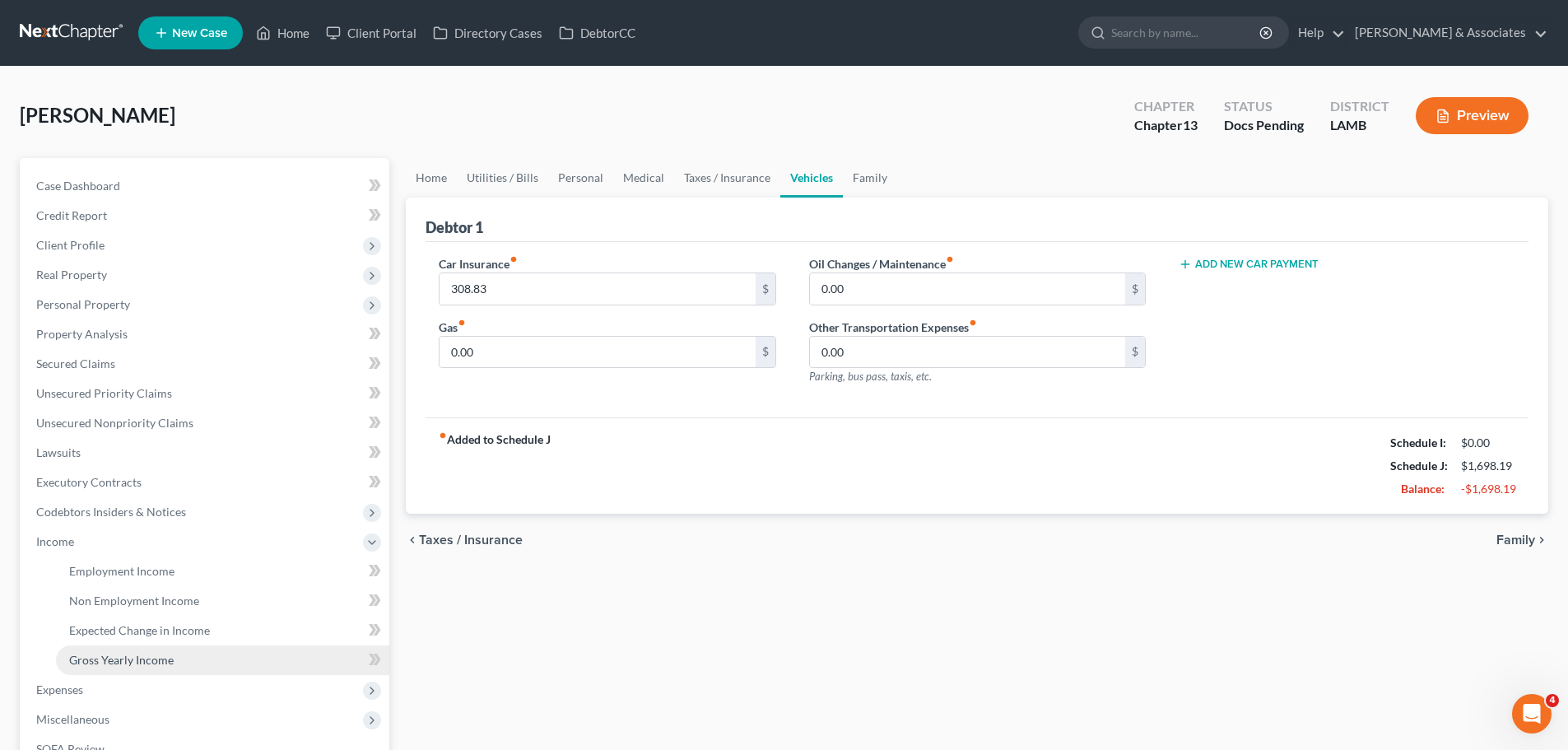
click at [114, 665] on span "Gross Yearly Income" at bounding box center [121, 659] width 104 height 14
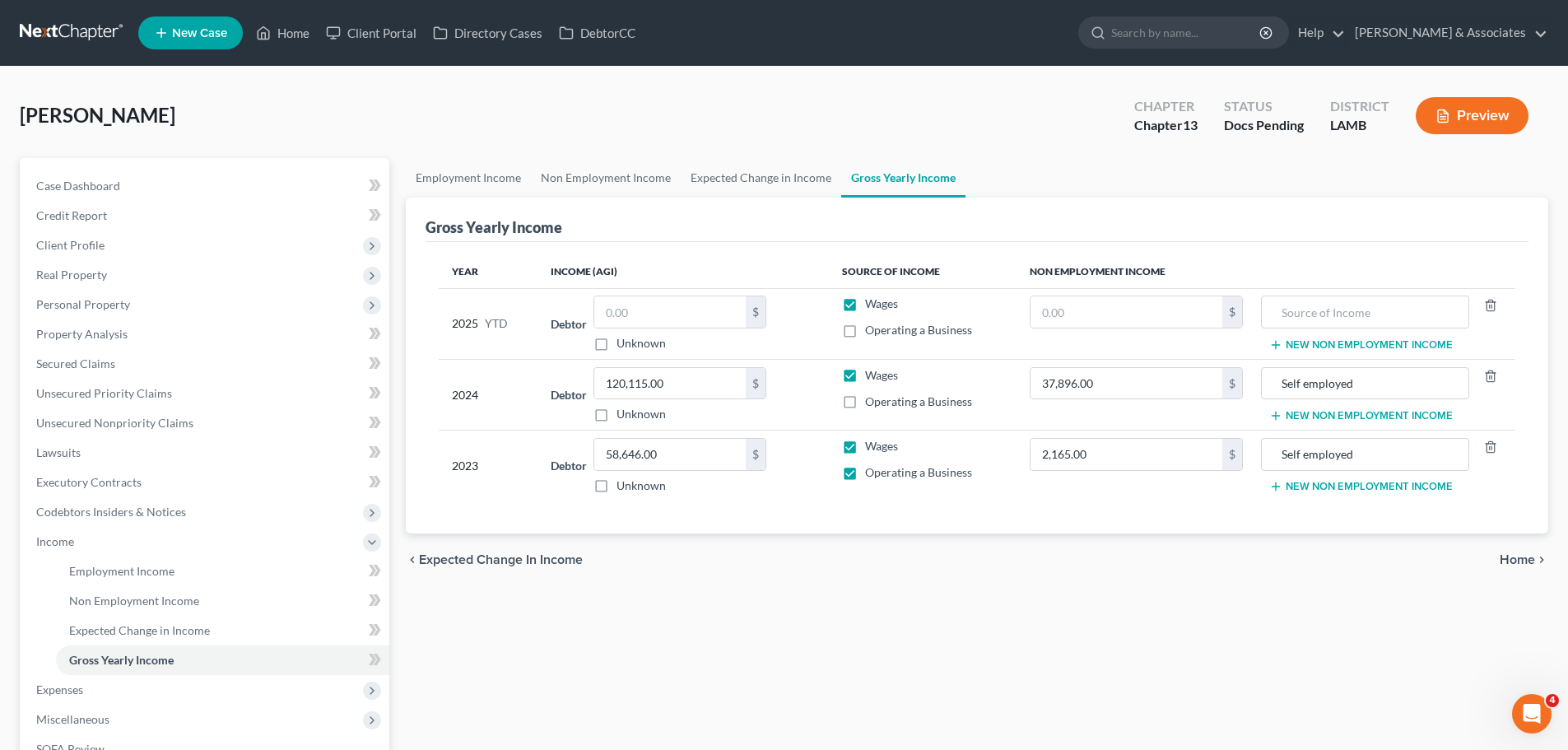
click at [978, 640] on div "Employment Income Non Employment Income Expected Change in Income Gross Yearly …" at bounding box center [977, 559] width 1159 height 803
click at [74, 251] on span "Client Profile" at bounding box center [70, 244] width 68 height 14
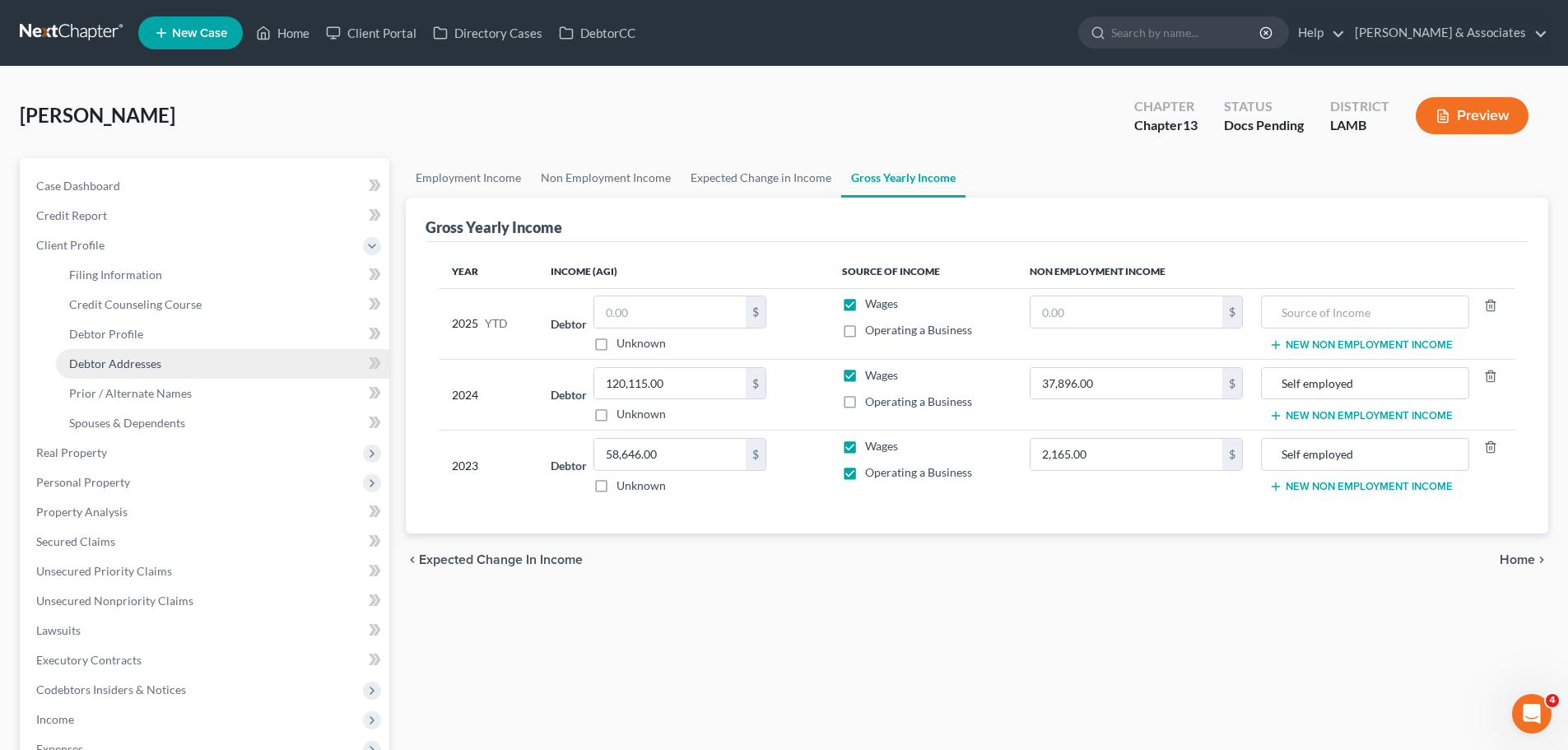
click at [146, 364] on span "Debtor Addresses" at bounding box center [115, 363] width 93 height 14
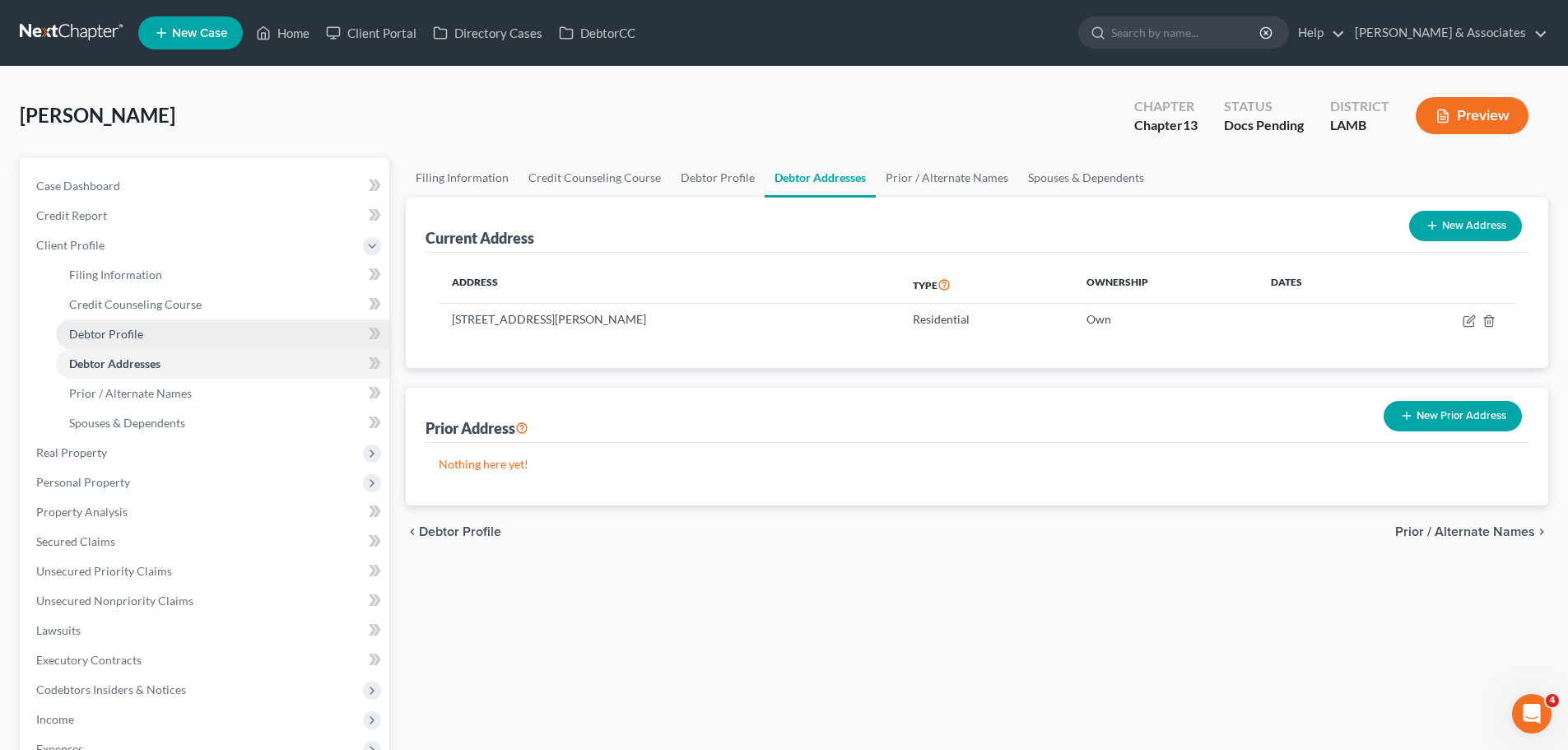
click at [122, 323] on link "Debtor Profile" at bounding box center [222, 334] width 333 height 29
select select "1"
select select "5"
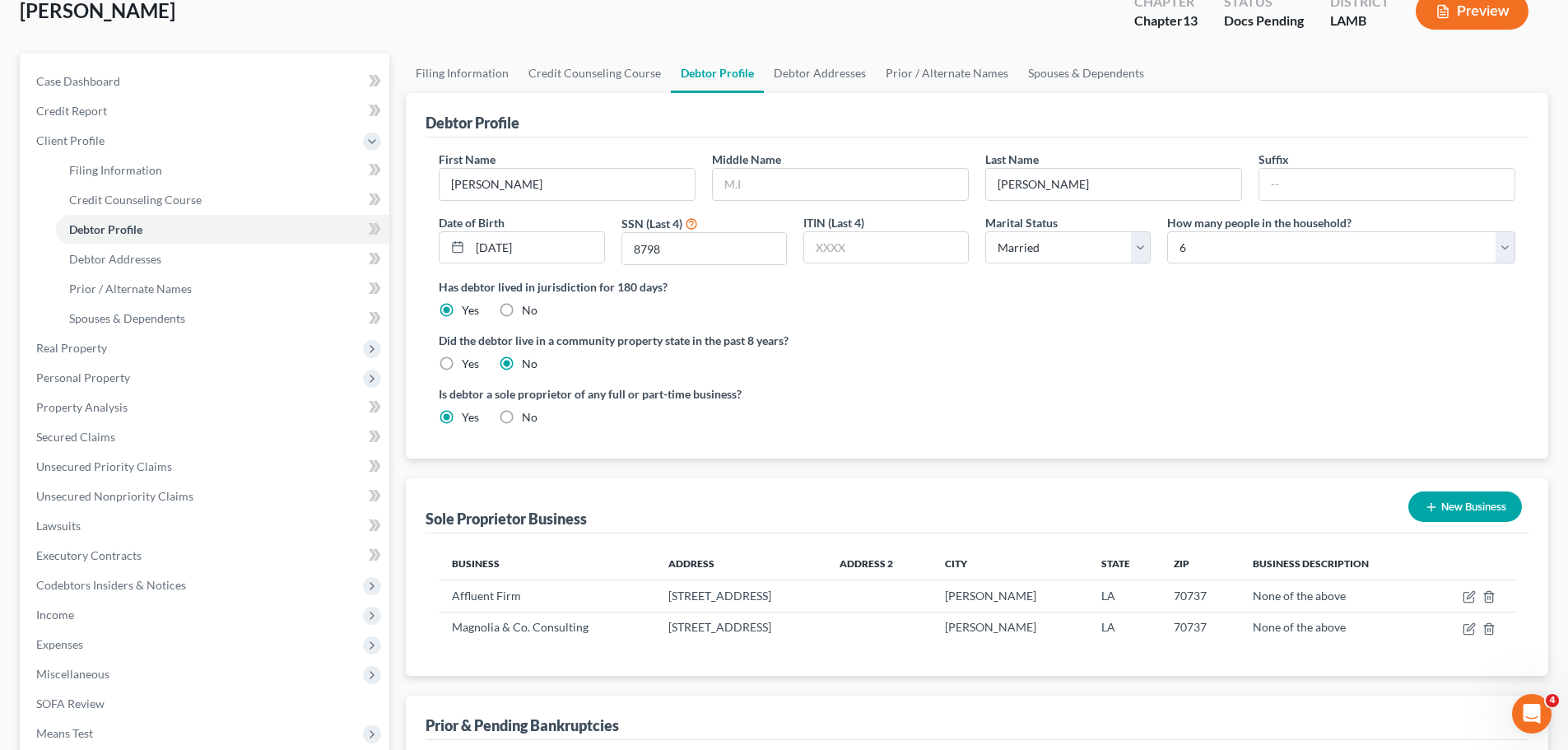
scroll to position [332, 0]
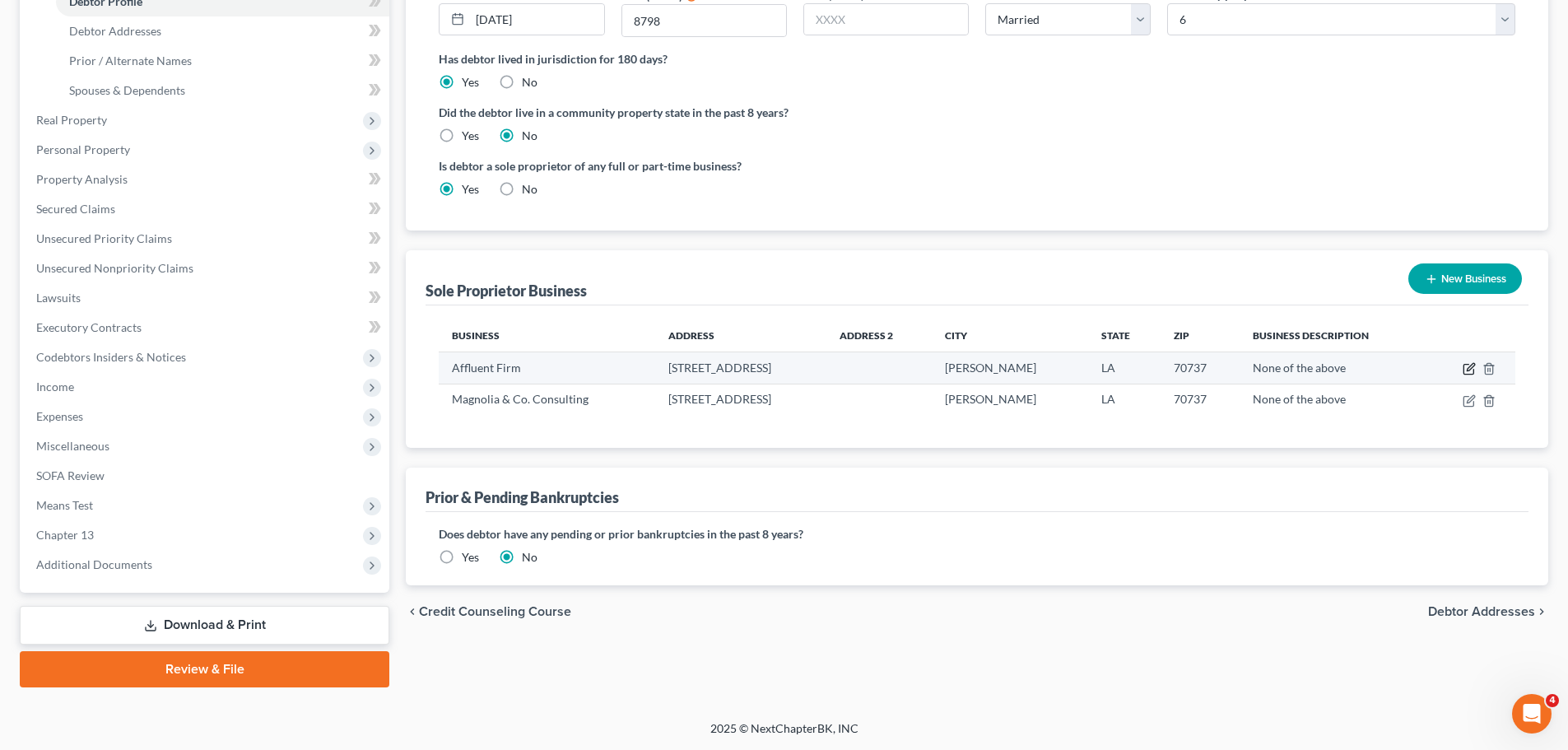
click at [1468, 368] on icon "button" at bounding box center [1469, 369] width 14 height 14
select select "19"
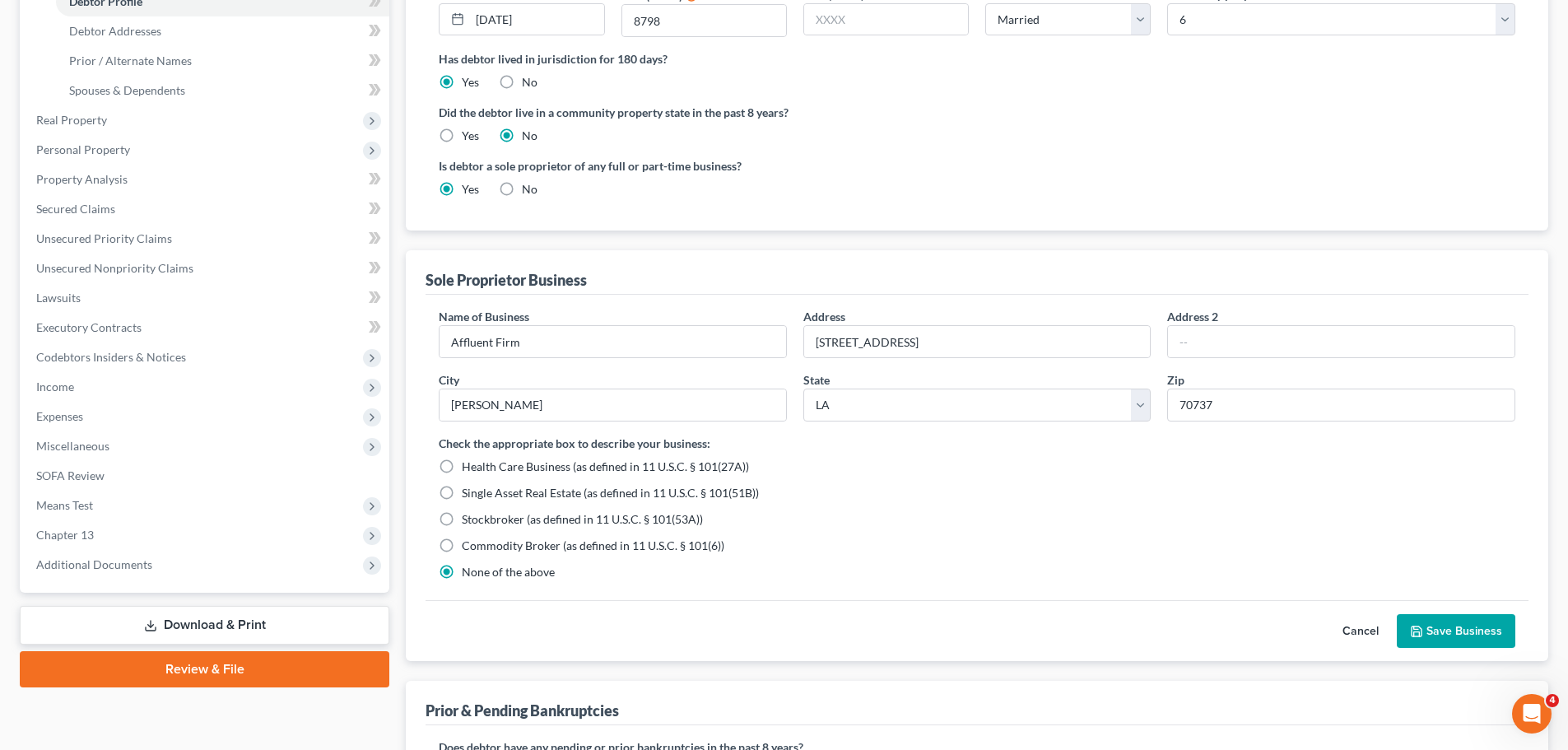
click at [1442, 624] on button "Save Business" at bounding box center [1456, 630] width 119 height 34
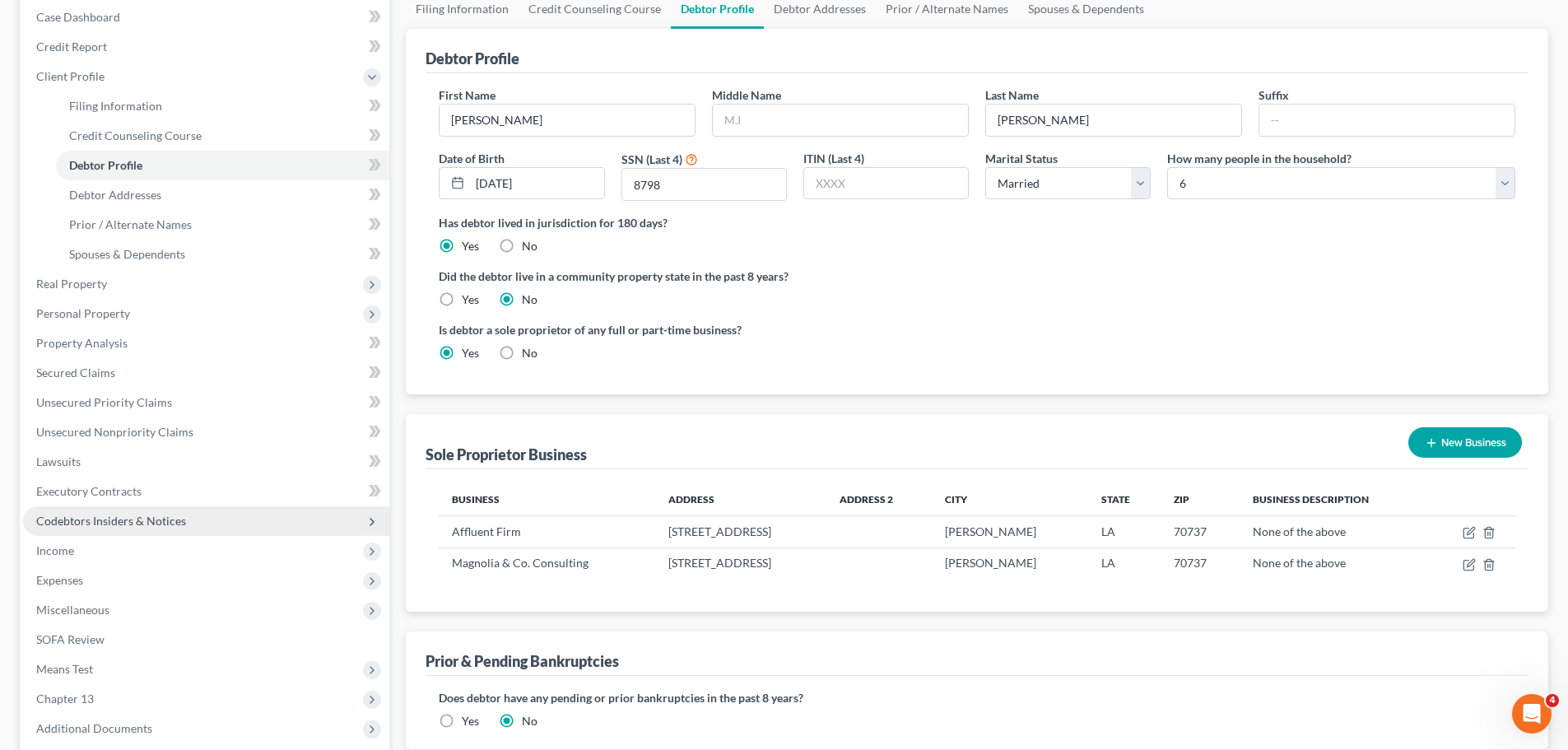
scroll to position [0, 0]
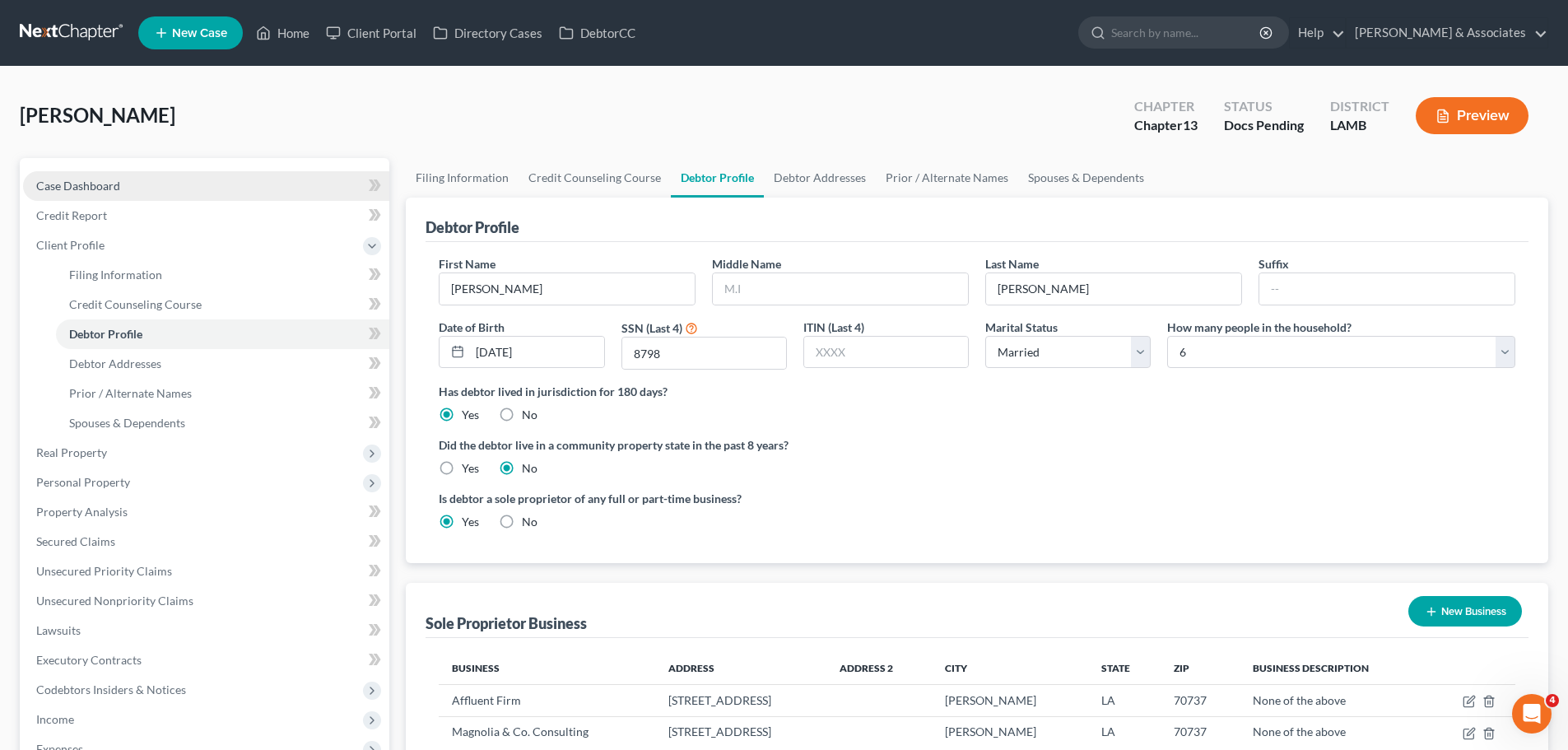
click at [158, 177] on link "Case Dashboard" at bounding box center [206, 186] width 366 height 29
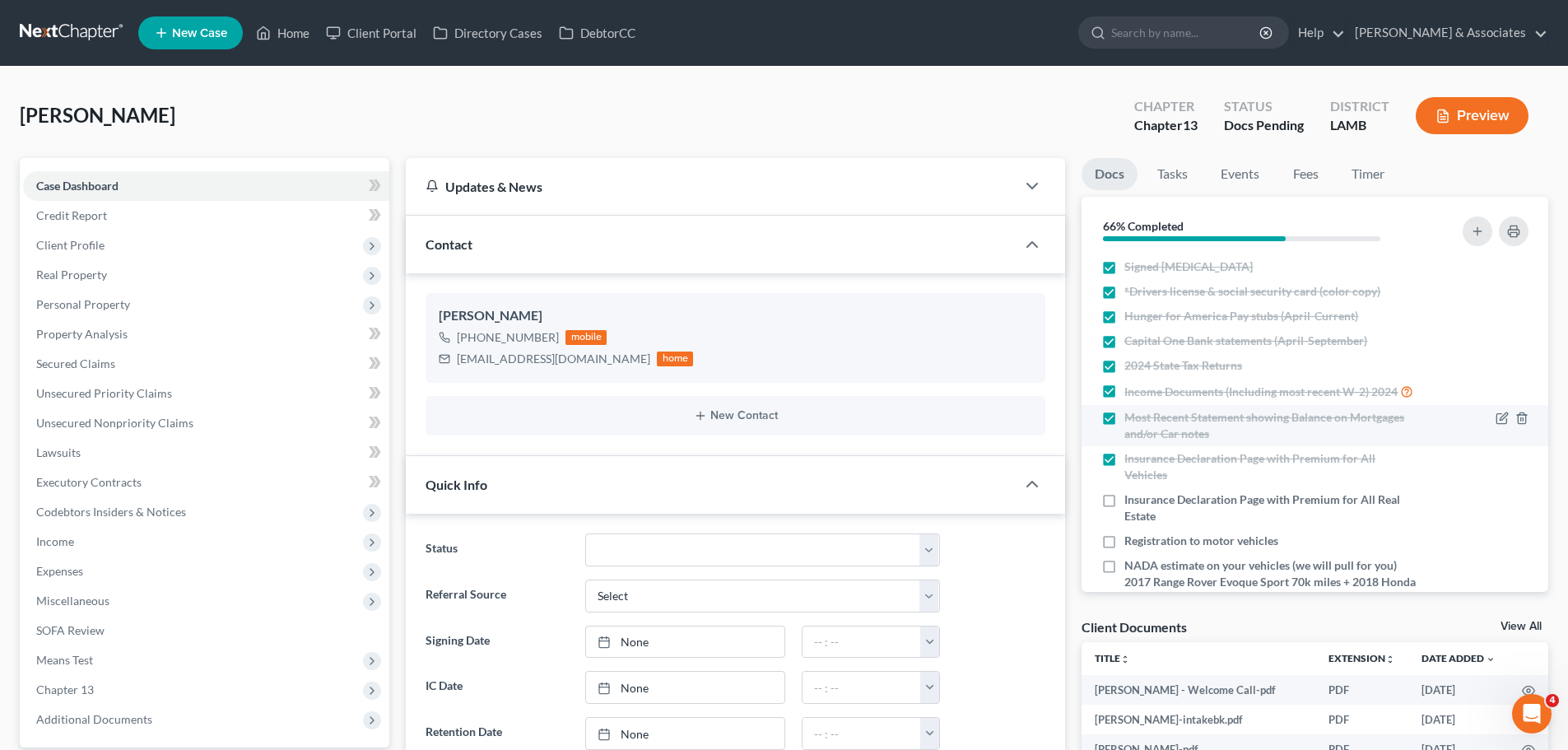
scroll to position [82, 0]
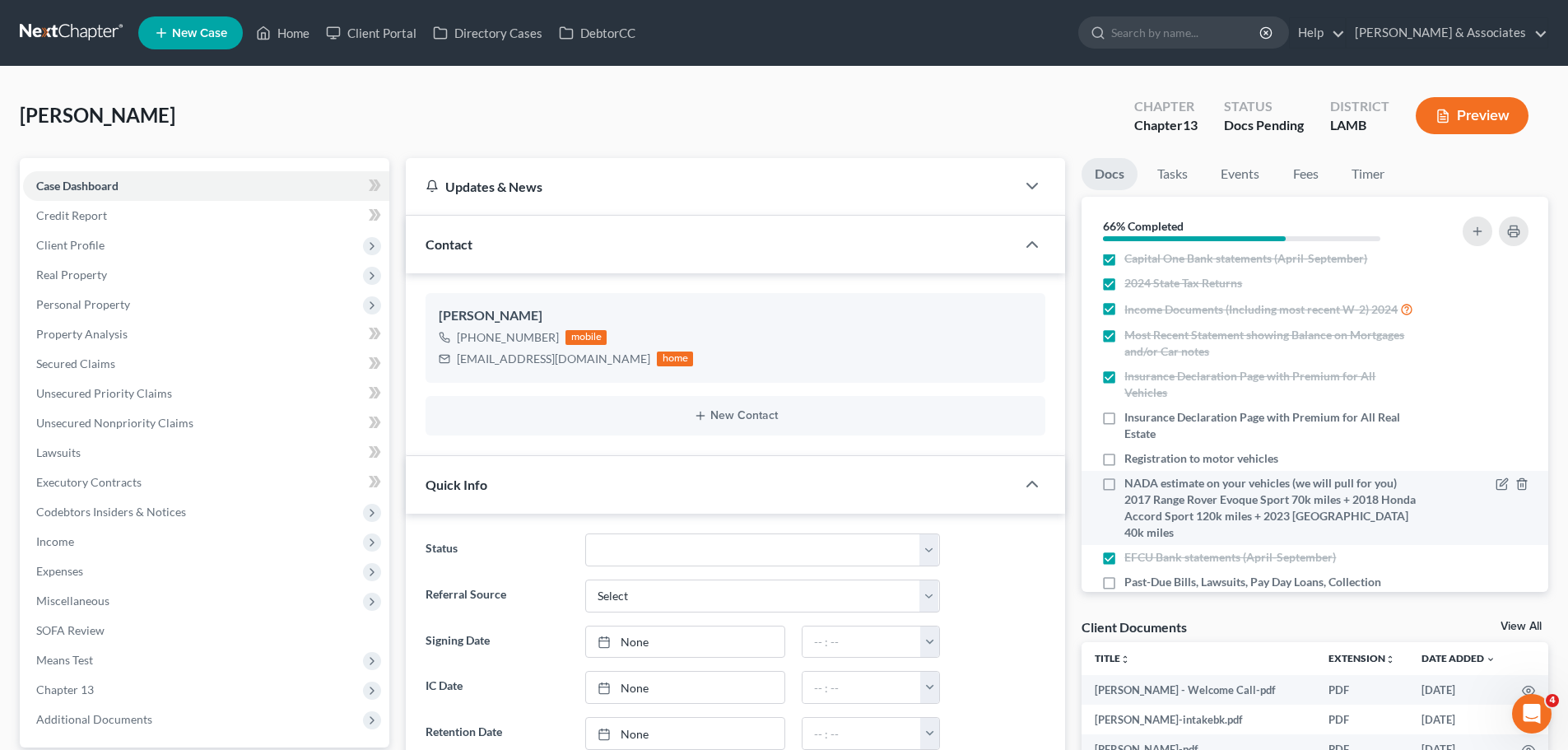
click at [1309, 505] on span "NADA estimate on your vehicles (we will pull for you) 2017 Range Rover Evoque S…" at bounding box center [1270, 508] width 293 height 66
click at [1141, 486] on input "NADA estimate on your vehicles (we will pull for you) 2017 Range Rover Evoque S…" at bounding box center [1136, 480] width 11 height 11
checkbox input "true"
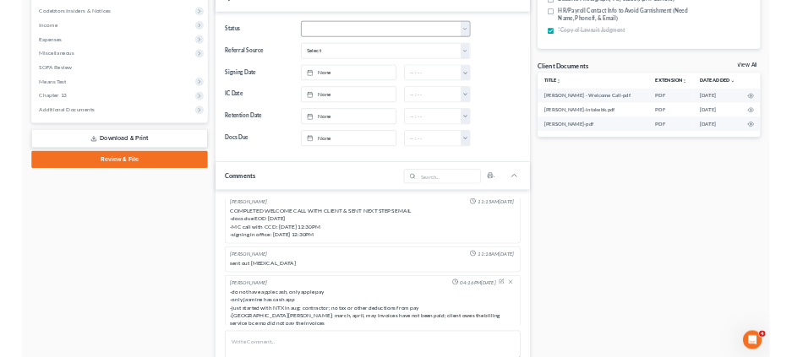
scroll to position [507, 0]
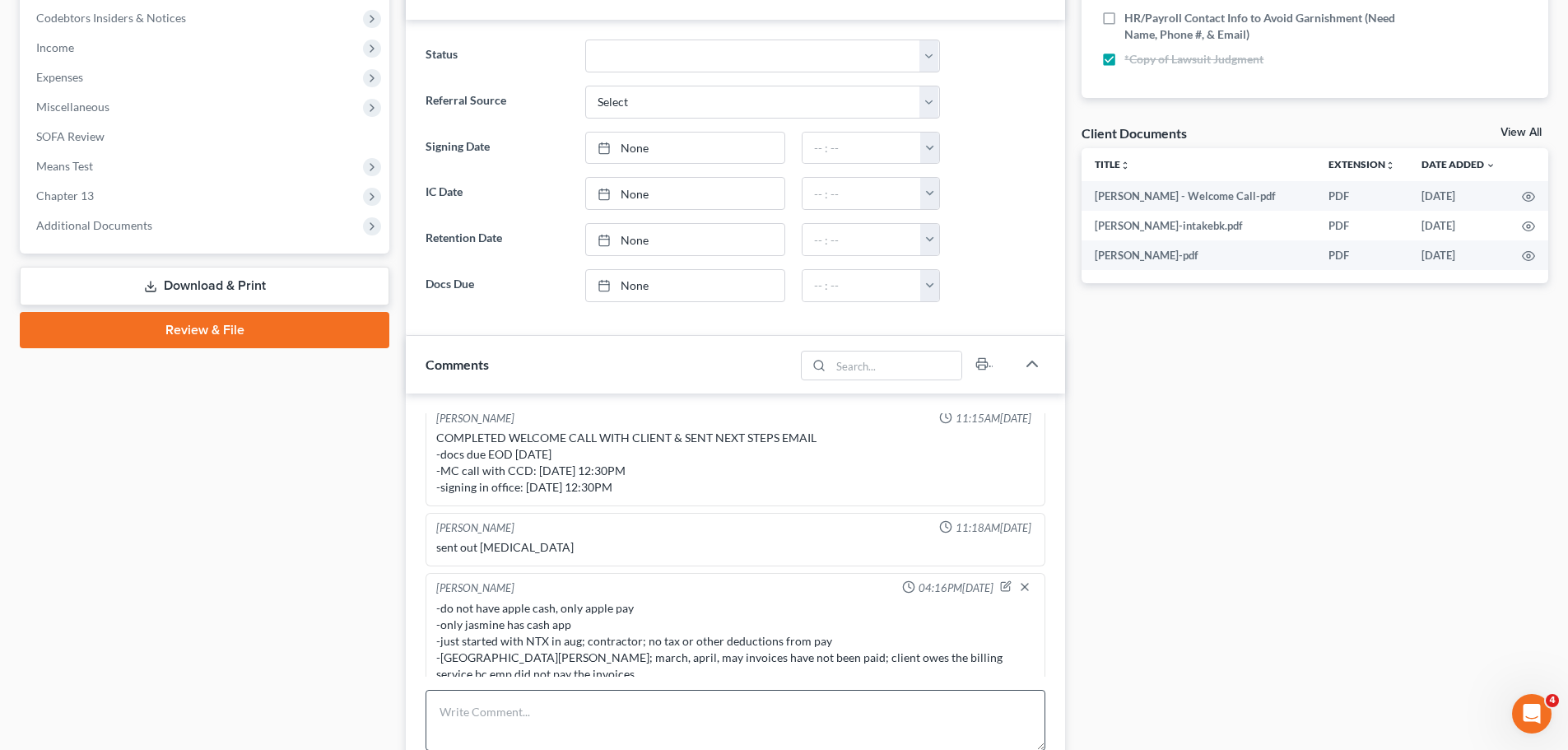
drag, startPoint x: 301, startPoint y: 499, endPoint x: 434, endPoint y: 691, distance: 233.6
click at [301, 499] on div "Case Dashboard Payments Invoices Payments Payments Credit Report Client Profile" at bounding box center [205, 356] width 386 height 1386
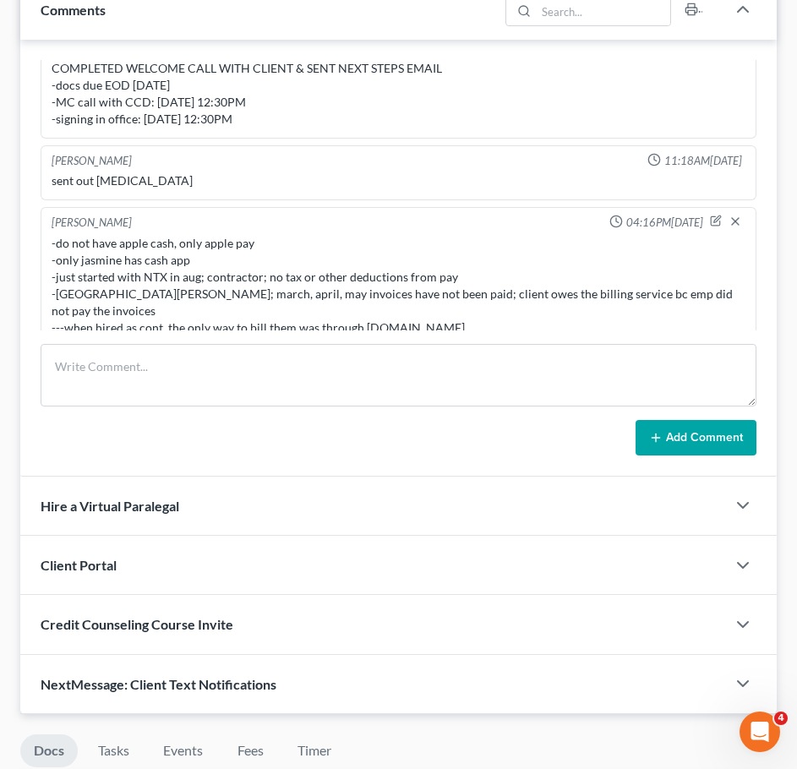
scroll to position [929, 0]
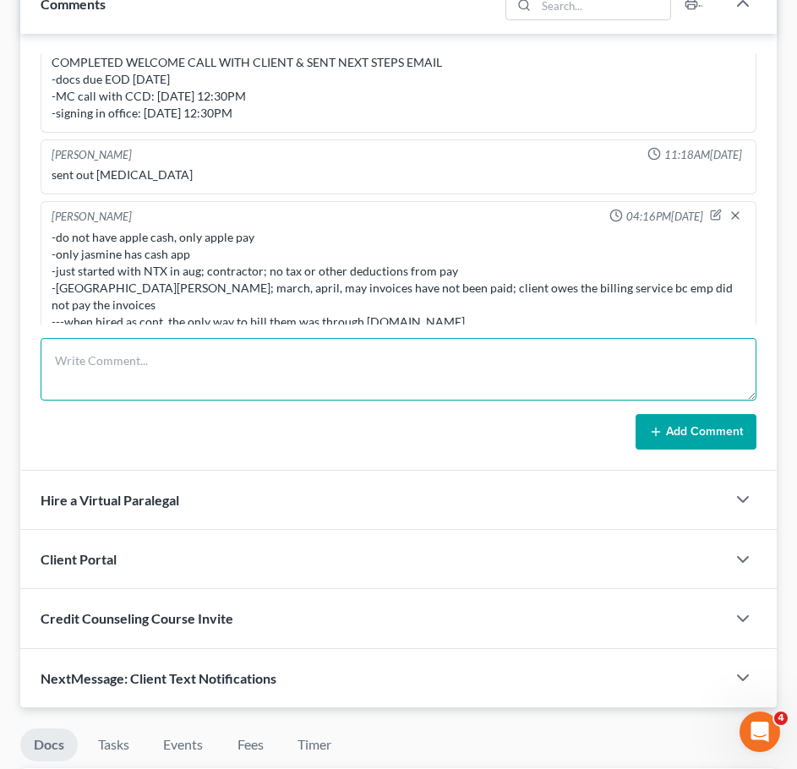
click at [307, 365] on textarea at bounding box center [399, 369] width 716 height 63
click at [255, 379] on textarea at bounding box center [399, 369] width 716 height 63
type textarea "S"
click at [448, 351] on textarea "Cap1 6750 -9.7.25 $665.00" at bounding box center [399, 369] width 716 height 63
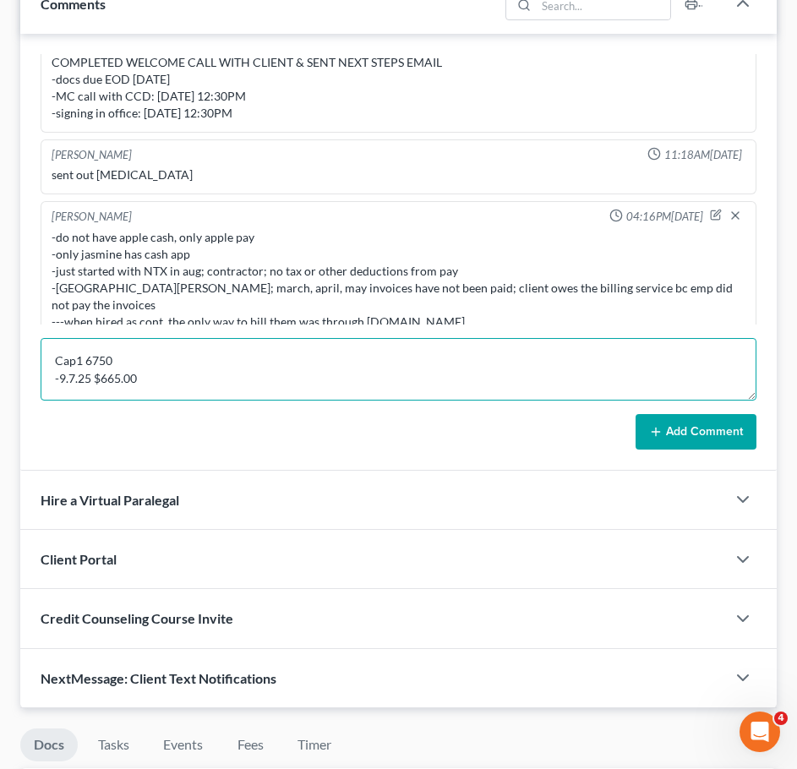
click at [441, 370] on textarea "Cap1 6750 -9.7.25 $665.00" at bounding box center [399, 369] width 716 height 63
click at [263, 385] on textarea "Cap1 6750 -9.7.25 $665.00 -7.29.25 $504.60" at bounding box center [399, 369] width 716 height 63
click at [53, 351] on textarea "Cap1 6750 -9.7.25 $665.00 -7.29.25 $504.60" at bounding box center [399, 369] width 716 height 63
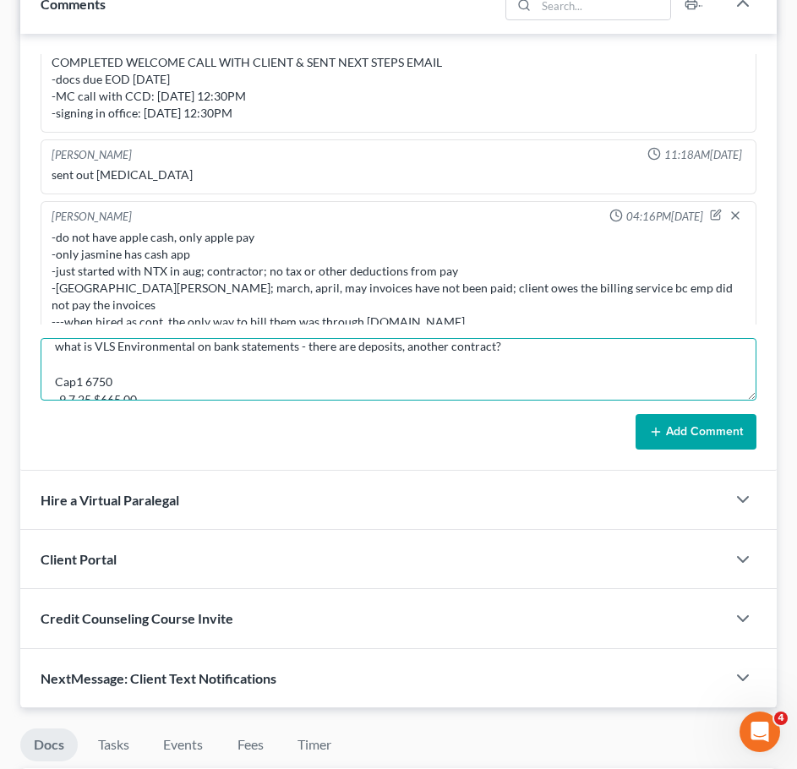
click at [57, 367] on textarea "what is VLS Environmental on bank statements - there are deposits, another cont…" at bounding box center [399, 369] width 716 height 63
type textarea "what is VLS Environmental on bank statements - there are deposits, another cont…"
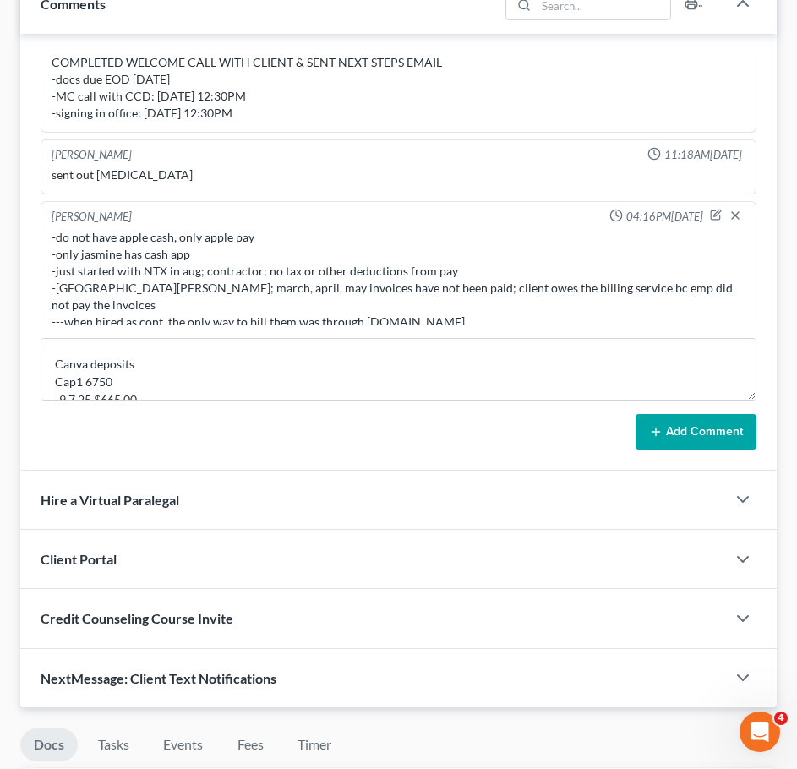
click at [701, 428] on button "Add Comment" at bounding box center [695, 431] width 121 height 35
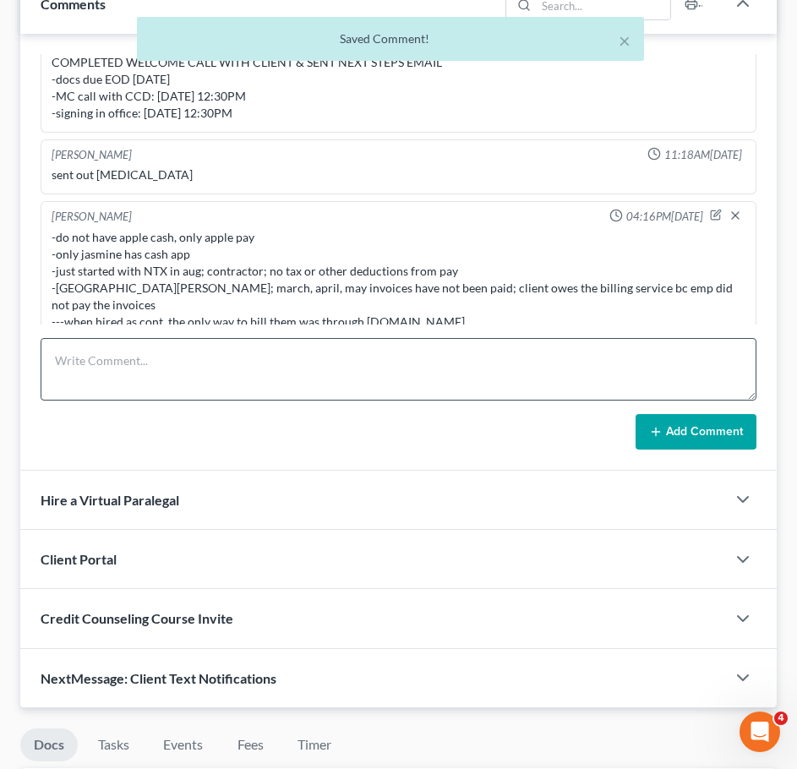
scroll to position [660, 0]
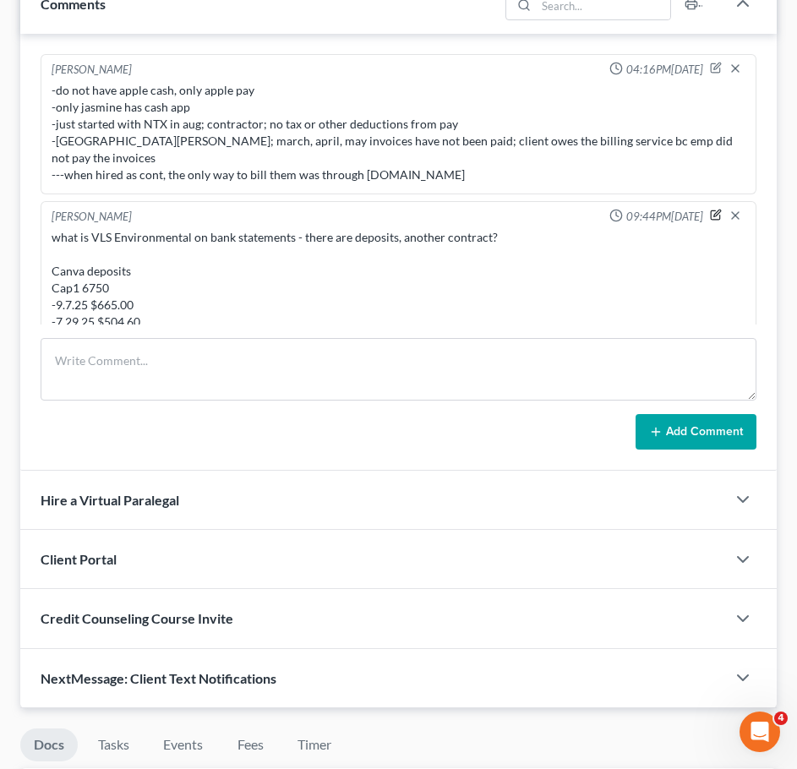
click at [710, 209] on icon "button" at bounding box center [716, 215] width 12 height 12
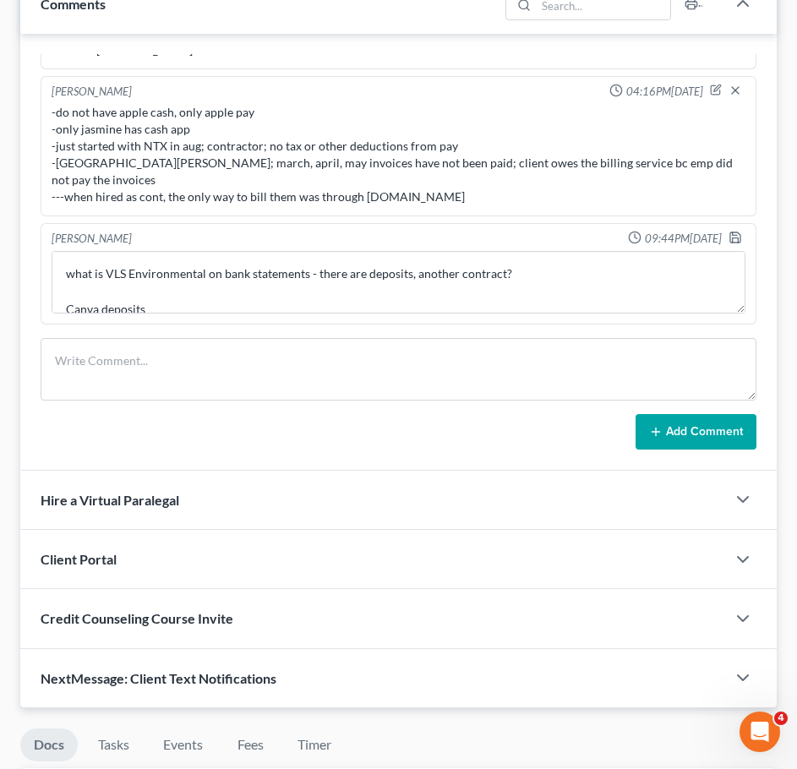
scroll to position [621, 0]
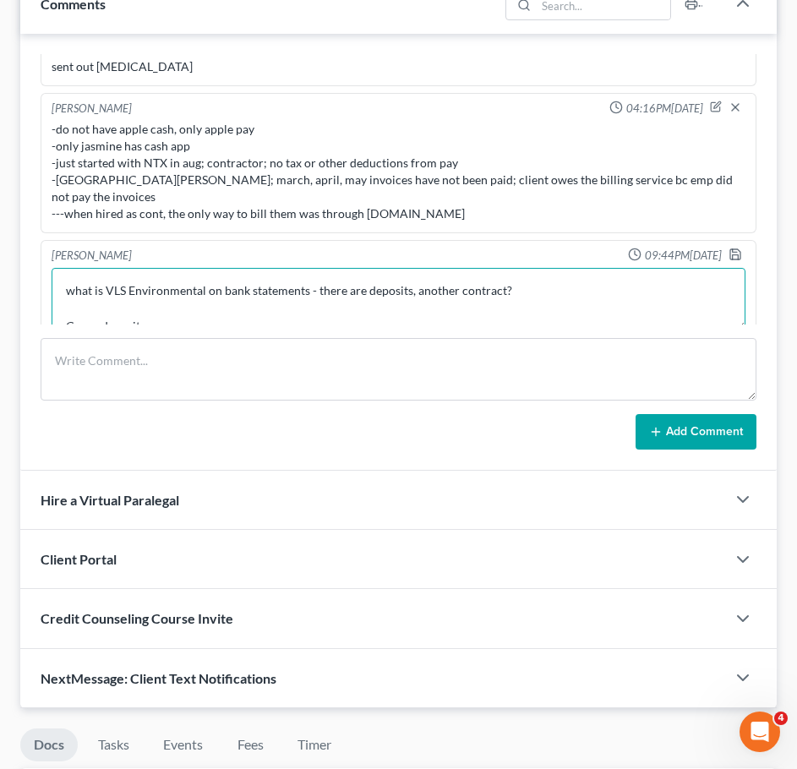
click at [95, 309] on textarea "what is VLS Environmental on bank statements - there are deposits, another cont…" at bounding box center [399, 299] width 694 height 63
click at [98, 309] on textarea "what is VLS Environmental on bank statements - there are deposits, another cont…" at bounding box center [399, 299] width 694 height 63
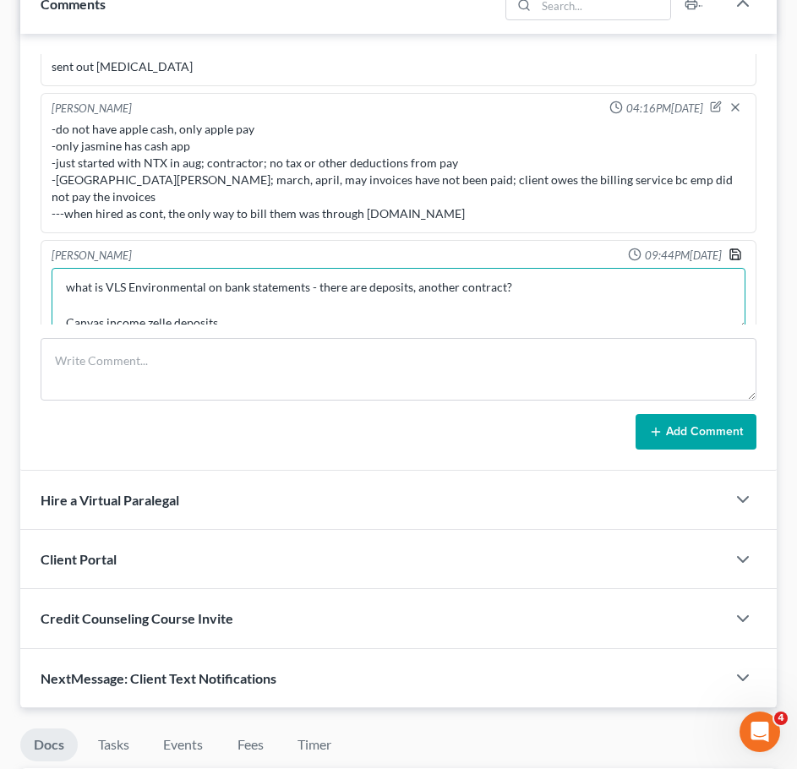
type textarea "what is VLS Environmental on bank statements - there are deposits, another cont…"
click at [728, 248] on icon "button" at bounding box center [735, 255] width 14 height 14
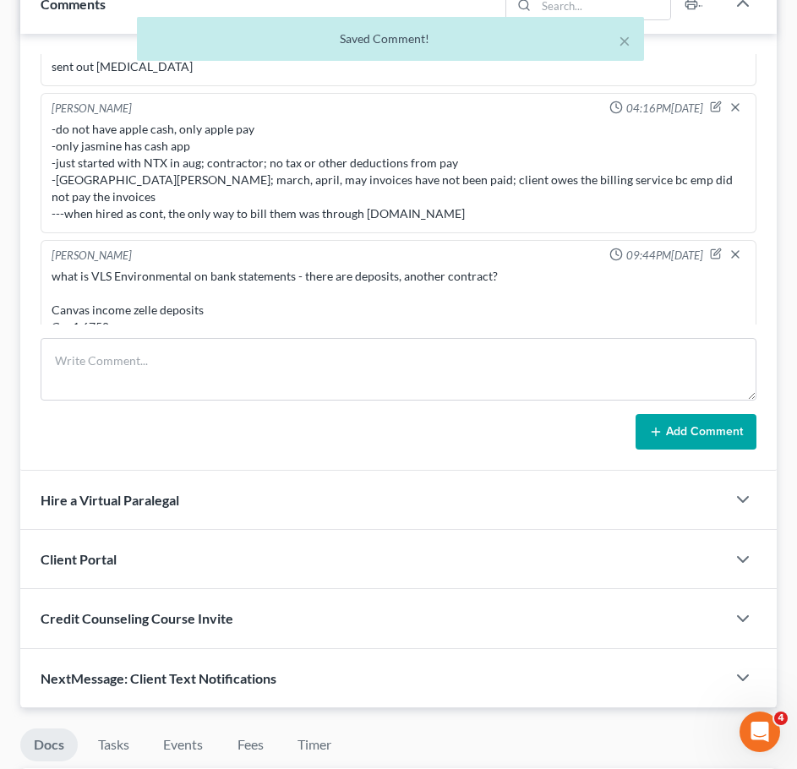
scroll to position [660, 0]
